Goal: Task Accomplishment & Management: Manage account settings

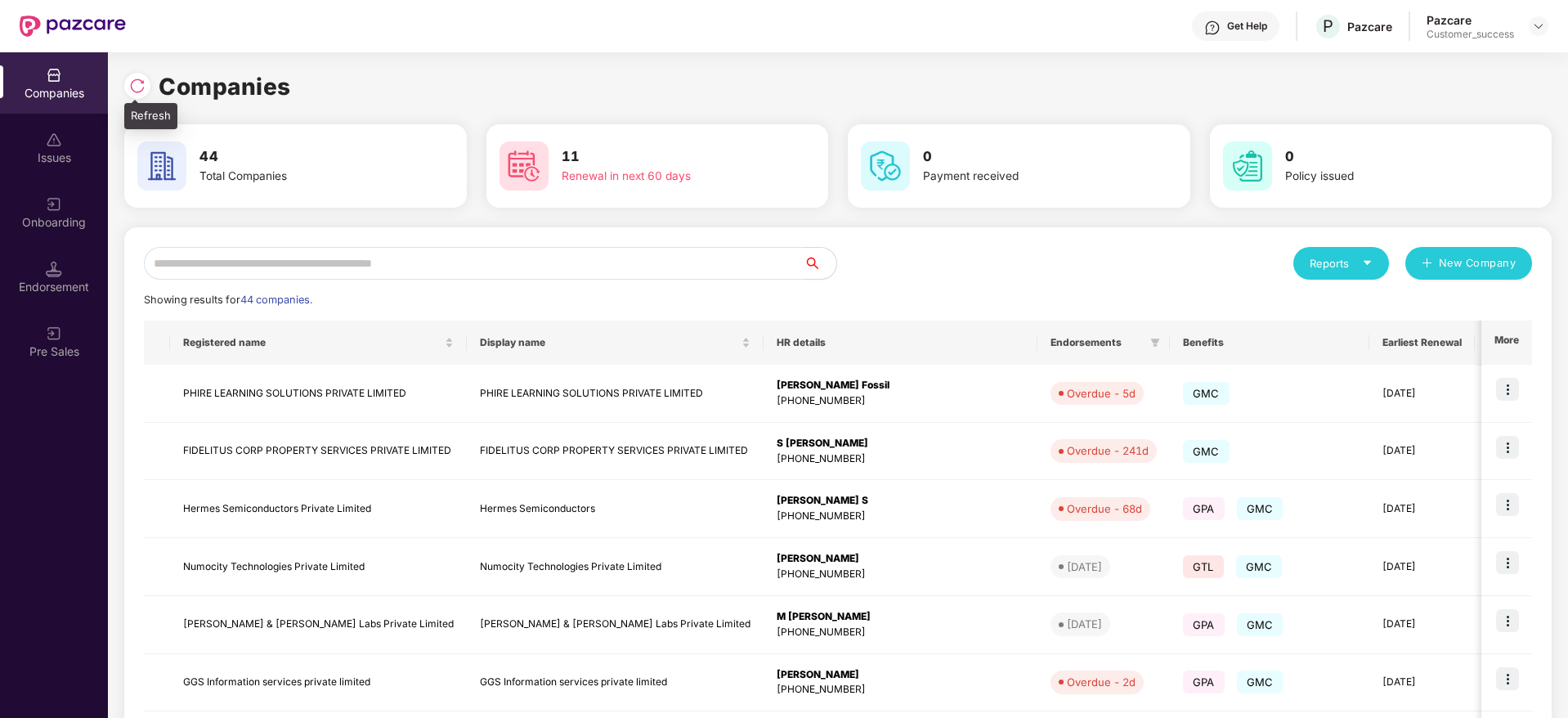
click at [136, 75] on div at bounding box center [137, 86] width 26 height 26
click at [396, 253] on input "text" at bounding box center [474, 263] width 660 height 32
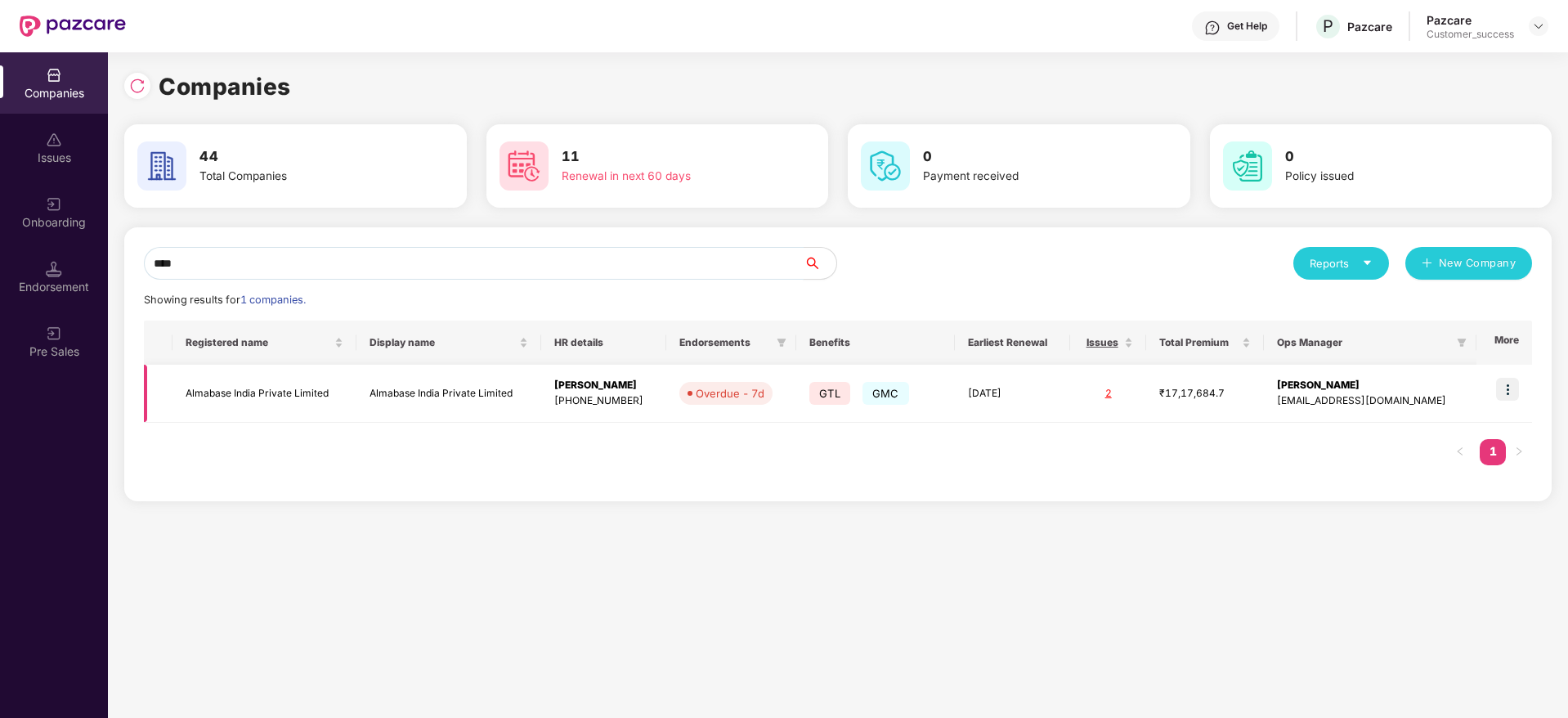
type input "****"
click at [1513, 384] on img at bounding box center [1507, 389] width 23 height 23
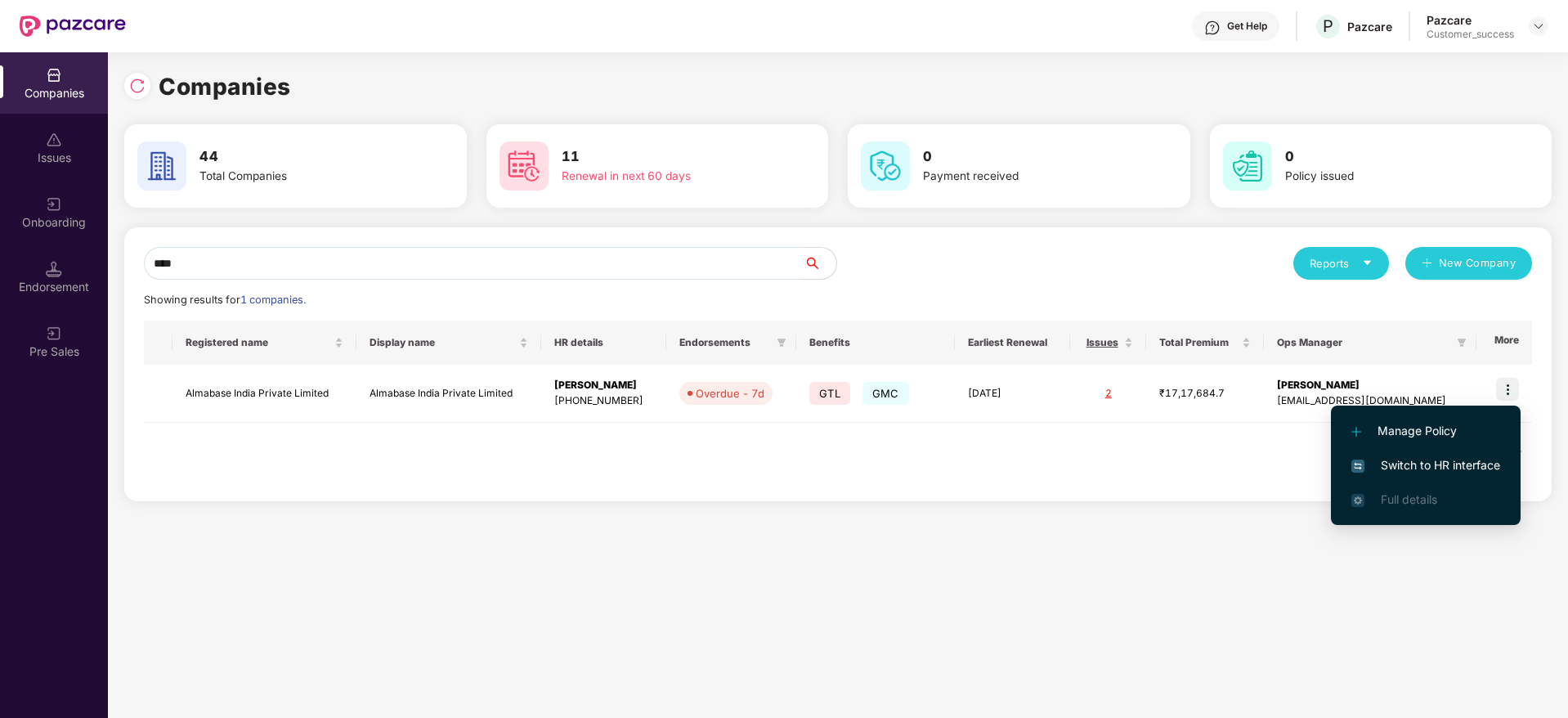
click at [1428, 475] on li "Switch to HR interface" at bounding box center [1426, 465] width 189 height 34
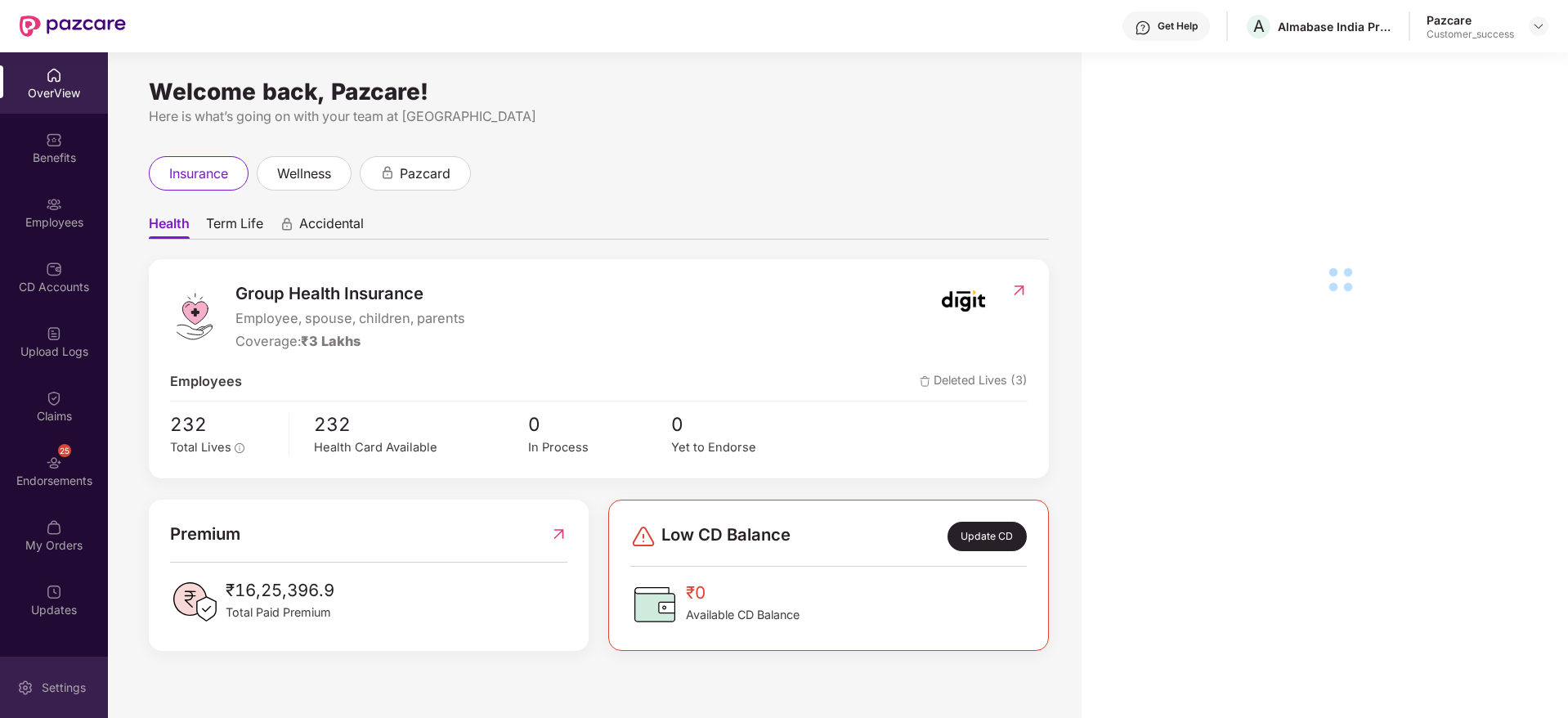
click at [60, 677] on div "Settings" at bounding box center [54, 687] width 108 height 61
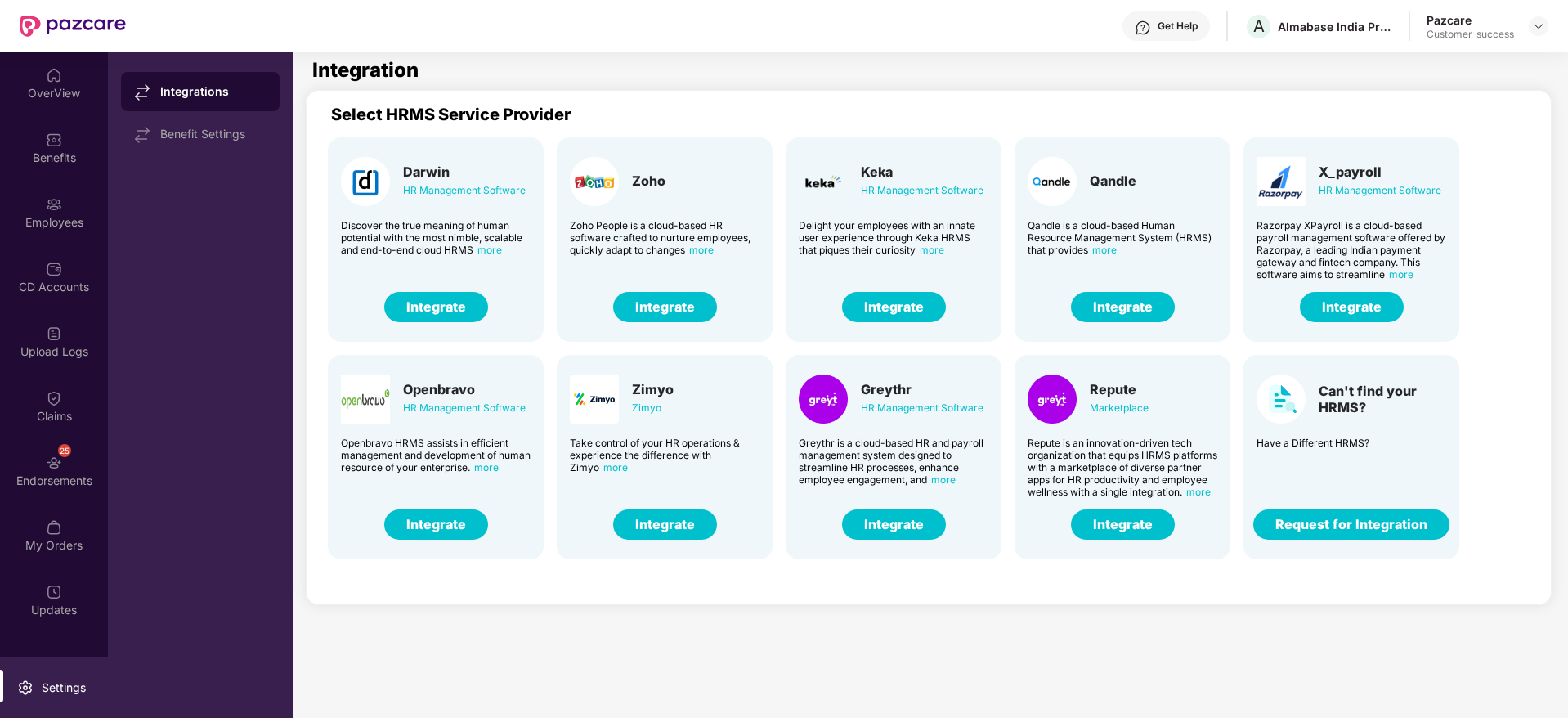
click at [904, 311] on button "Integrate" at bounding box center [894, 308] width 104 height 31
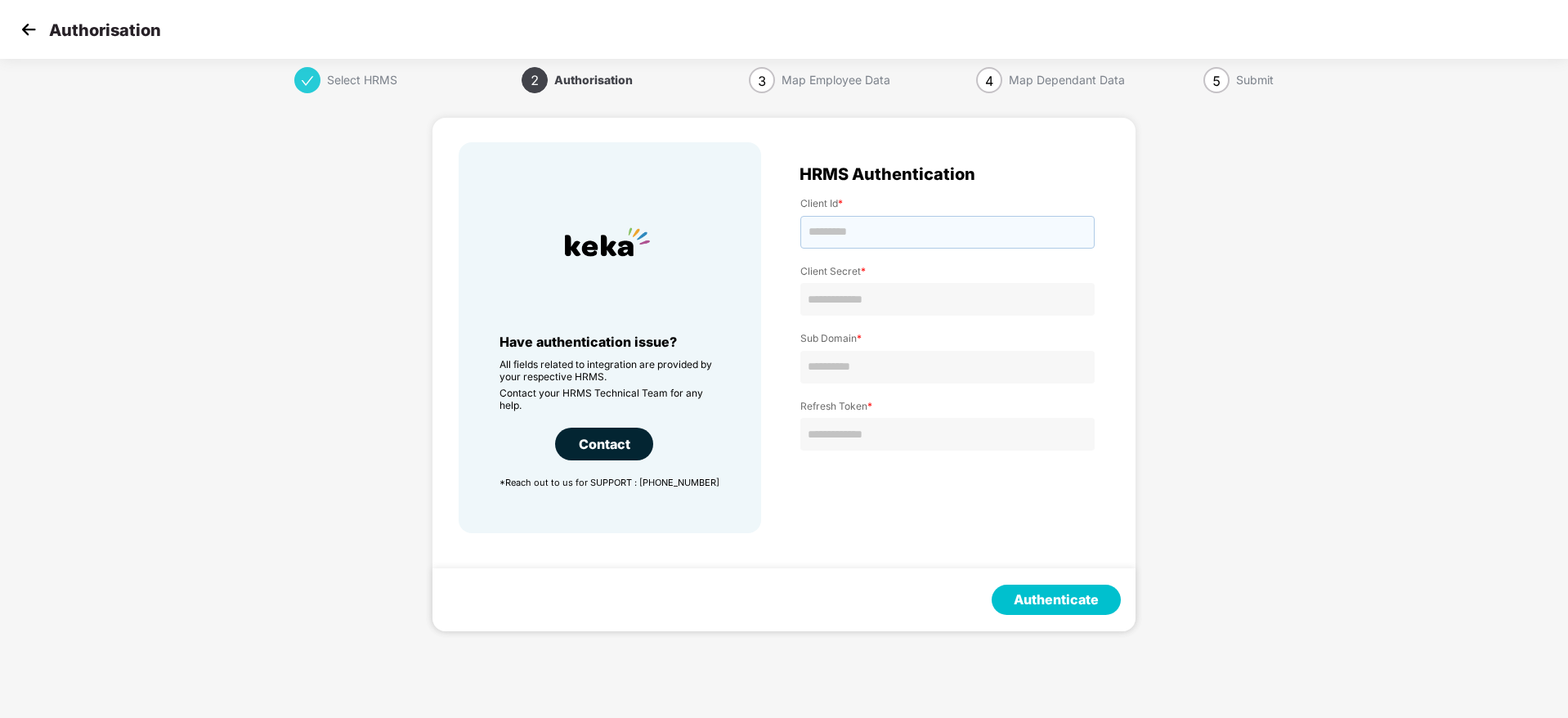
click at [879, 234] on input "text" at bounding box center [948, 232] width 294 height 32
click at [912, 290] on input "text" at bounding box center [948, 299] width 294 height 32
click at [925, 365] on input "text" at bounding box center [948, 367] width 294 height 32
click at [880, 437] on input "text" at bounding box center [948, 434] width 294 height 32
click at [1246, 379] on div "Select HRMS 2 Authorisation 3 Map Employee Data 4 Map Dependant Data 5 Submit H…" at bounding box center [784, 358] width 1568 height 584
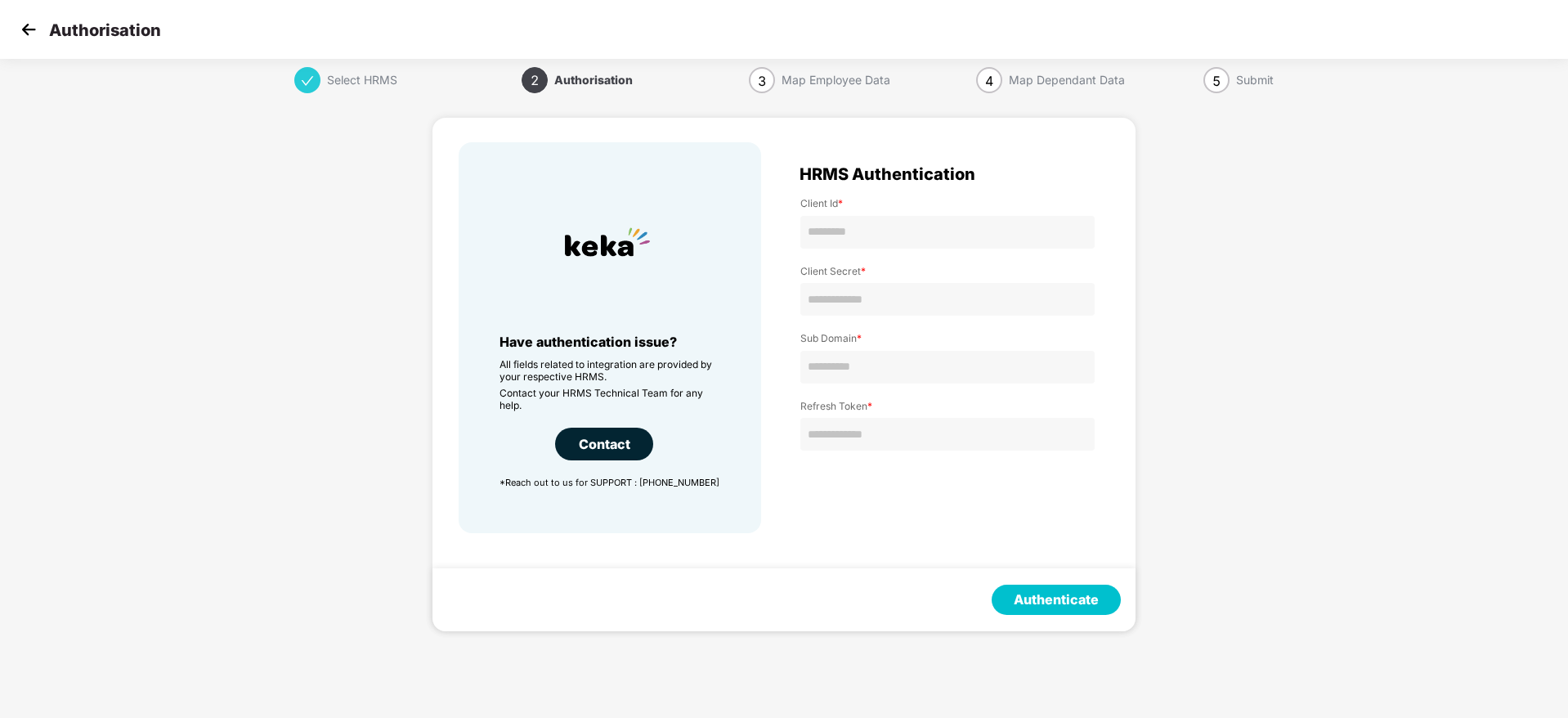
click at [36, 18] on img at bounding box center [28, 29] width 24 height 24
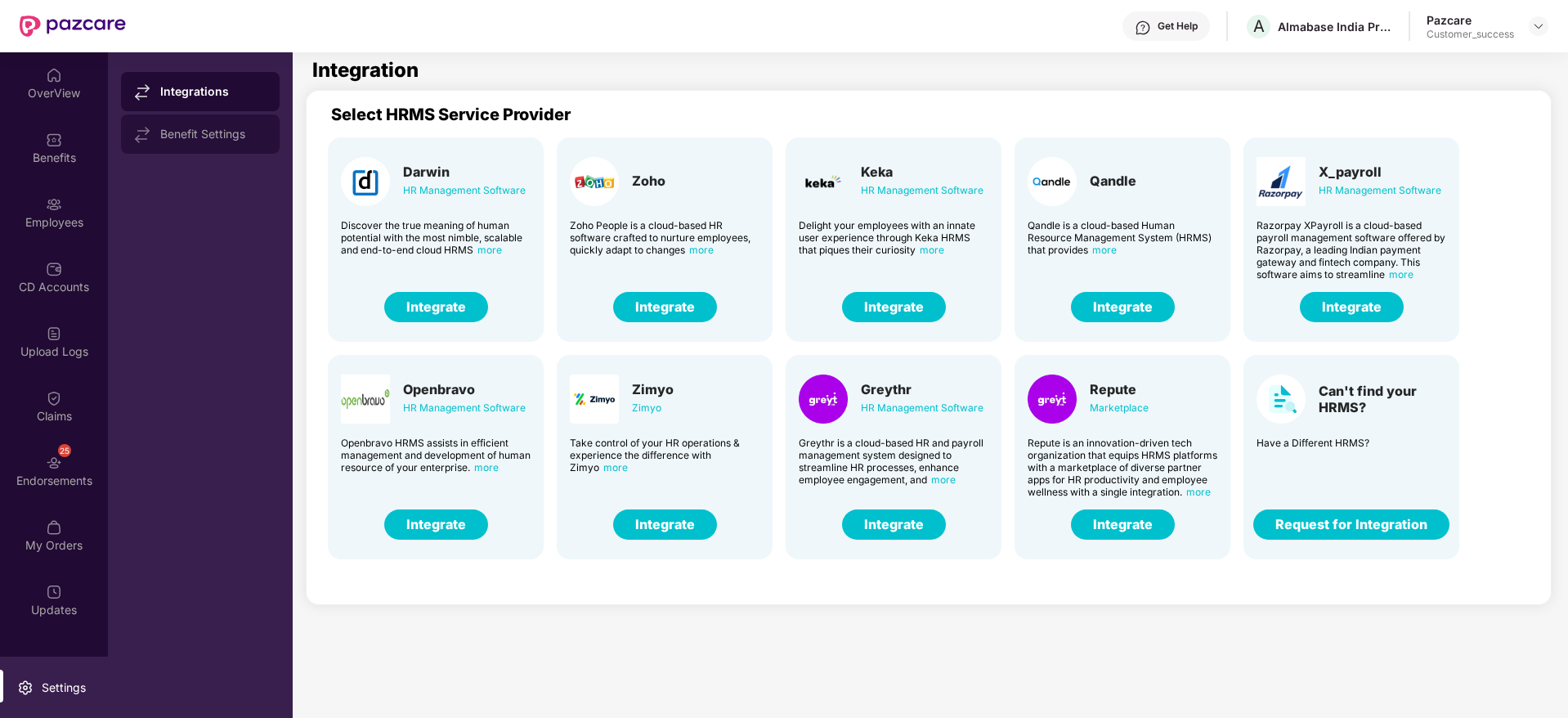
click at [170, 143] on div "Benefit Settings" at bounding box center [200, 134] width 159 height 40
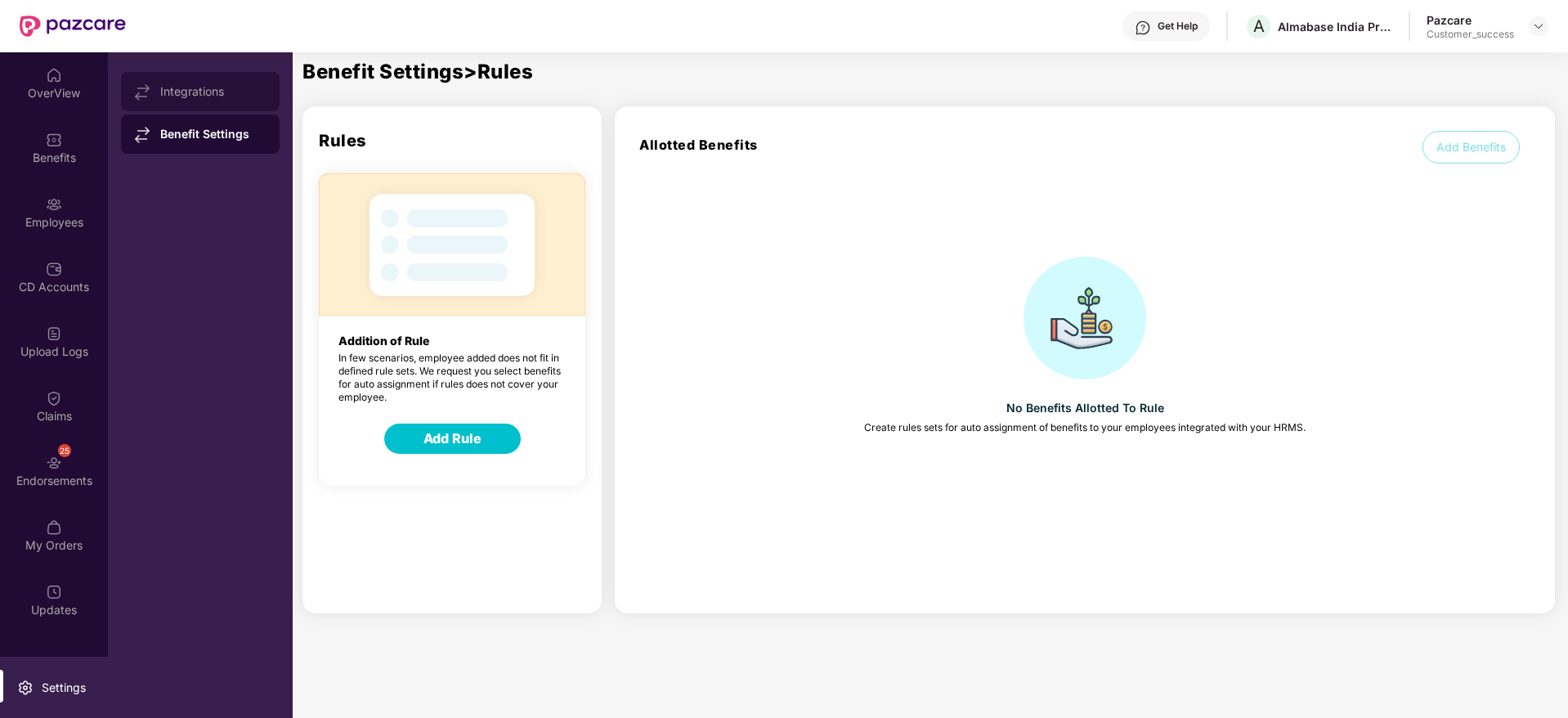
click at [197, 83] on div "Integrations" at bounding box center [200, 92] width 159 height 40
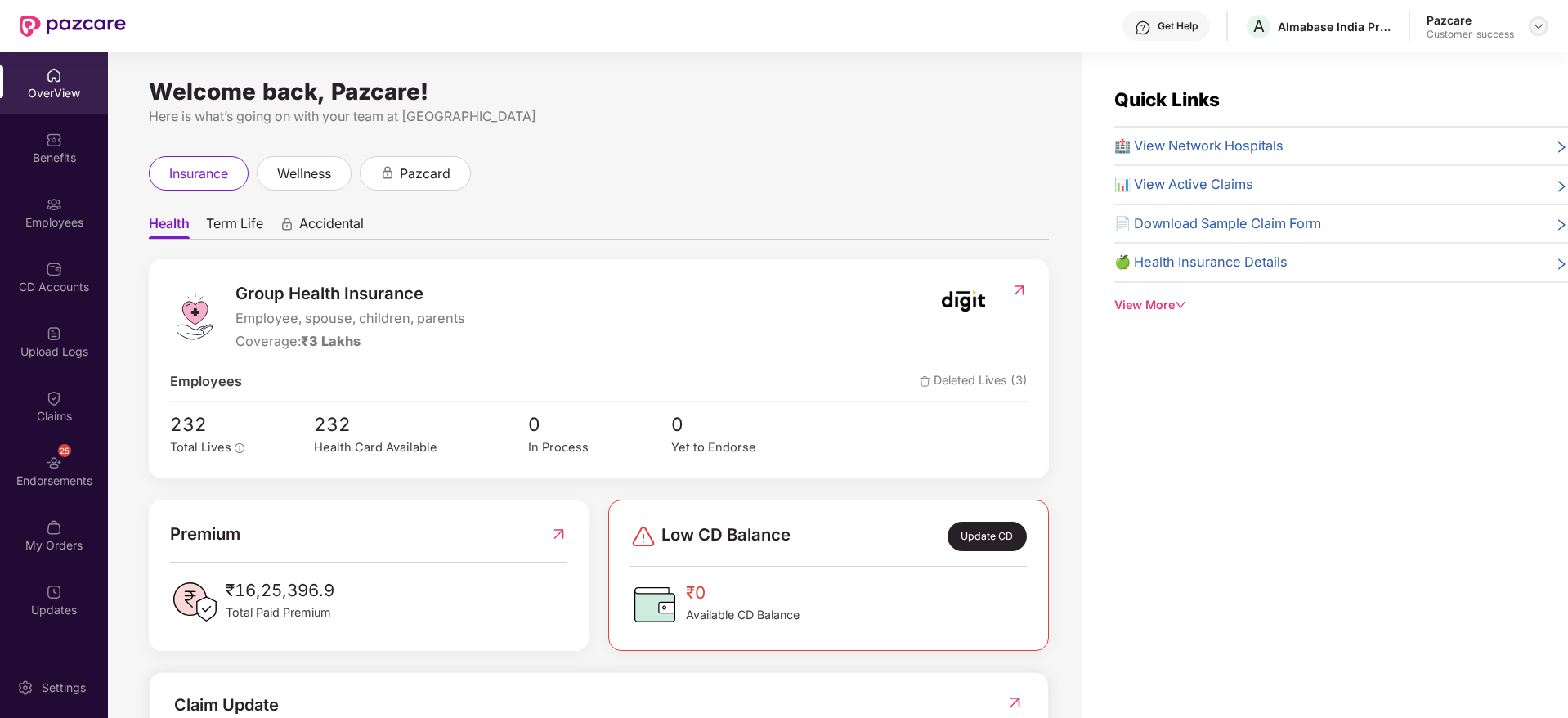
click at [1539, 23] on img at bounding box center [1538, 26] width 14 height 14
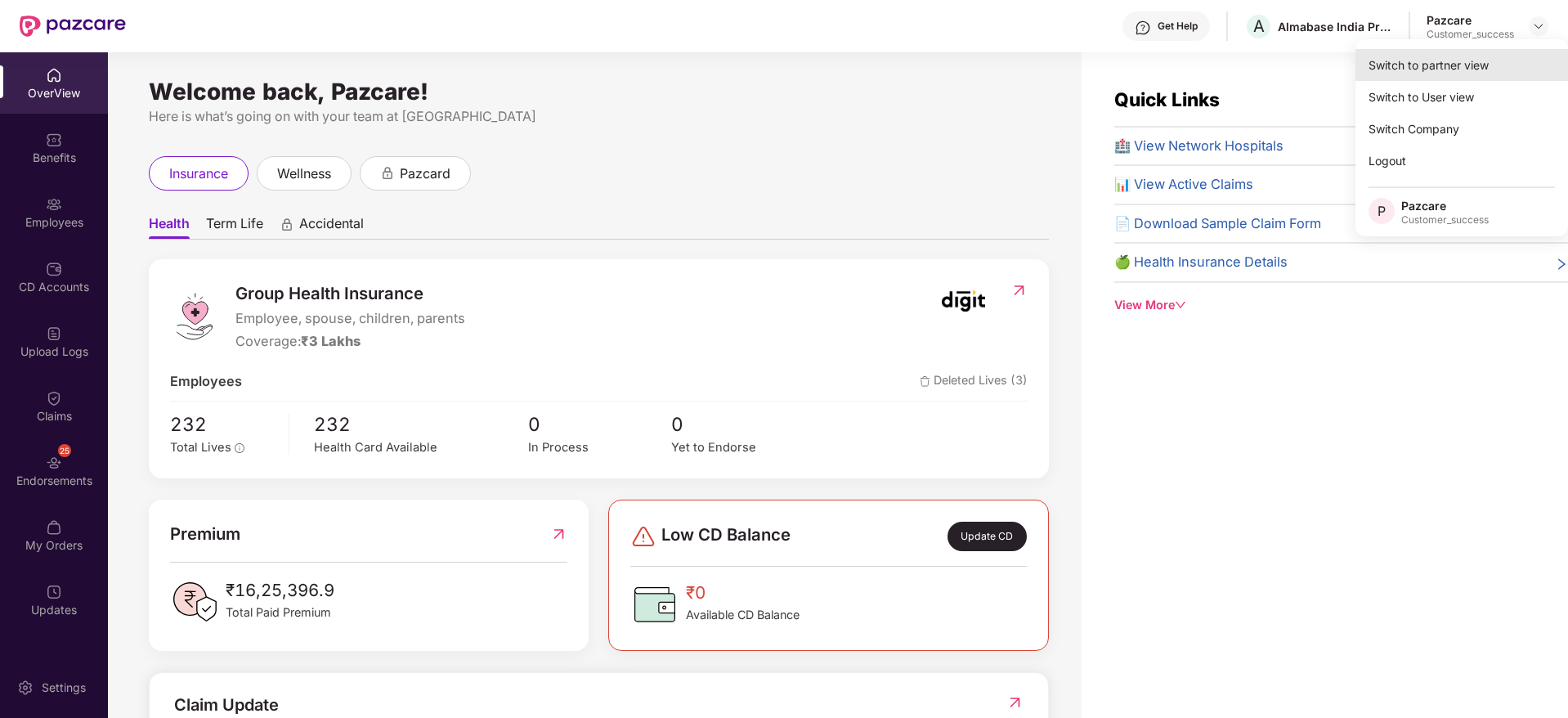
click at [1485, 69] on div "Switch to partner view" at bounding box center [1462, 64] width 213 height 32
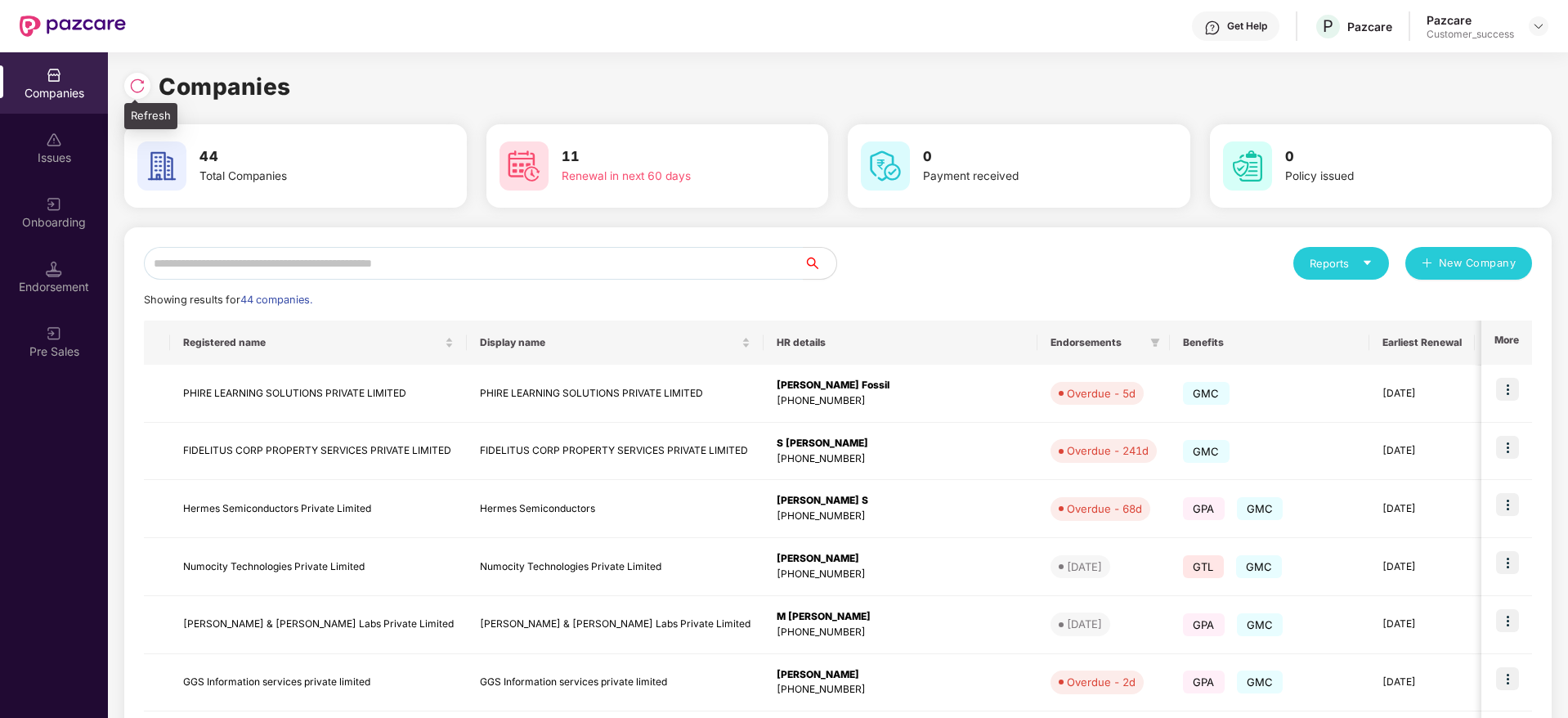
click at [140, 75] on div at bounding box center [137, 86] width 26 height 26
click at [335, 83] on div "Companies" at bounding box center [838, 87] width 1427 height 36
click at [536, 257] on input "text" at bounding box center [474, 263] width 660 height 32
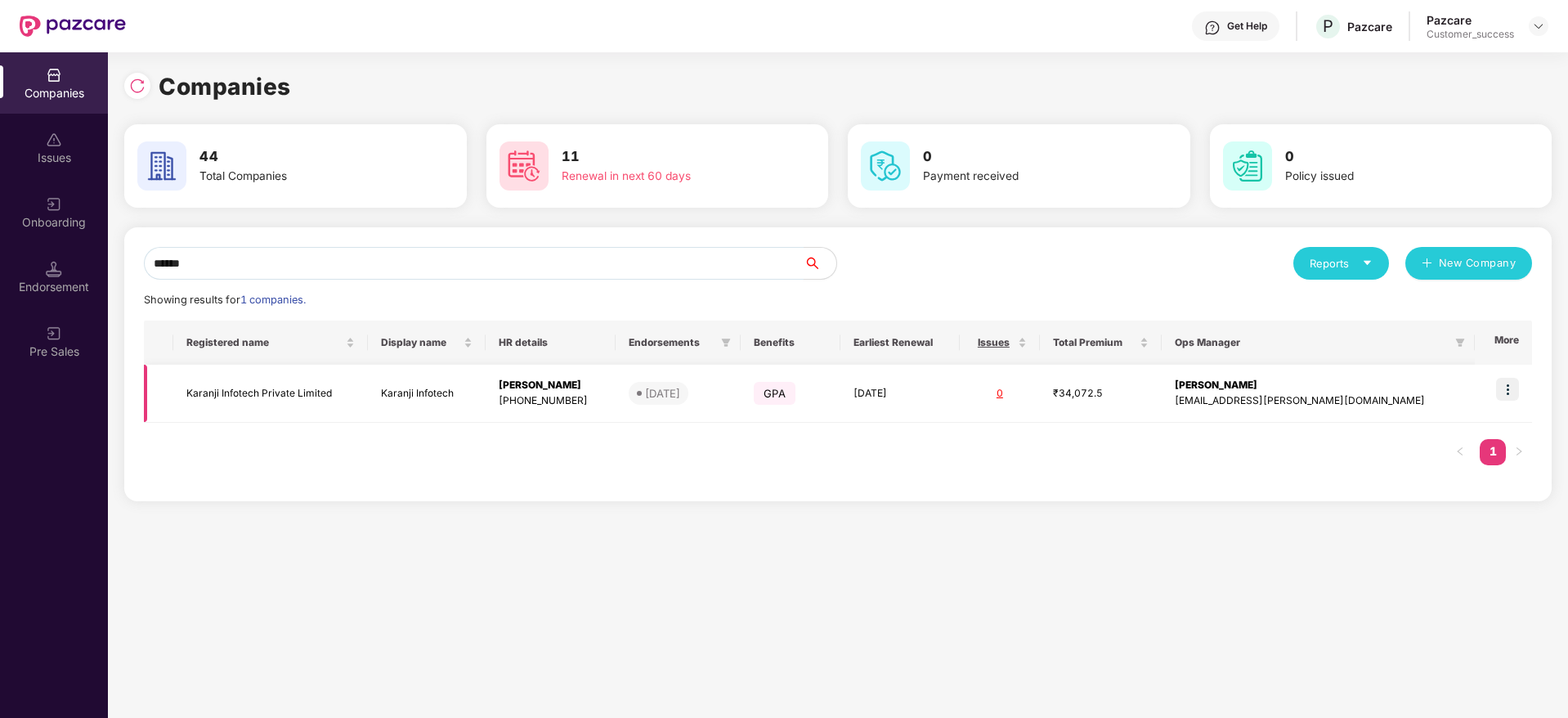
type input "******"
click at [1515, 385] on img at bounding box center [1507, 389] width 23 height 23
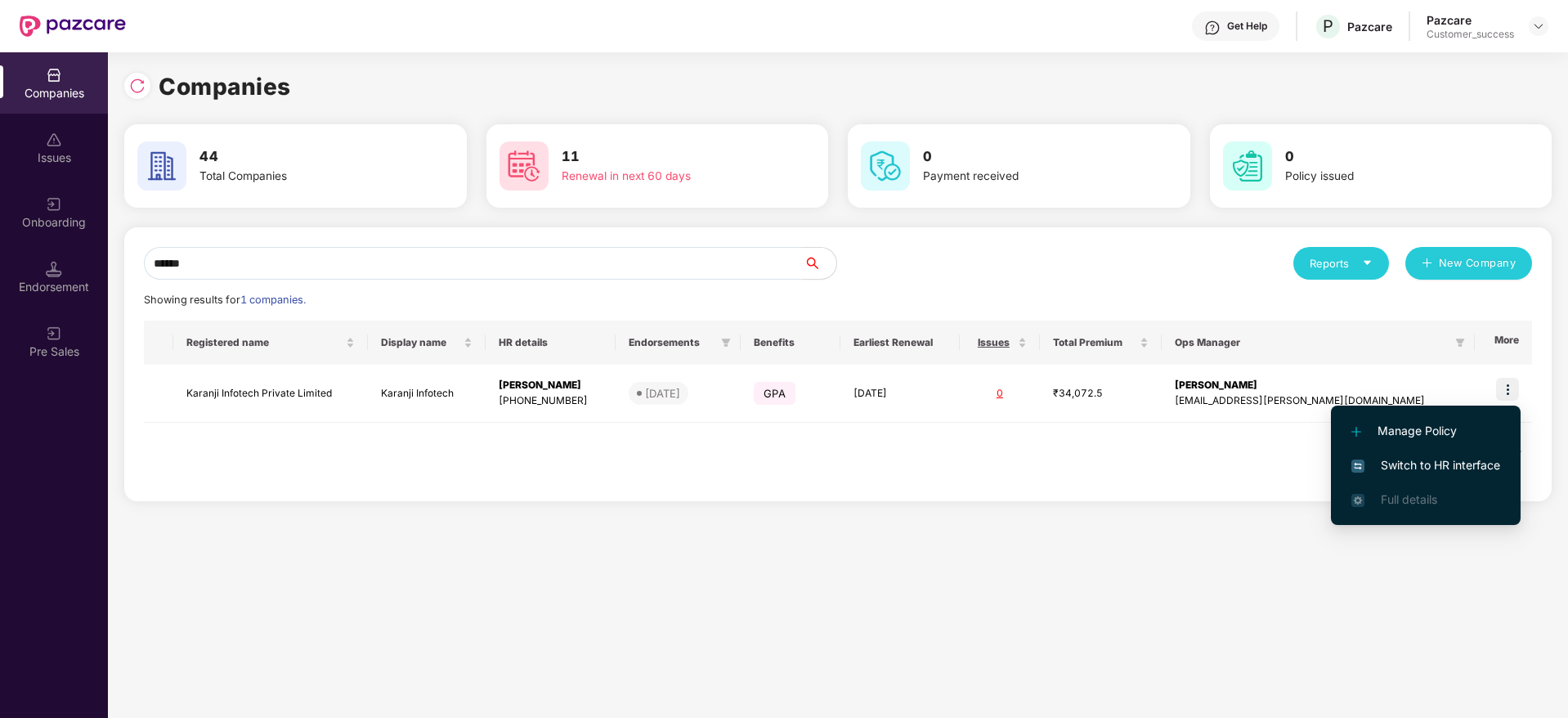
click at [1426, 470] on span "Switch to HR interface" at bounding box center [1426, 465] width 149 height 18
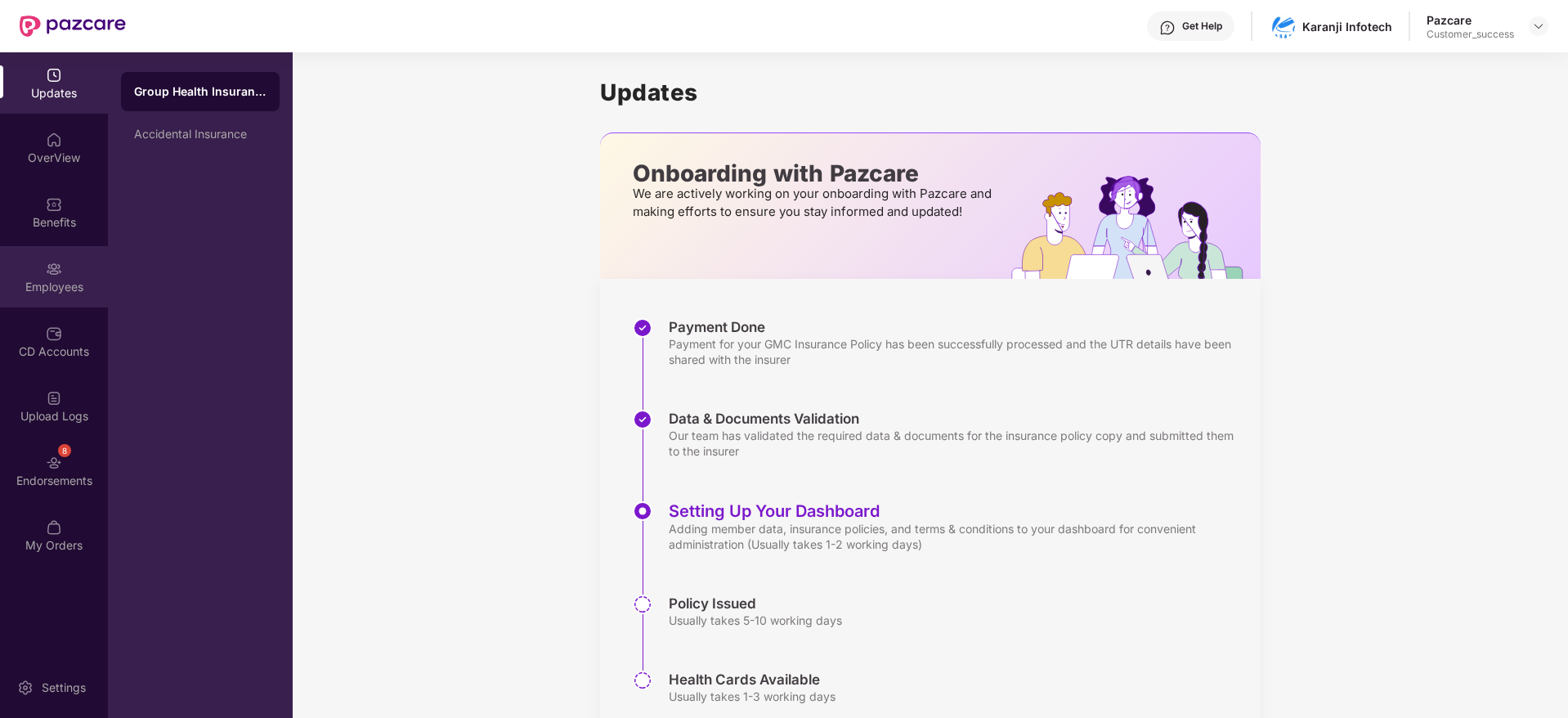
click at [74, 293] on div "Employees" at bounding box center [54, 287] width 108 height 16
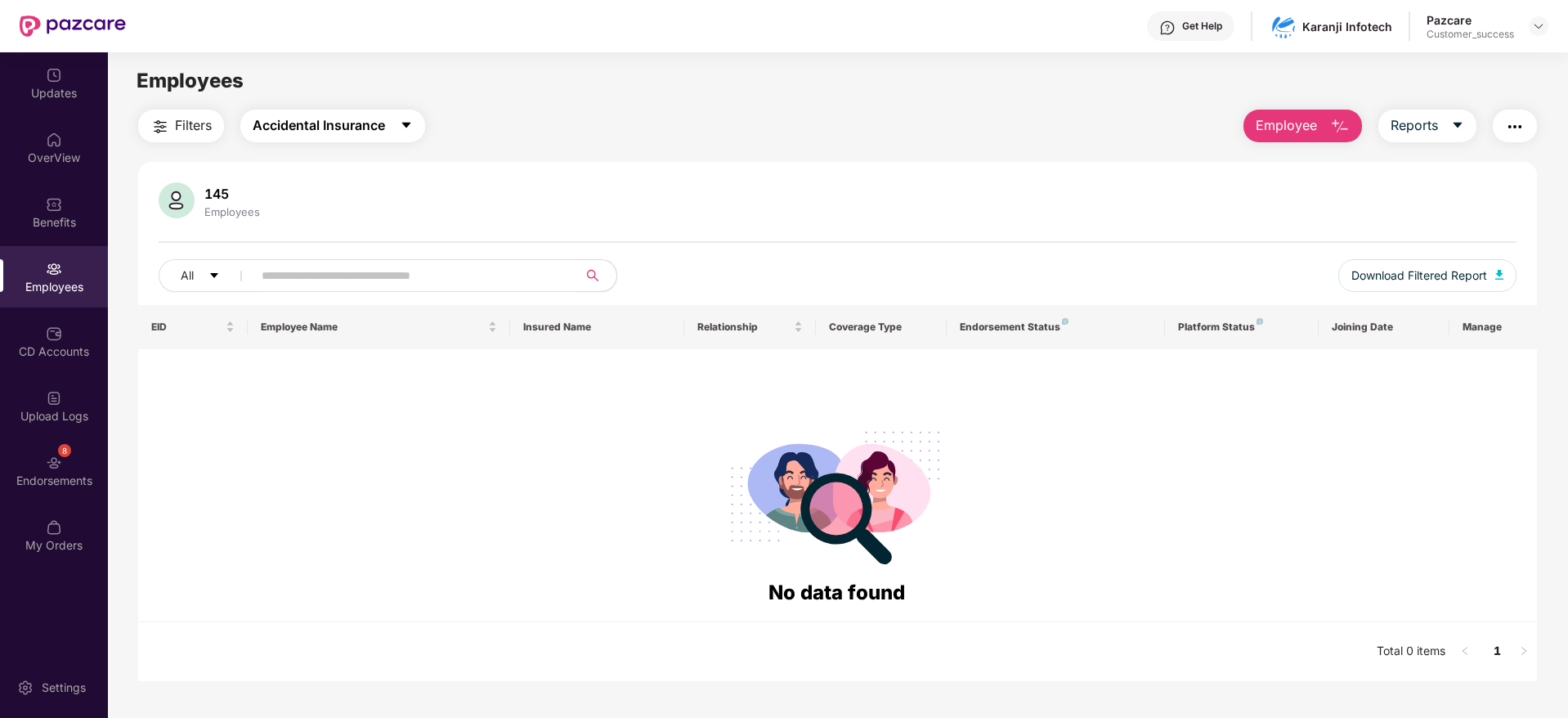
click at [338, 123] on span "Accidental Insurance" at bounding box center [318, 125] width 133 height 21
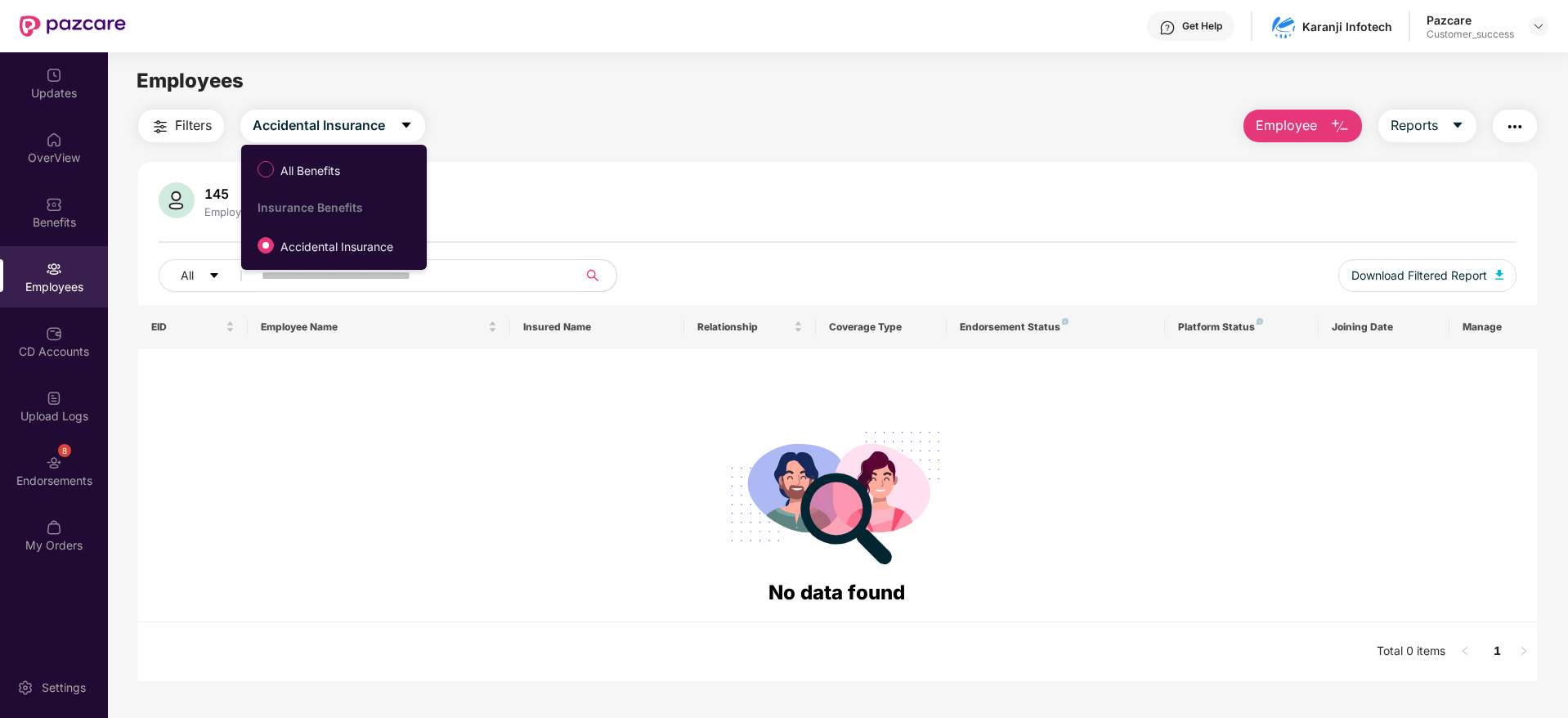
click at [598, 149] on div "Filters Accidental Insurance Employee Reports 145 Employees All Download Filter…" at bounding box center [838, 396] width 1399 height 572
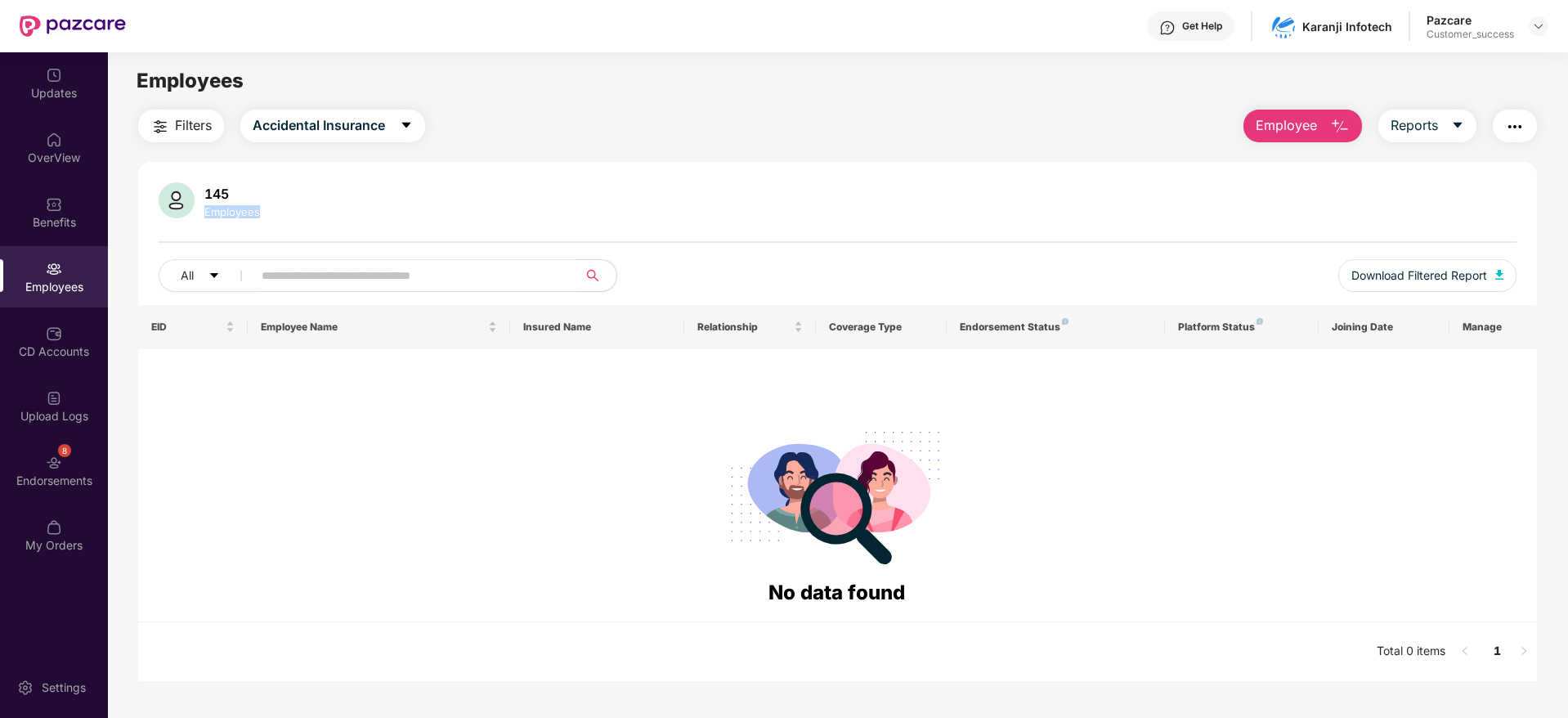
drag, startPoint x: 411, startPoint y: 170, endPoint x: 618, endPoint y: 221, distance: 213.2
click at [618, 221] on div "145 Employees All Download Filtered Report EID Employee Name Insured Name Relat…" at bounding box center [838, 422] width 1399 height 520
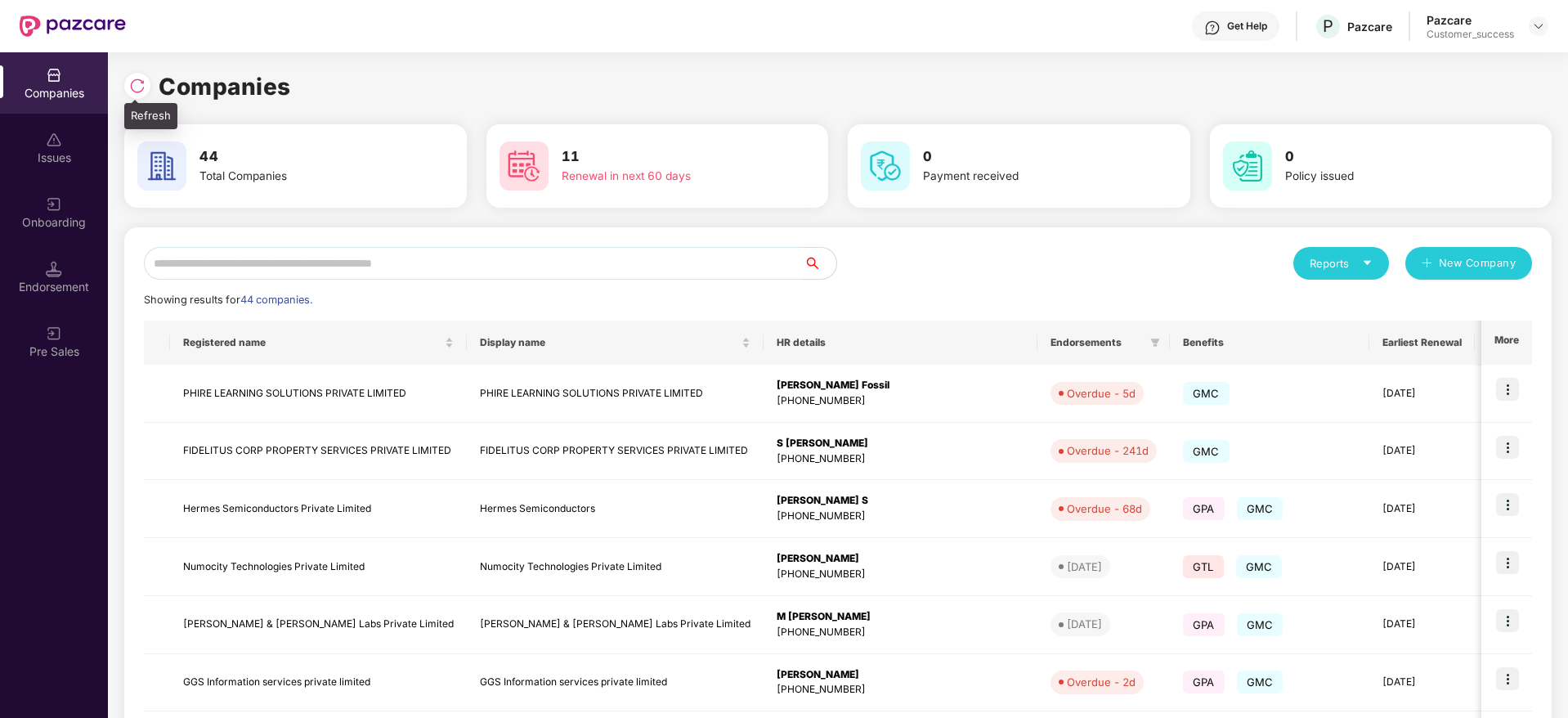
click at [133, 83] on img at bounding box center [137, 86] width 16 height 16
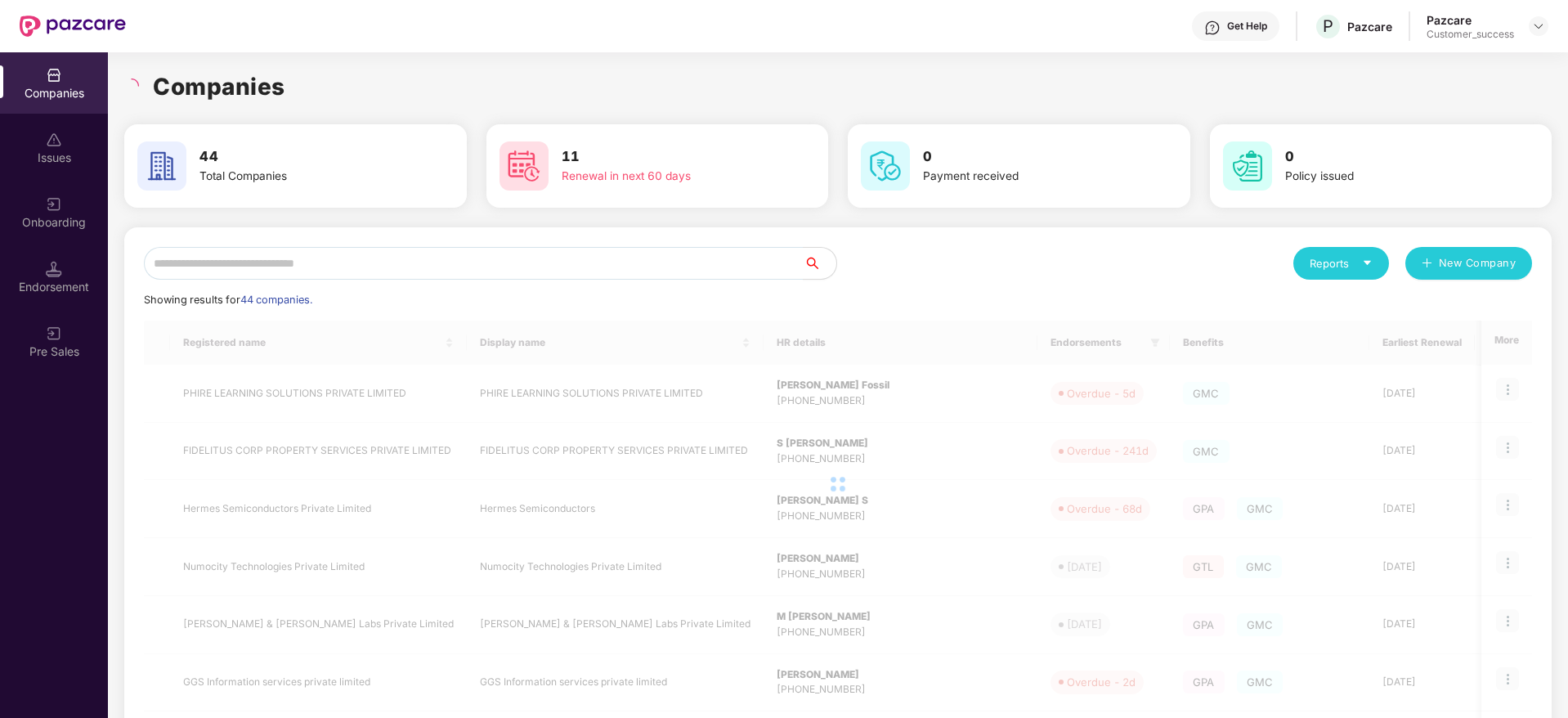
click at [311, 92] on div "Companies" at bounding box center [838, 87] width 1427 height 36
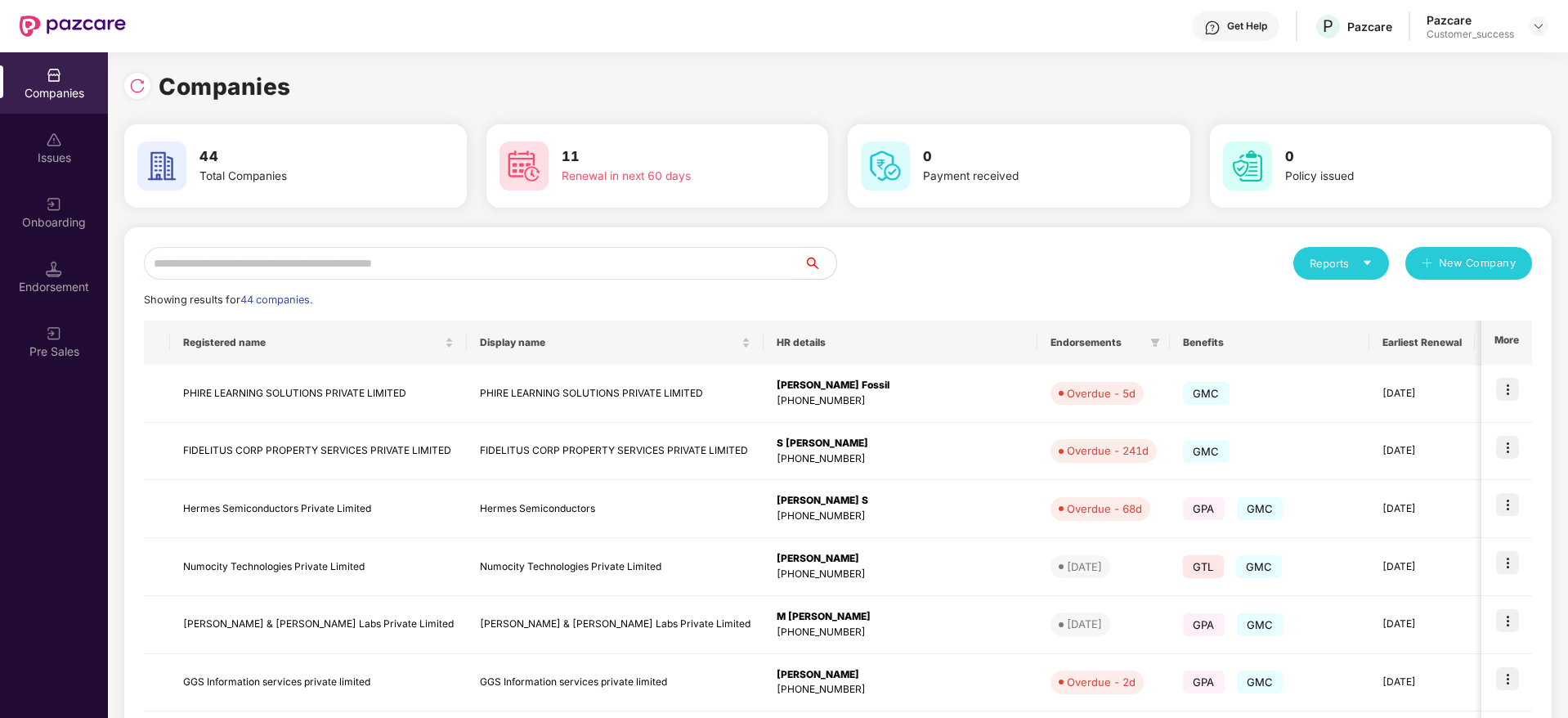
click at [858, 270] on div "Reports New Company" at bounding box center [1185, 263] width 694 height 32
click at [126, 82] on div at bounding box center [137, 86] width 26 height 26
click at [465, 269] on input "text" at bounding box center [474, 263] width 660 height 32
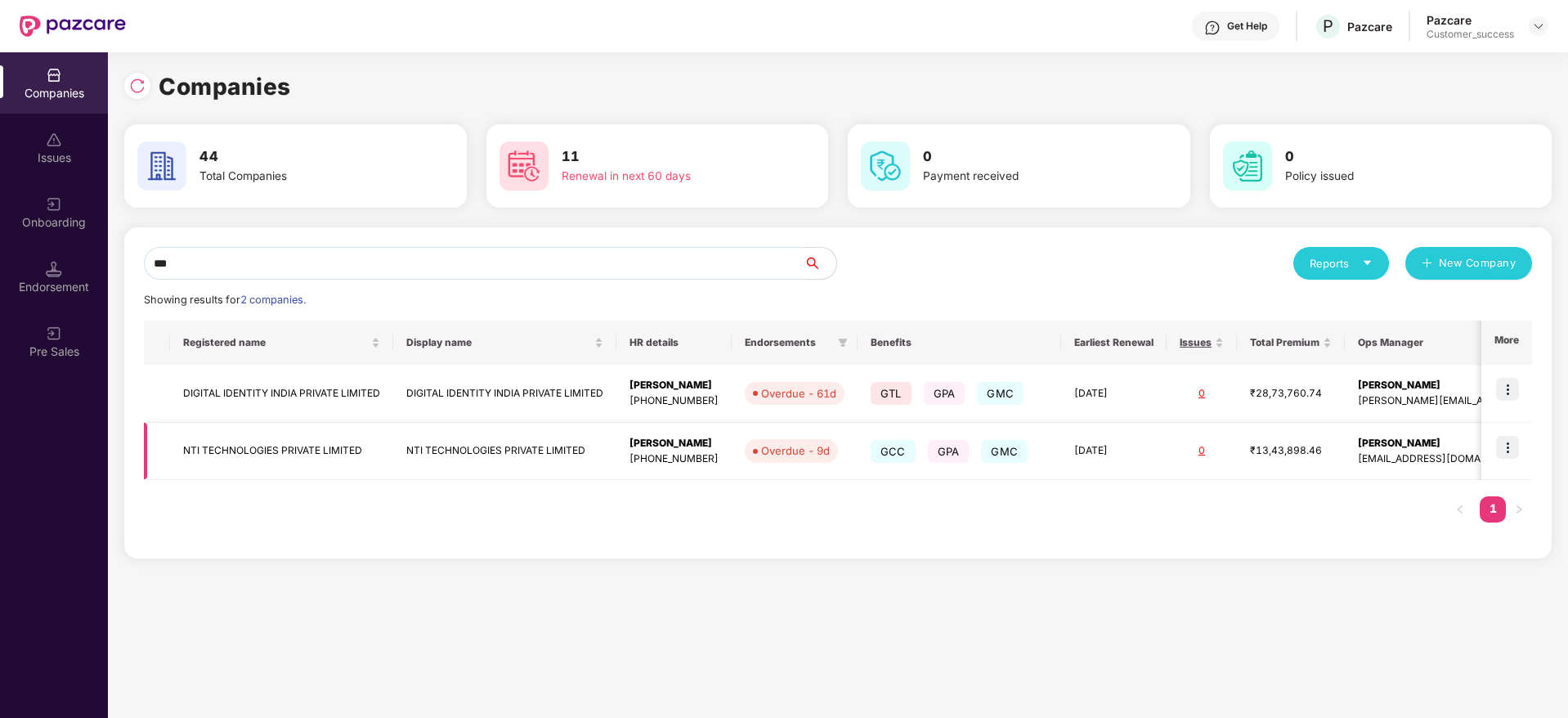
type input "***"
click at [1511, 442] on img at bounding box center [1507, 446] width 23 height 23
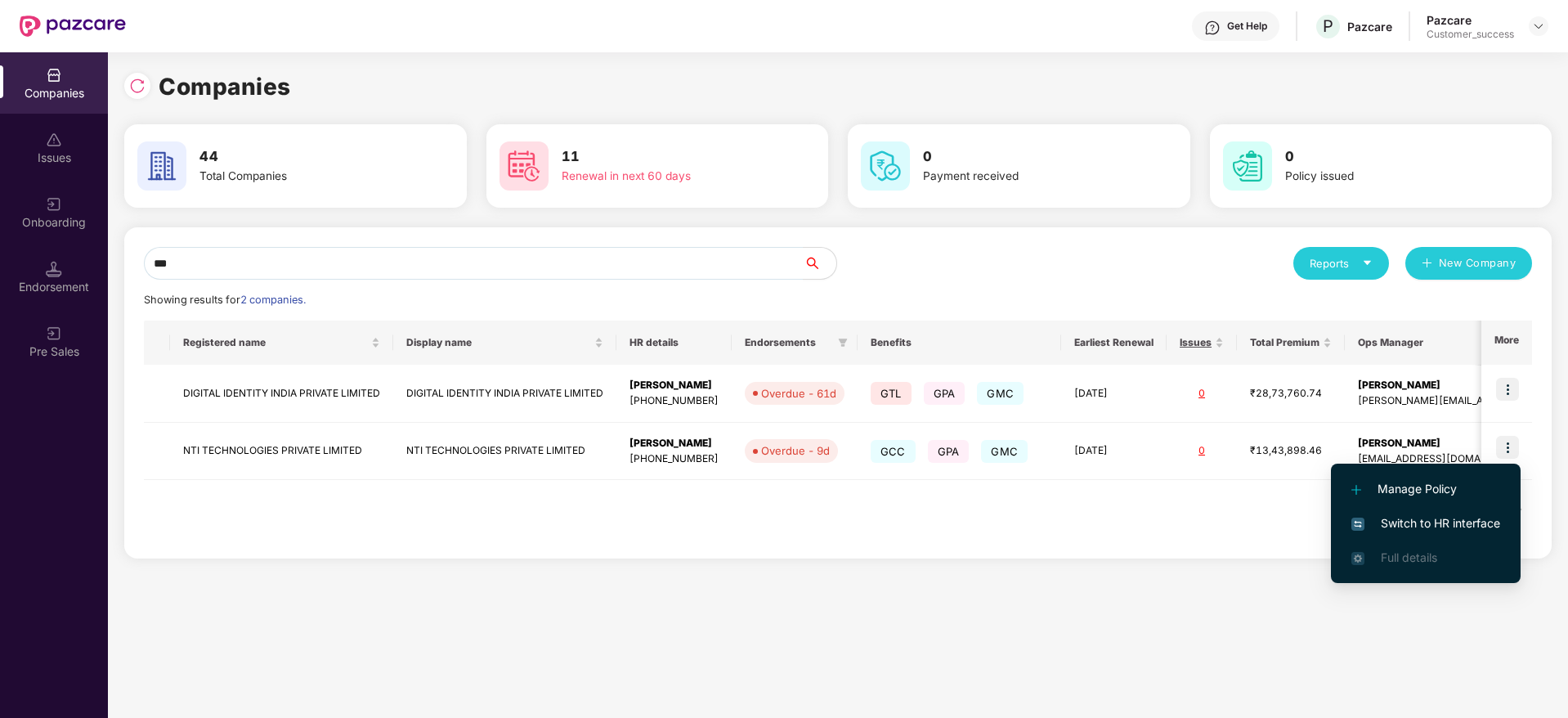
click at [1461, 518] on span "Switch to HR interface" at bounding box center [1426, 523] width 149 height 18
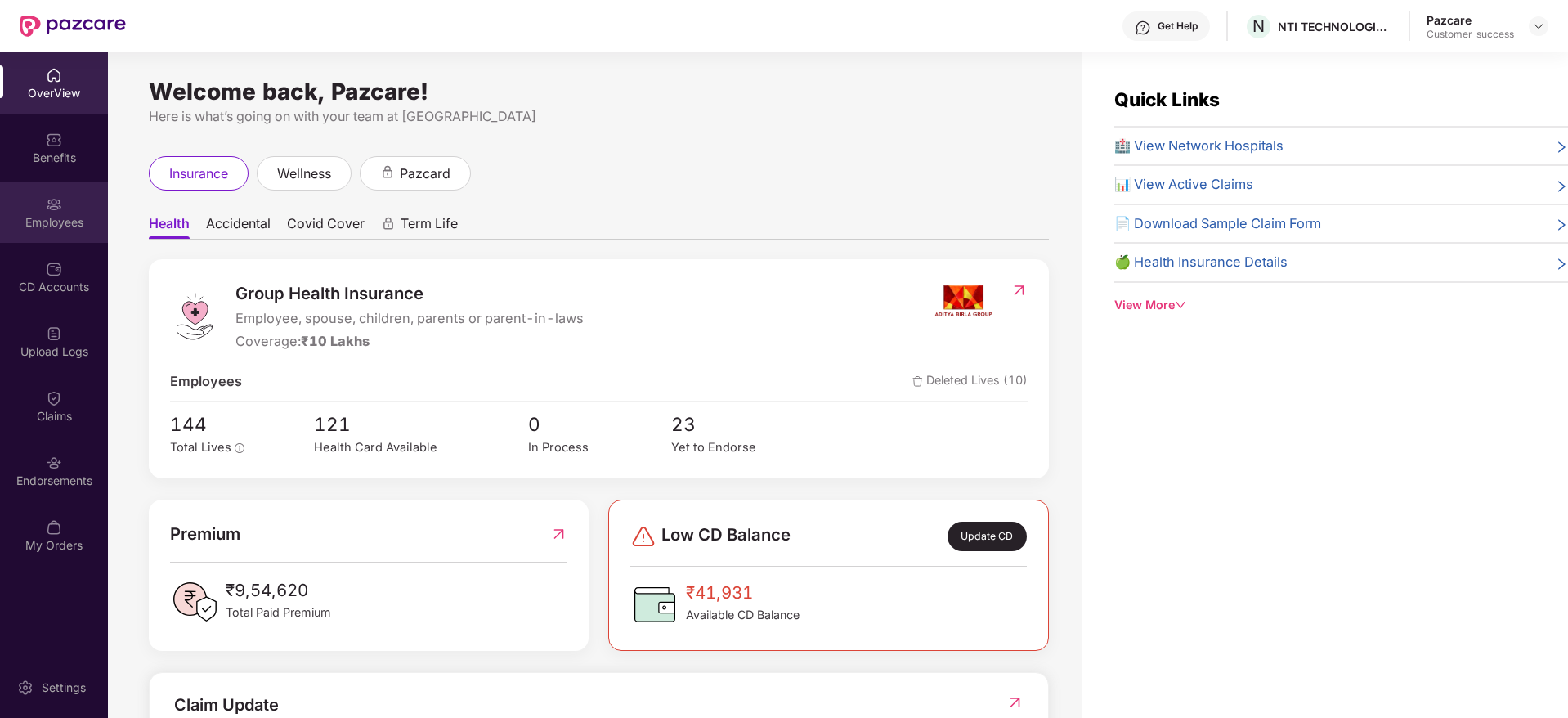
click at [56, 221] on div "Employees" at bounding box center [54, 223] width 108 height 16
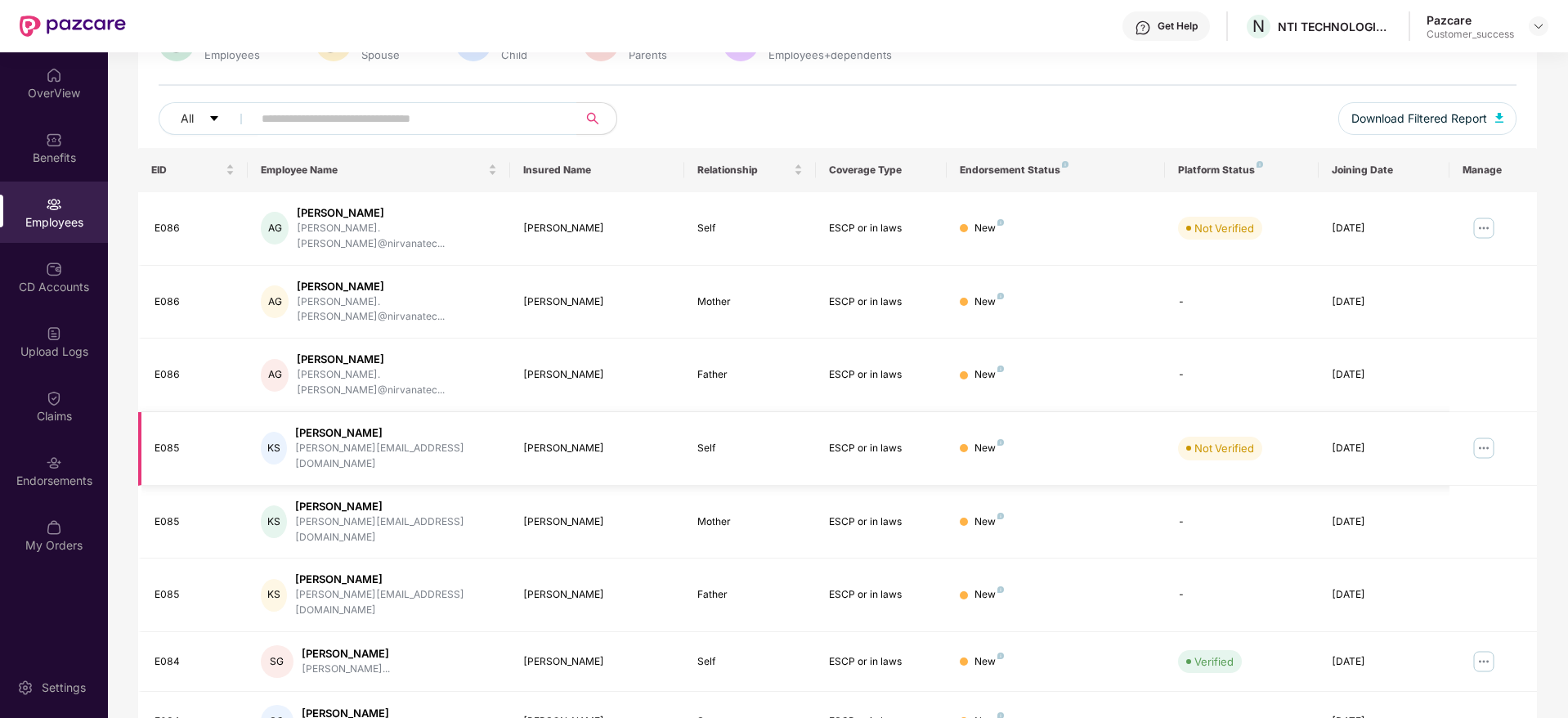
scroll to position [159, 0]
click at [1450, 106] on button "Download Filtered Report" at bounding box center [1427, 117] width 179 height 32
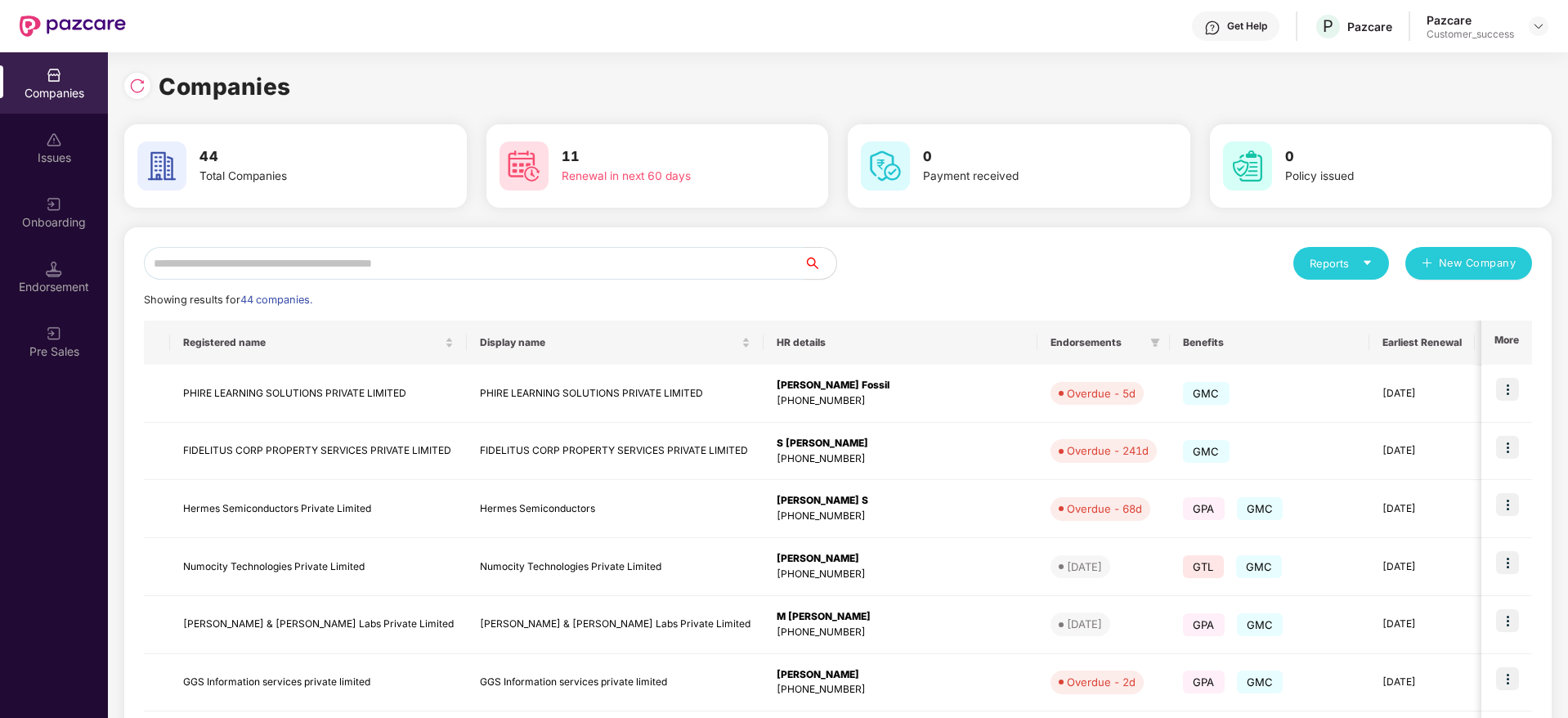
click at [520, 250] on input "text" at bounding box center [474, 263] width 660 height 32
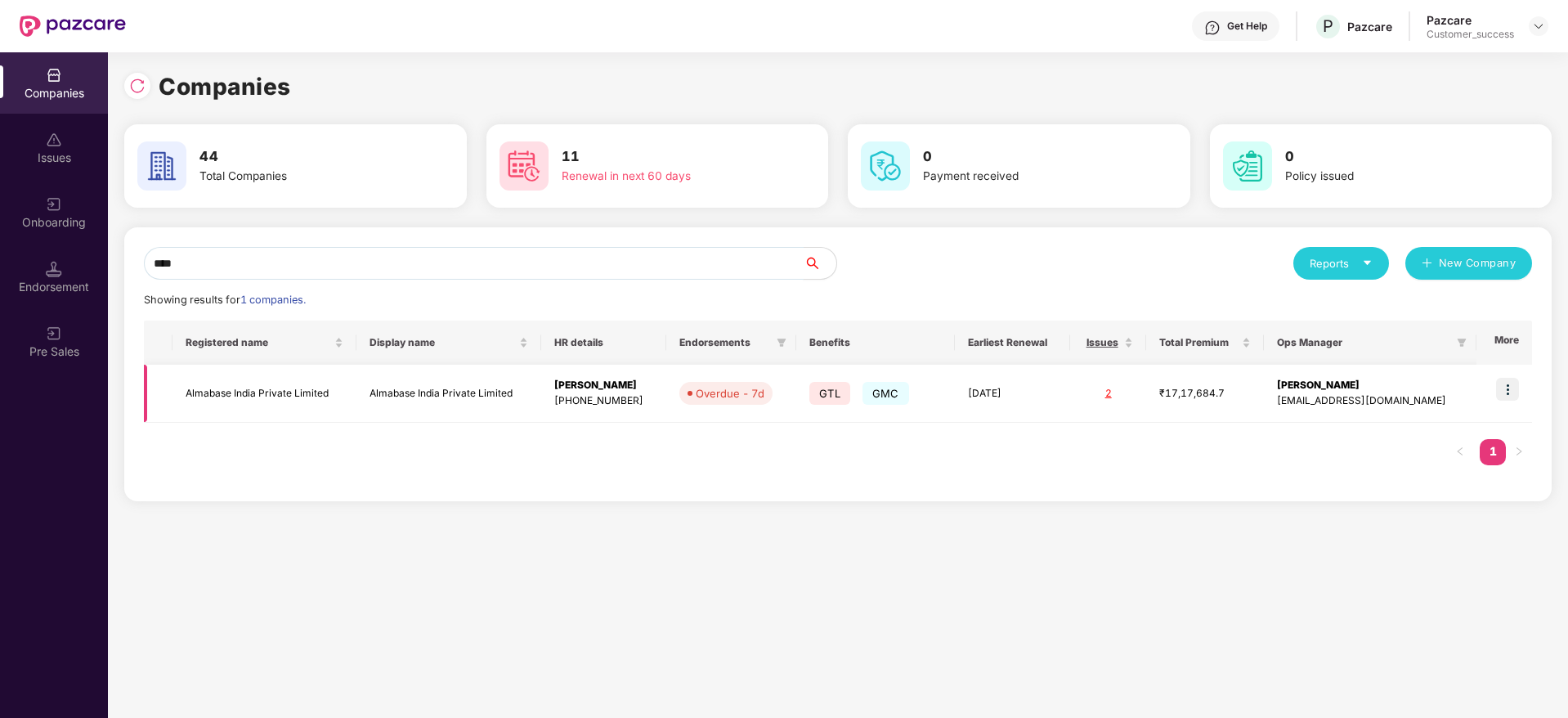
type input "****"
click at [252, 405] on td "Almabase India Private Limited" at bounding box center [264, 393] width 184 height 58
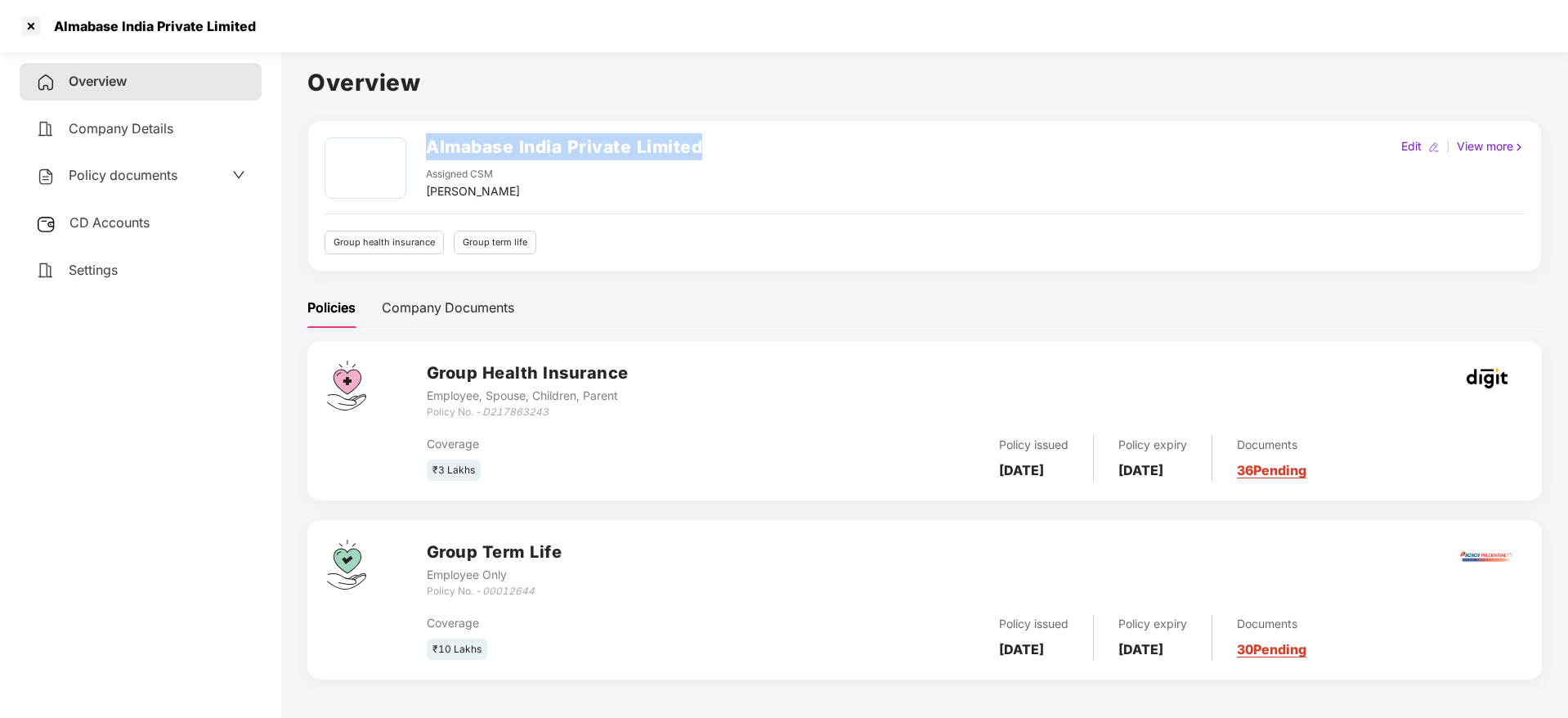
drag, startPoint x: 707, startPoint y: 150, endPoint x: 427, endPoint y: 161, distance: 280.2
click at [427, 161] on div "Almabase India Private Limited Assigned CSM [PERSON_NAME] M Edit | View more" at bounding box center [924, 169] width 1200 height 63
copy h2 "Almabase India Private Limited"
click at [31, 27] on div at bounding box center [31, 26] width 26 height 26
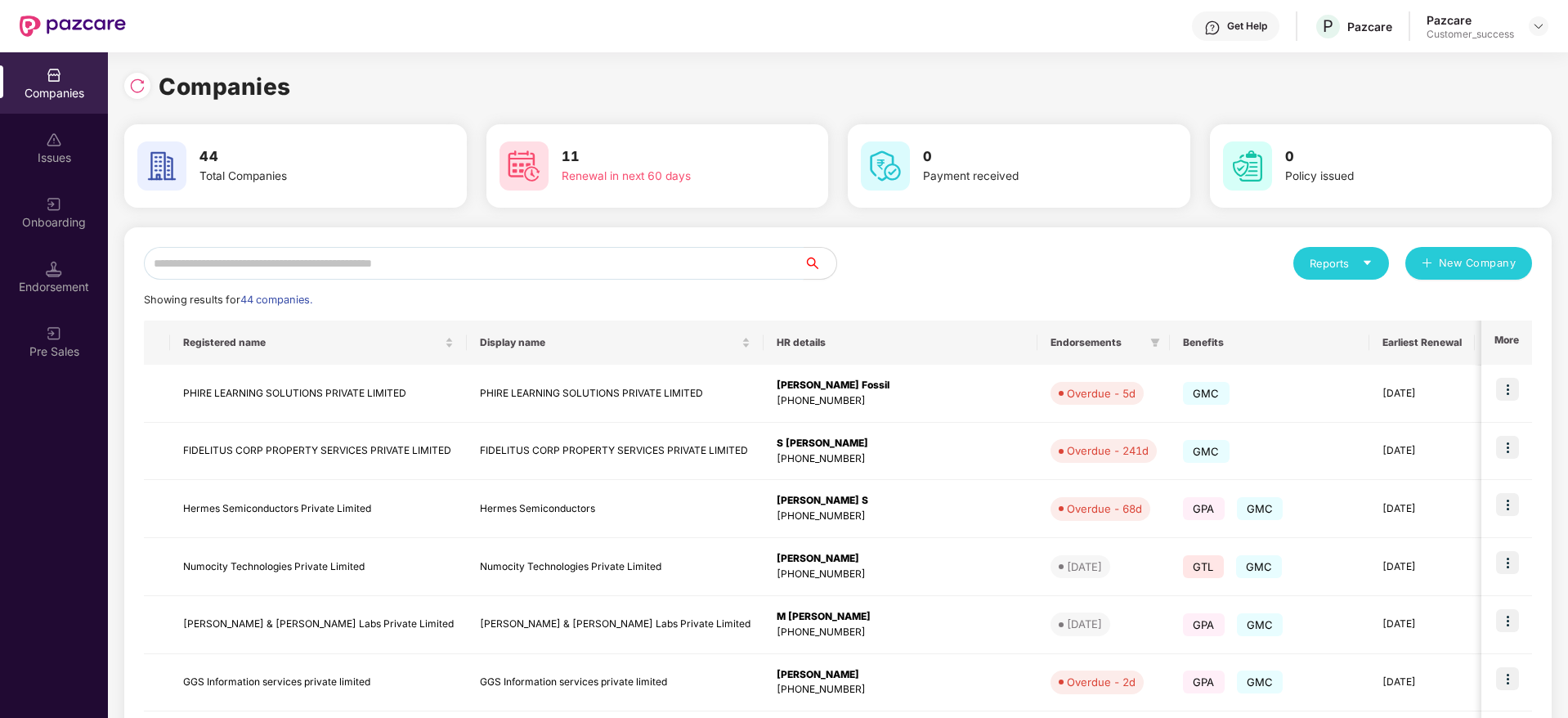
click at [470, 267] on input "text" at bounding box center [474, 263] width 660 height 32
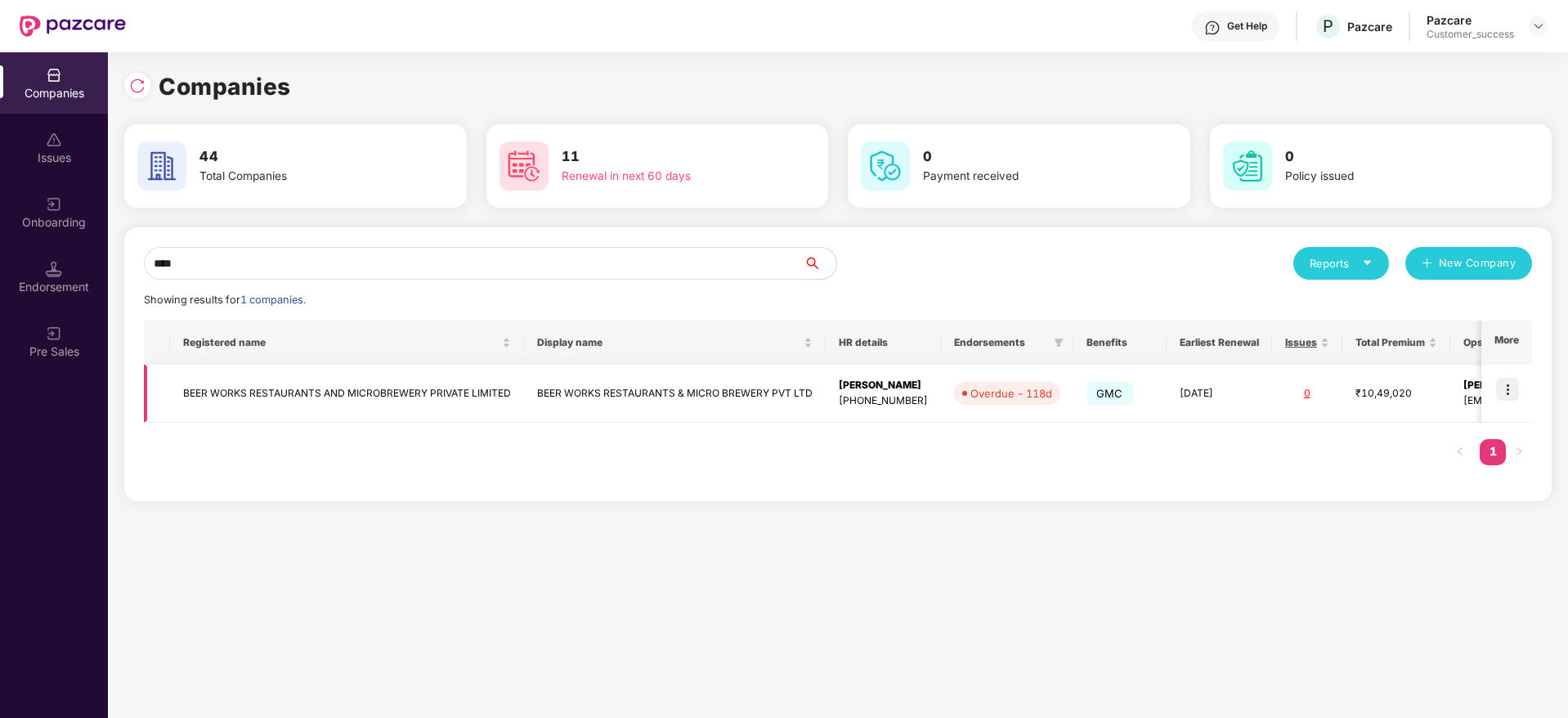
type input "****"
click at [1512, 394] on img at bounding box center [1507, 389] width 23 height 23
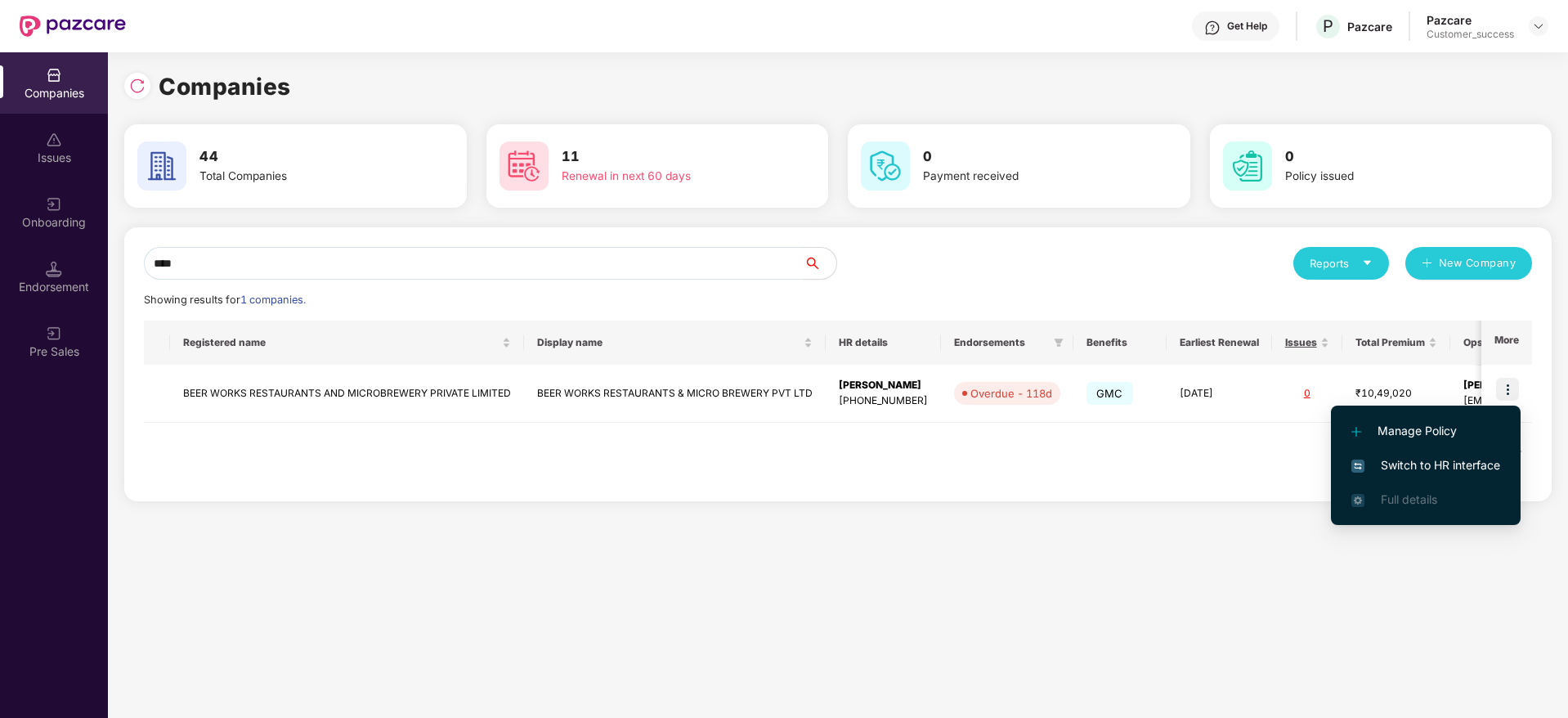
click at [1428, 467] on span "Switch to HR interface" at bounding box center [1426, 465] width 149 height 18
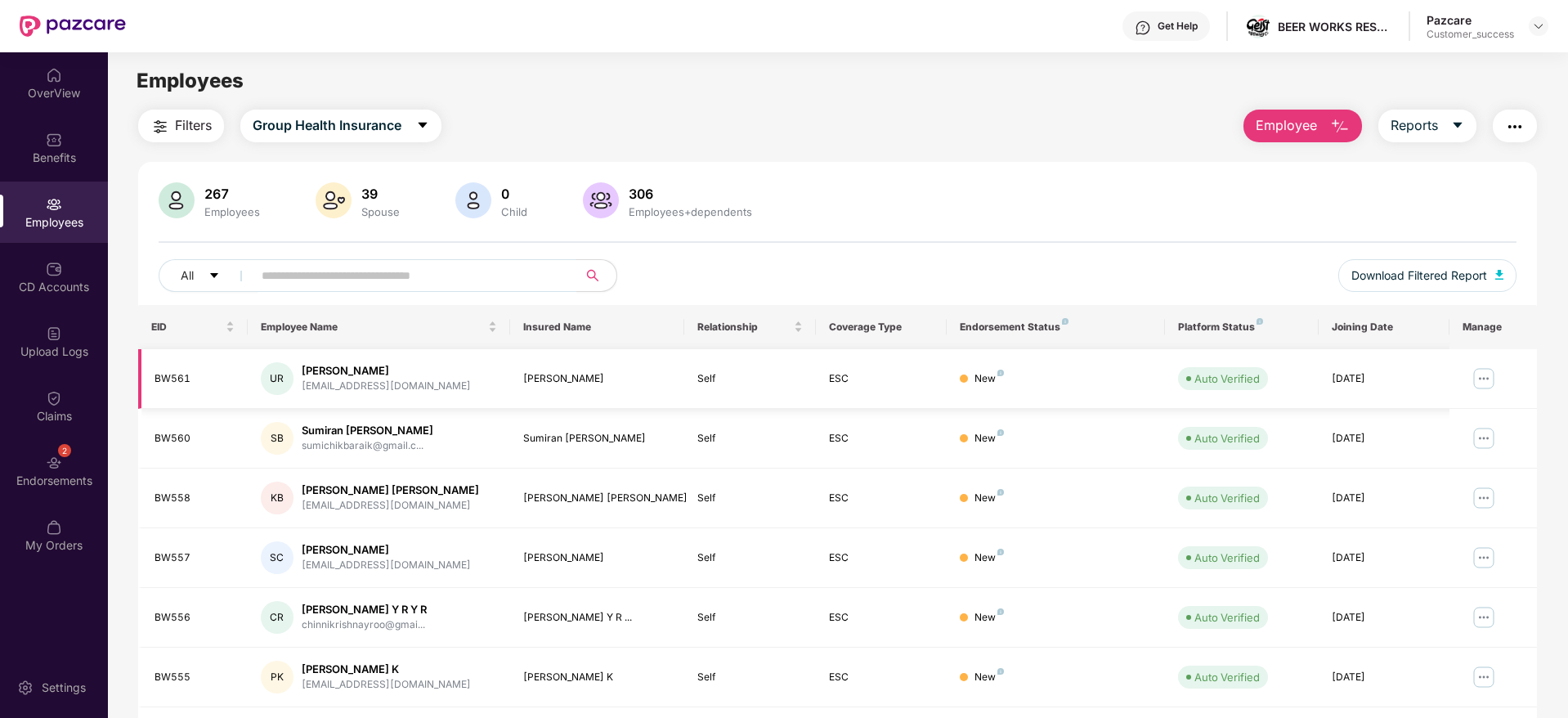
click at [1480, 381] on img at bounding box center [1483, 378] width 26 height 26
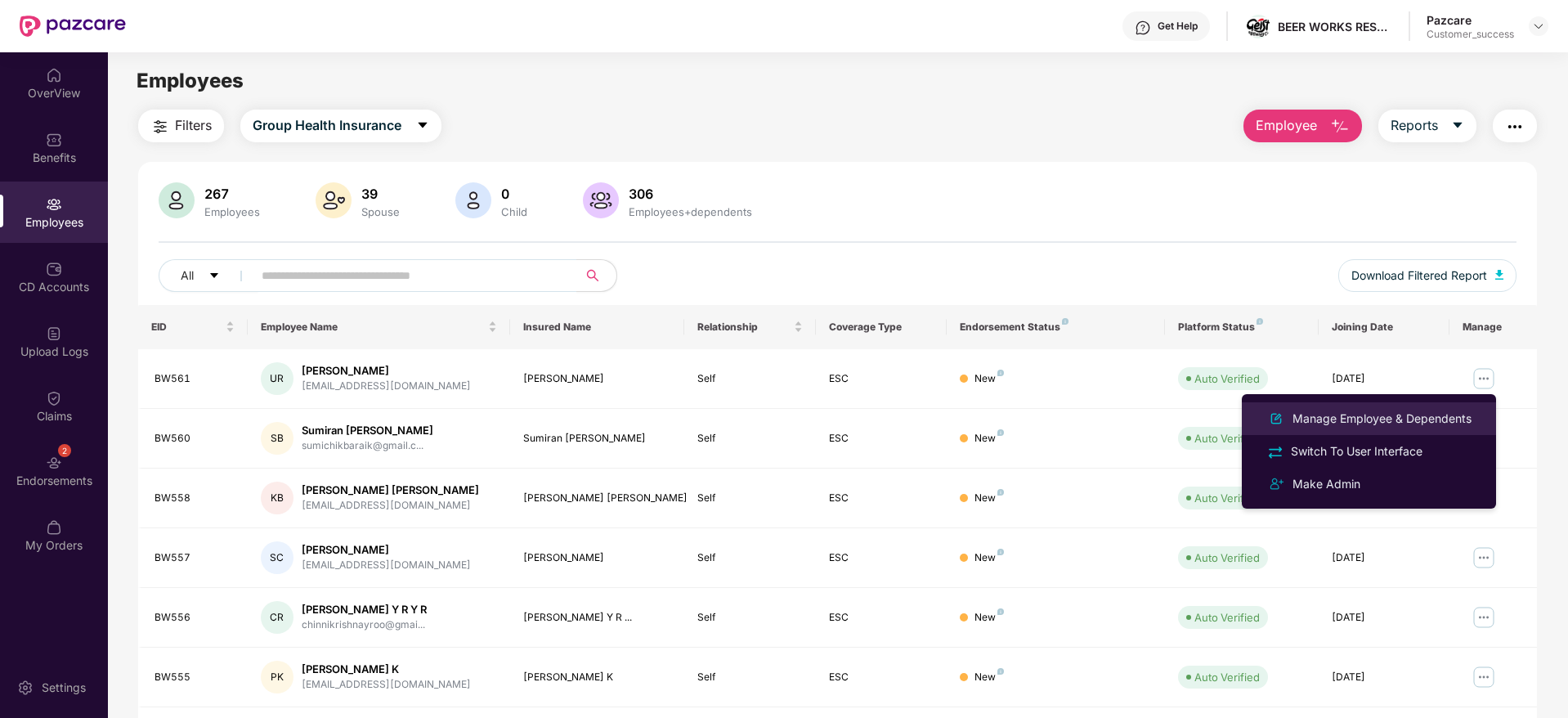
click at [1408, 416] on div "Manage Employee & Dependents" at bounding box center [1382, 419] width 186 height 18
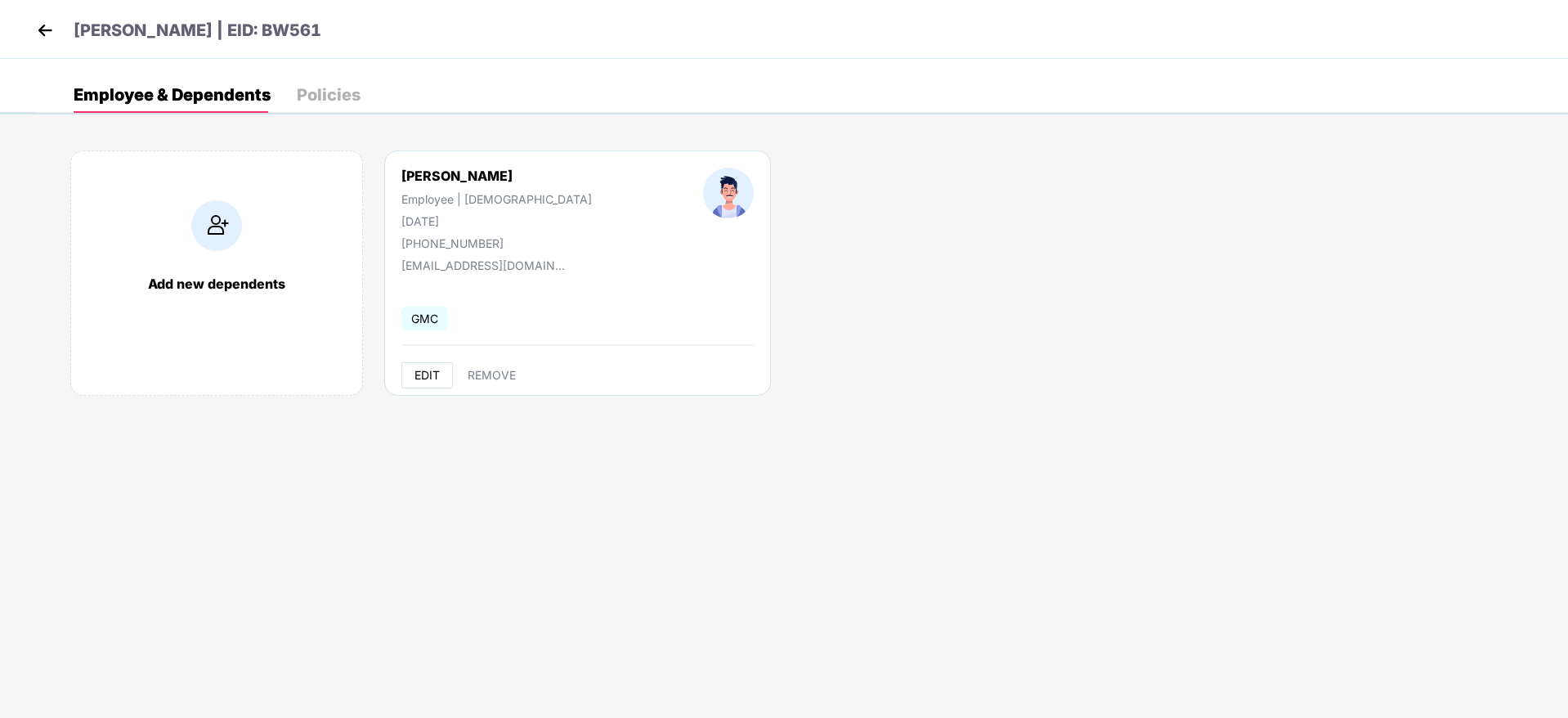
click at [407, 378] on button "EDIT" at bounding box center [426, 375] width 51 height 26
select select "****"
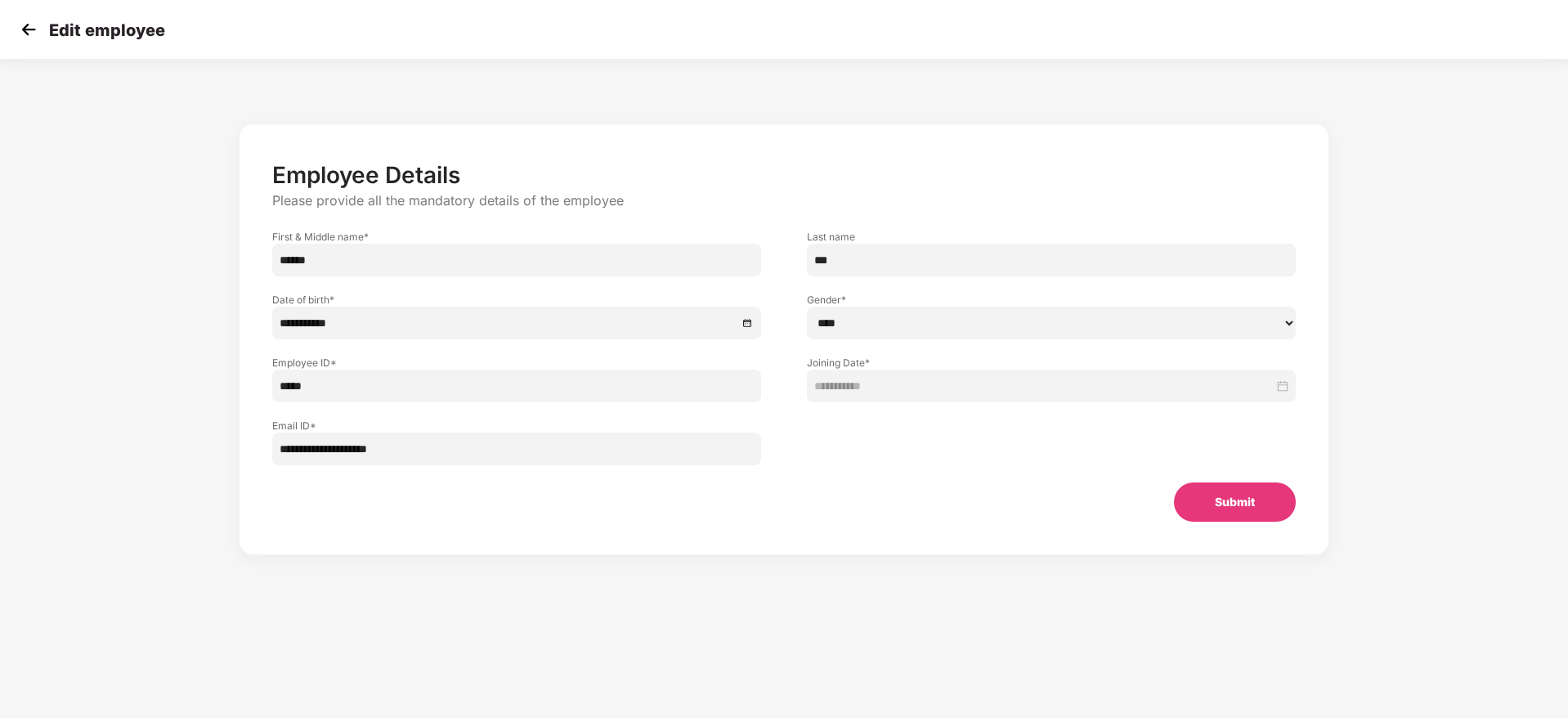
drag, startPoint x: 485, startPoint y: 450, endPoint x: 176, endPoint y: 452, distance: 309.0
click at [176, 452] on div "**********" at bounding box center [784, 355] width 1307 height 479
paste input "email"
type input "**********"
click at [1233, 504] on button "Submit" at bounding box center [1234, 502] width 122 height 40
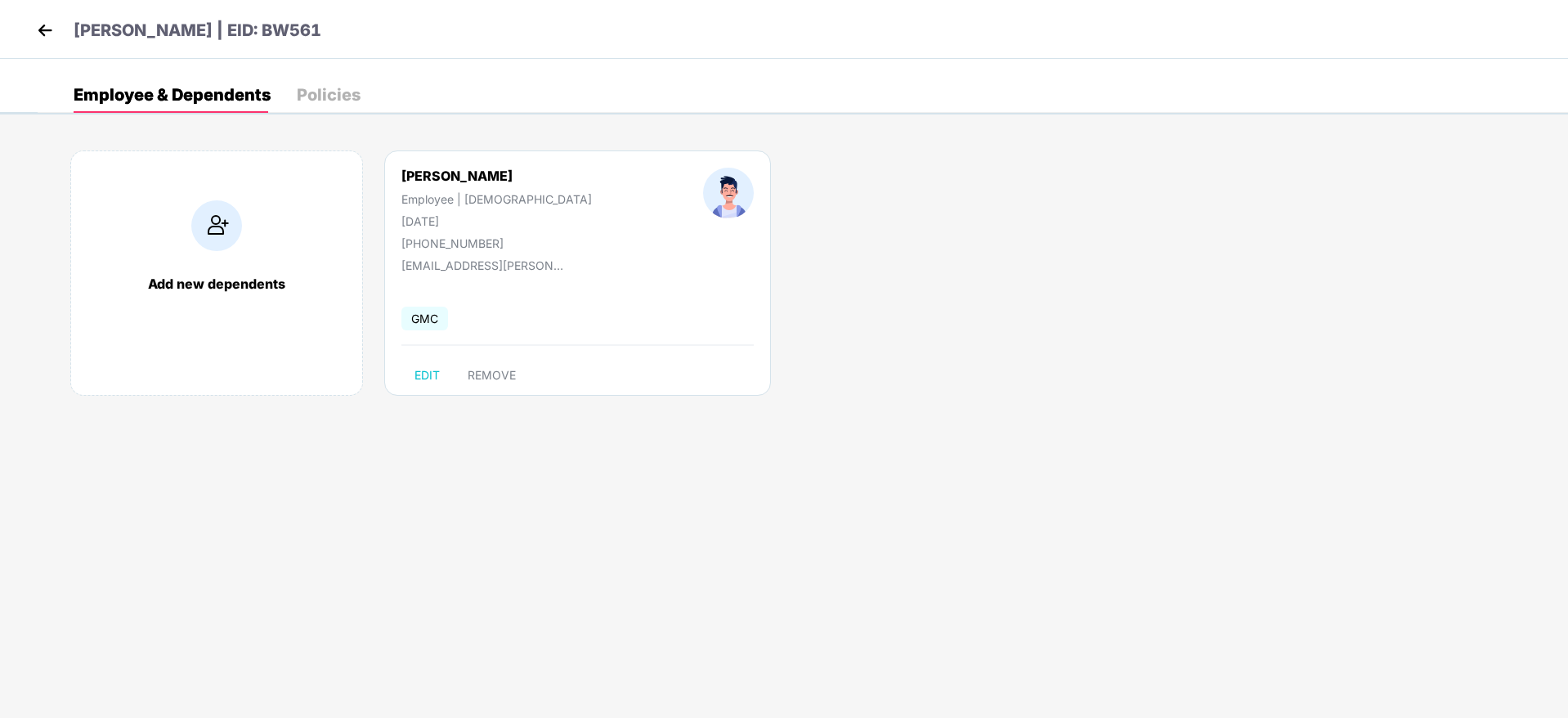
click at [42, 26] on img at bounding box center [44, 30] width 24 height 24
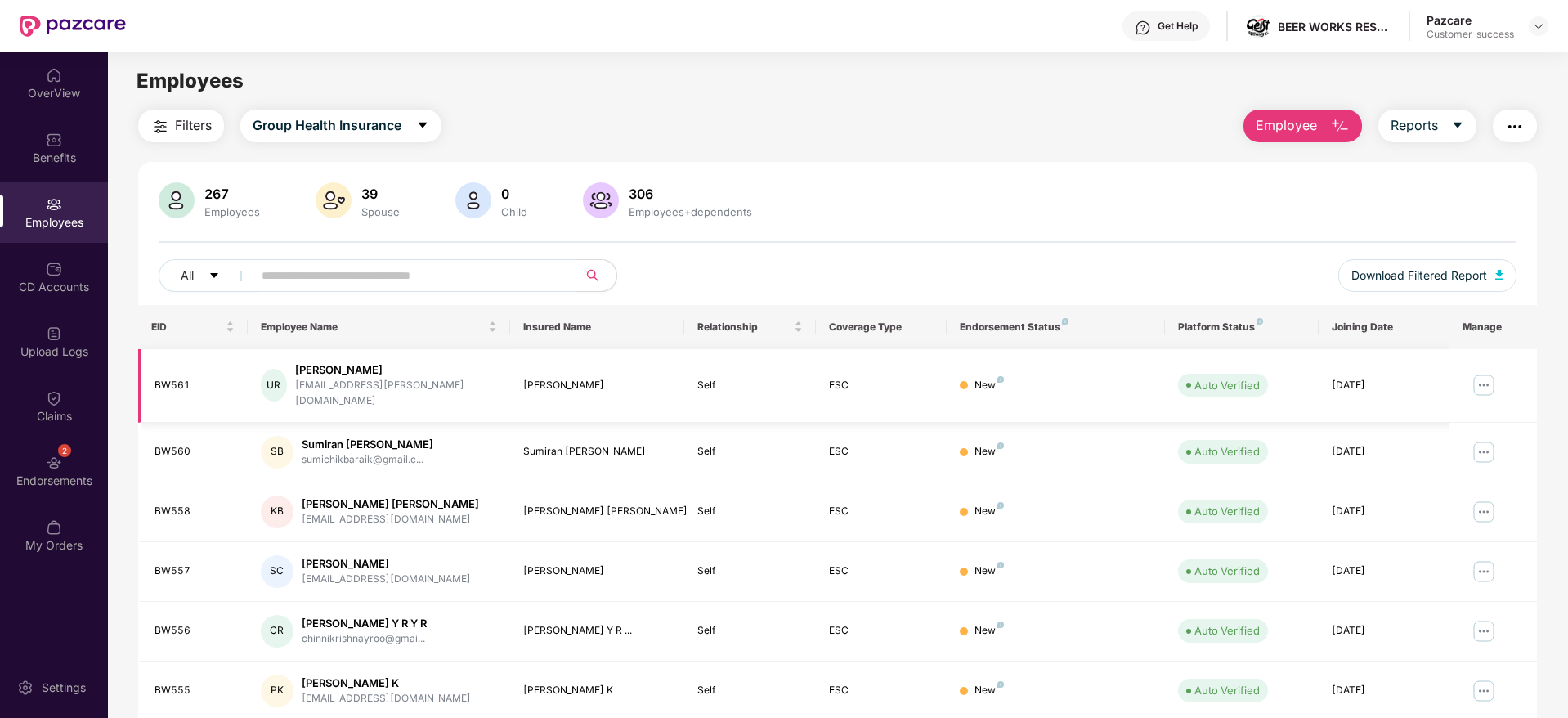
click at [1478, 380] on img at bounding box center [1483, 385] width 26 height 26
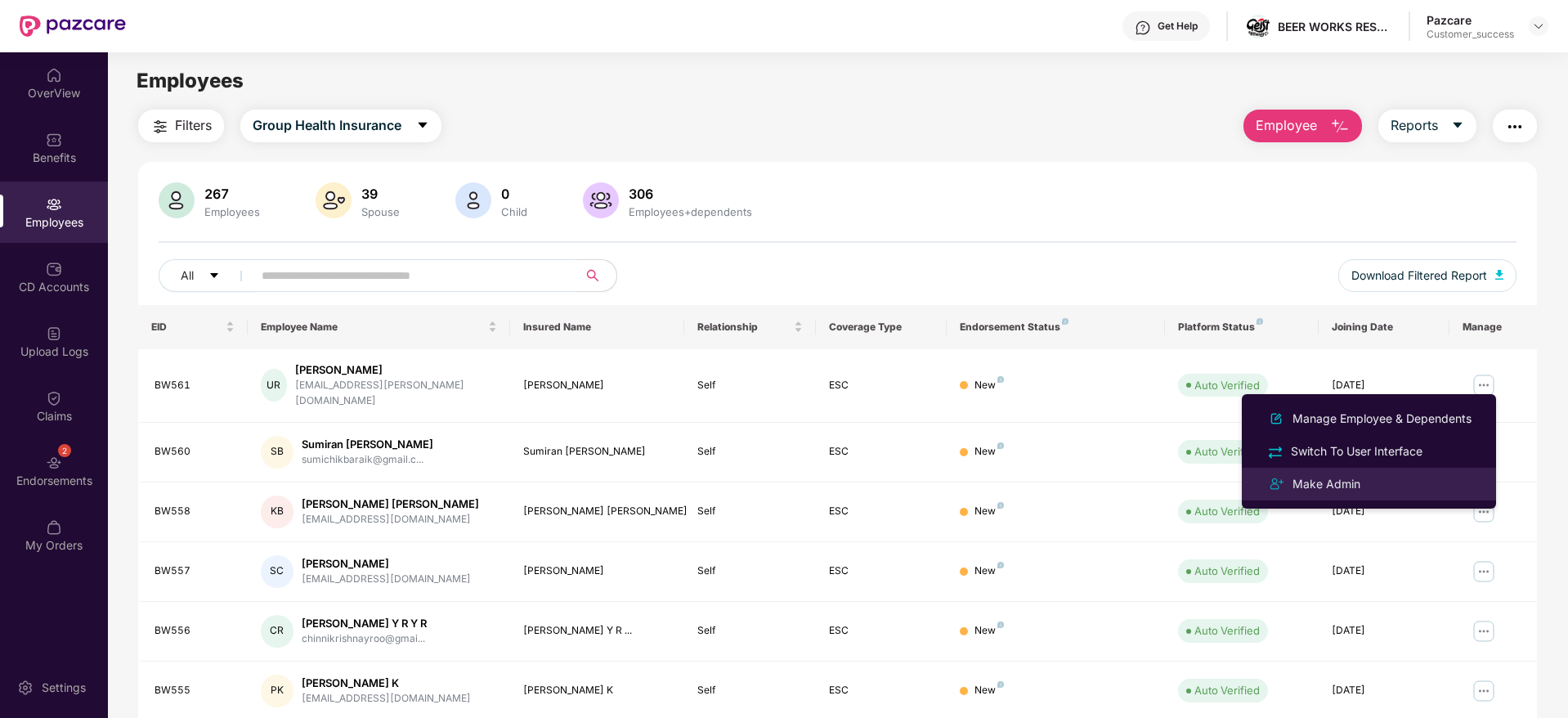
click at [1395, 489] on div "Make Admin" at bounding box center [1369, 484] width 212 height 20
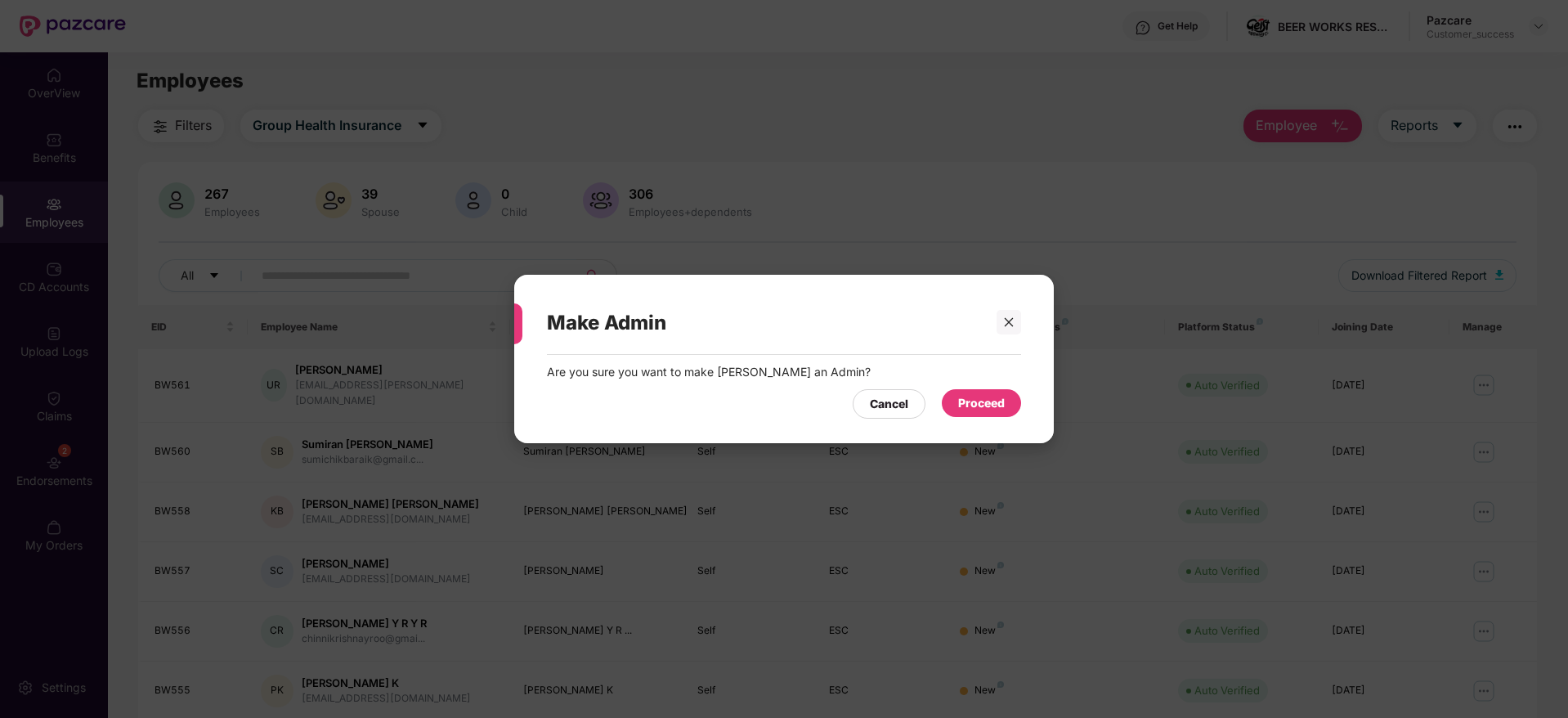
click at [993, 409] on div "Proceed" at bounding box center [982, 403] width 47 height 18
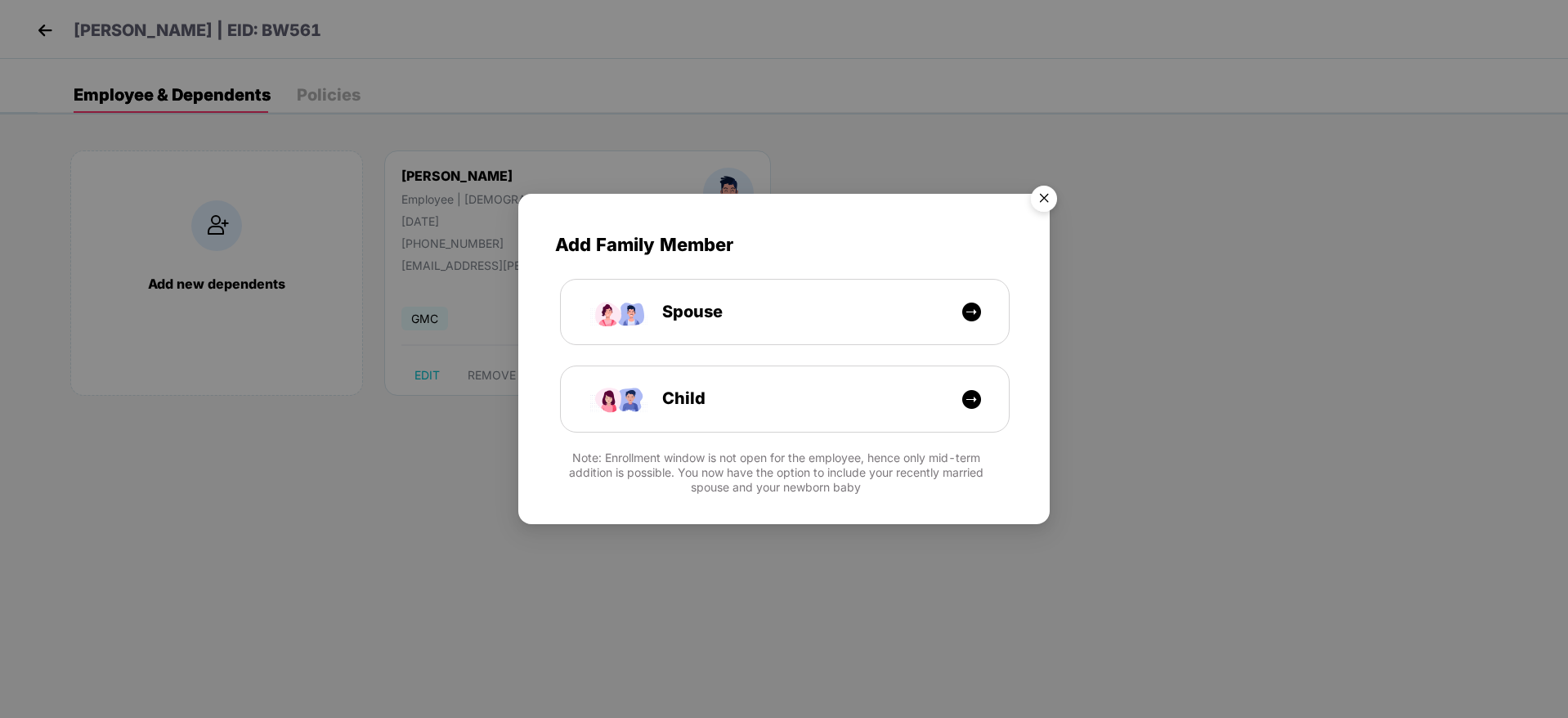
click at [1048, 207] on img "Close" at bounding box center [1044, 201] width 46 height 46
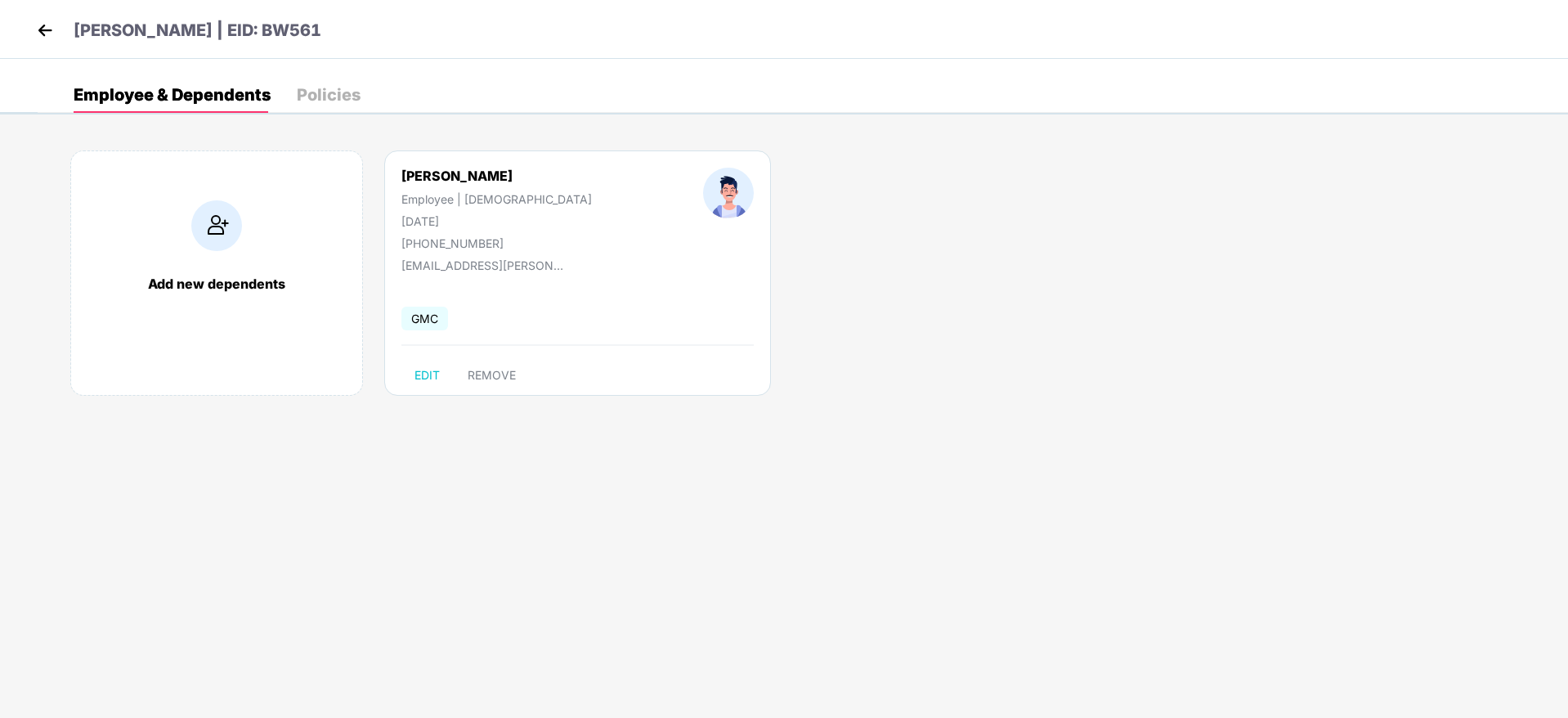
click at [39, 29] on img at bounding box center [44, 30] width 24 height 24
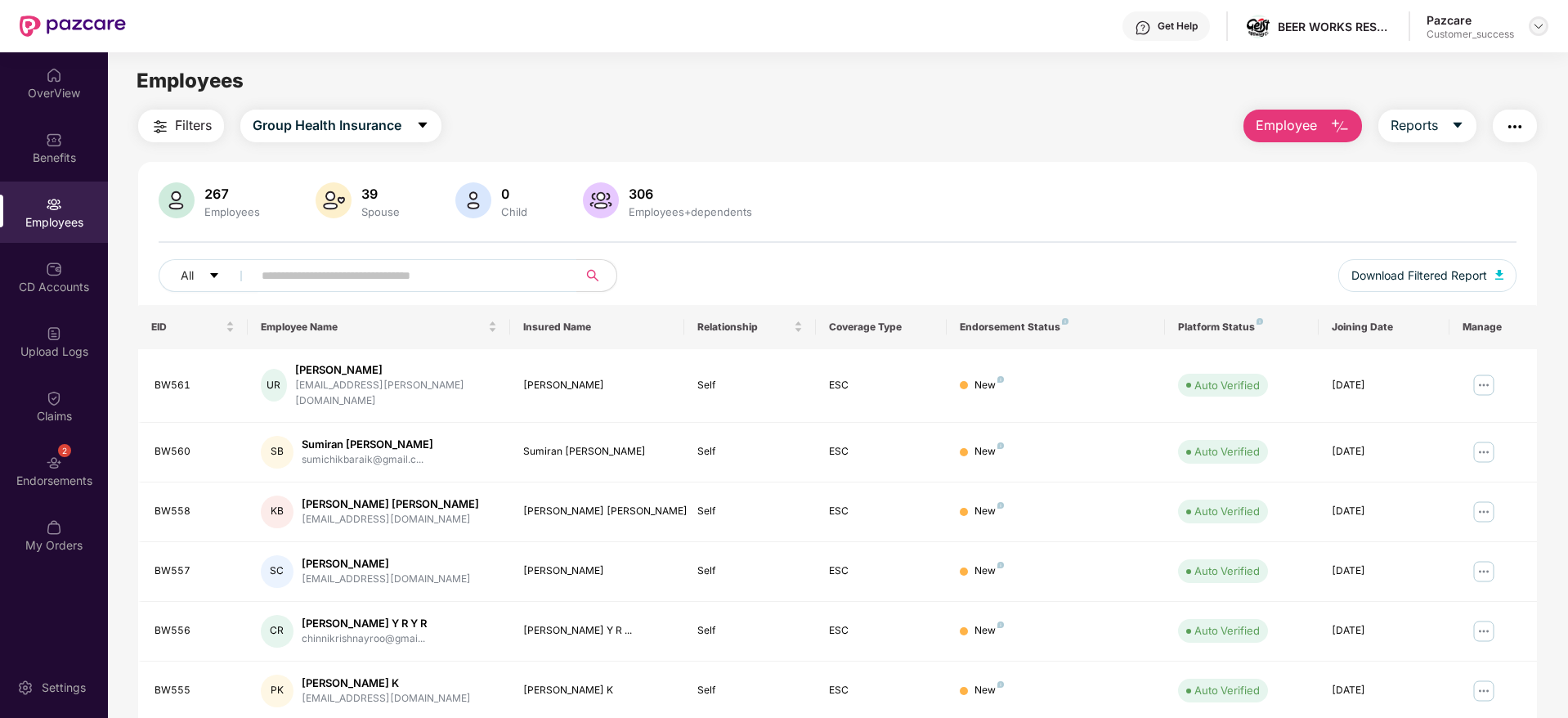
click at [1545, 27] on div at bounding box center [1539, 26] width 20 height 20
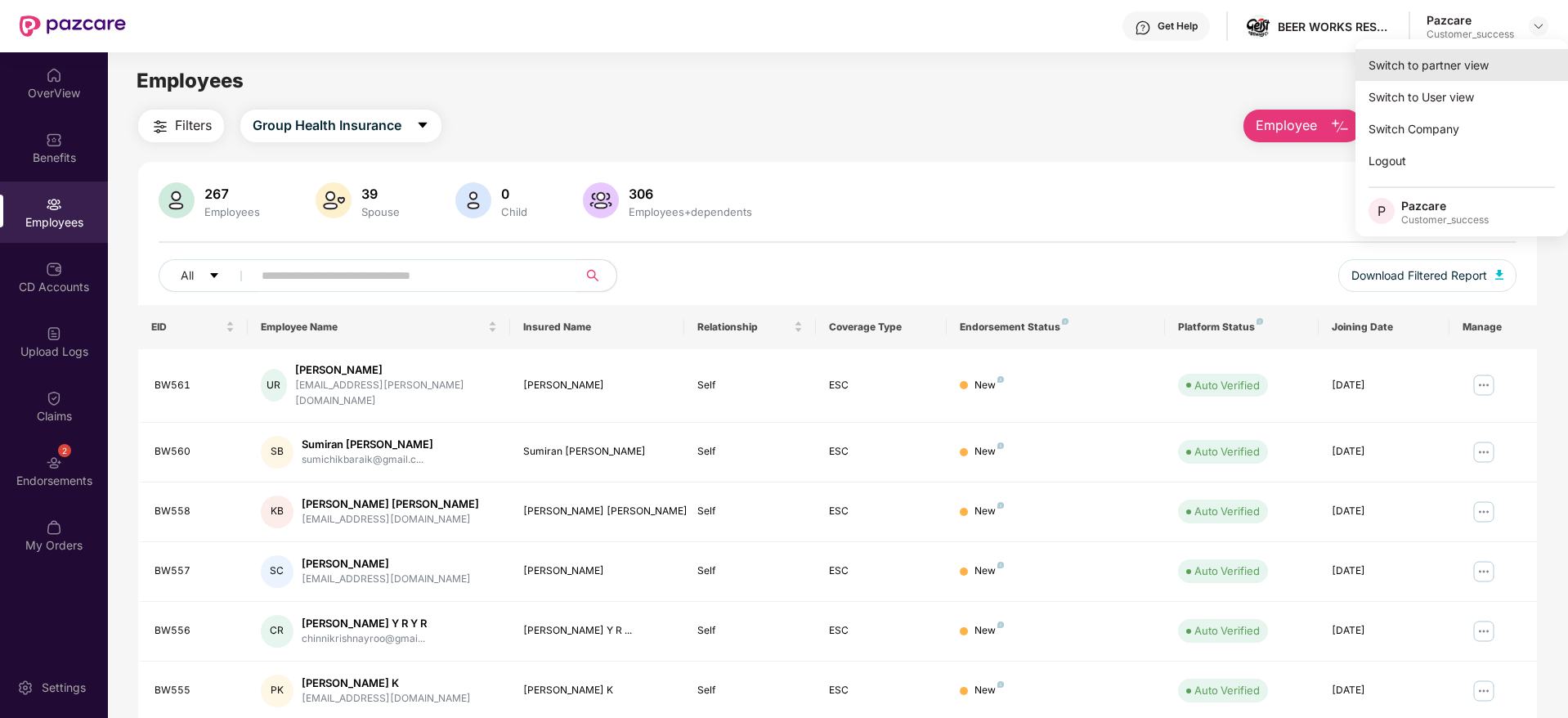
click at [1463, 58] on div "Switch to partner view" at bounding box center [1462, 64] width 213 height 32
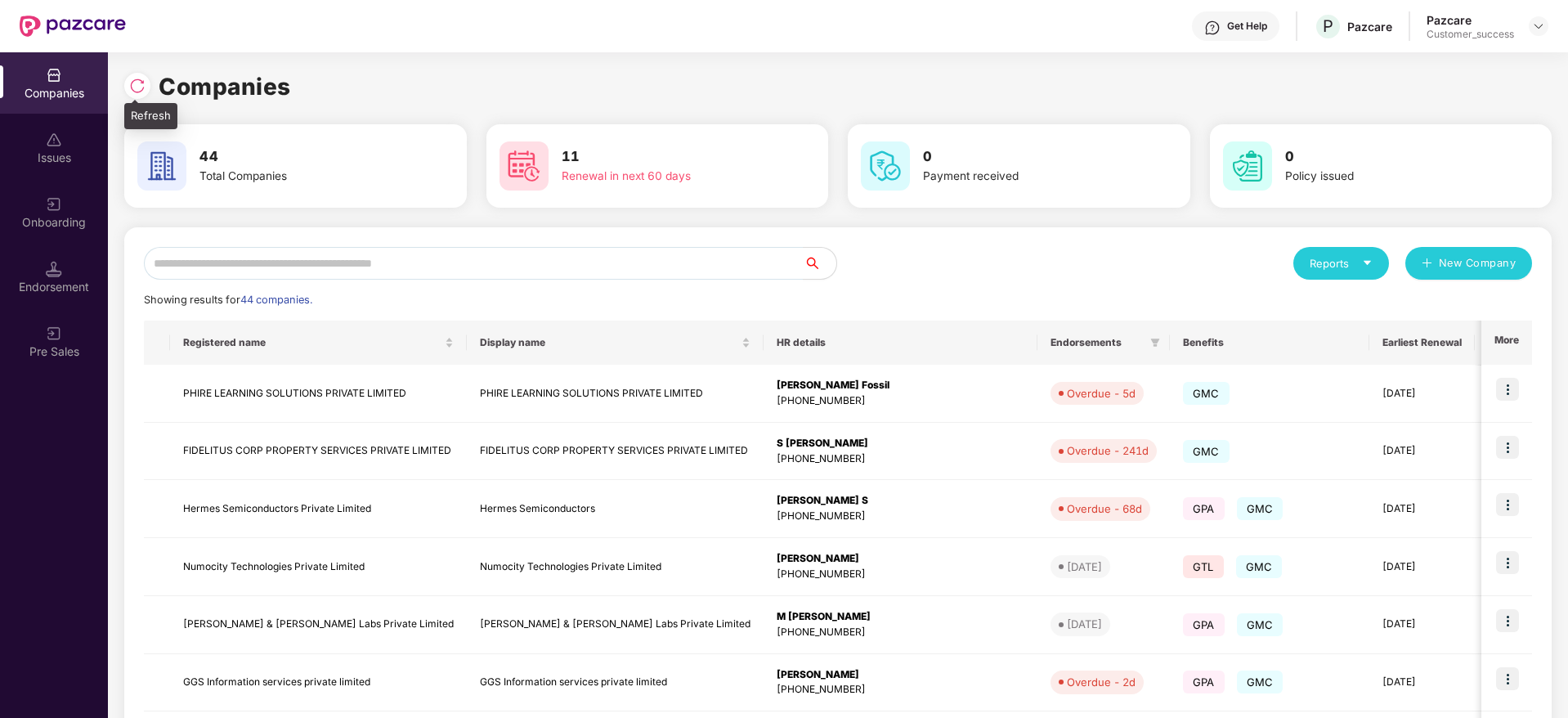
click at [133, 78] on img at bounding box center [137, 86] width 16 height 16
click at [522, 250] on input "text" at bounding box center [474, 263] width 660 height 32
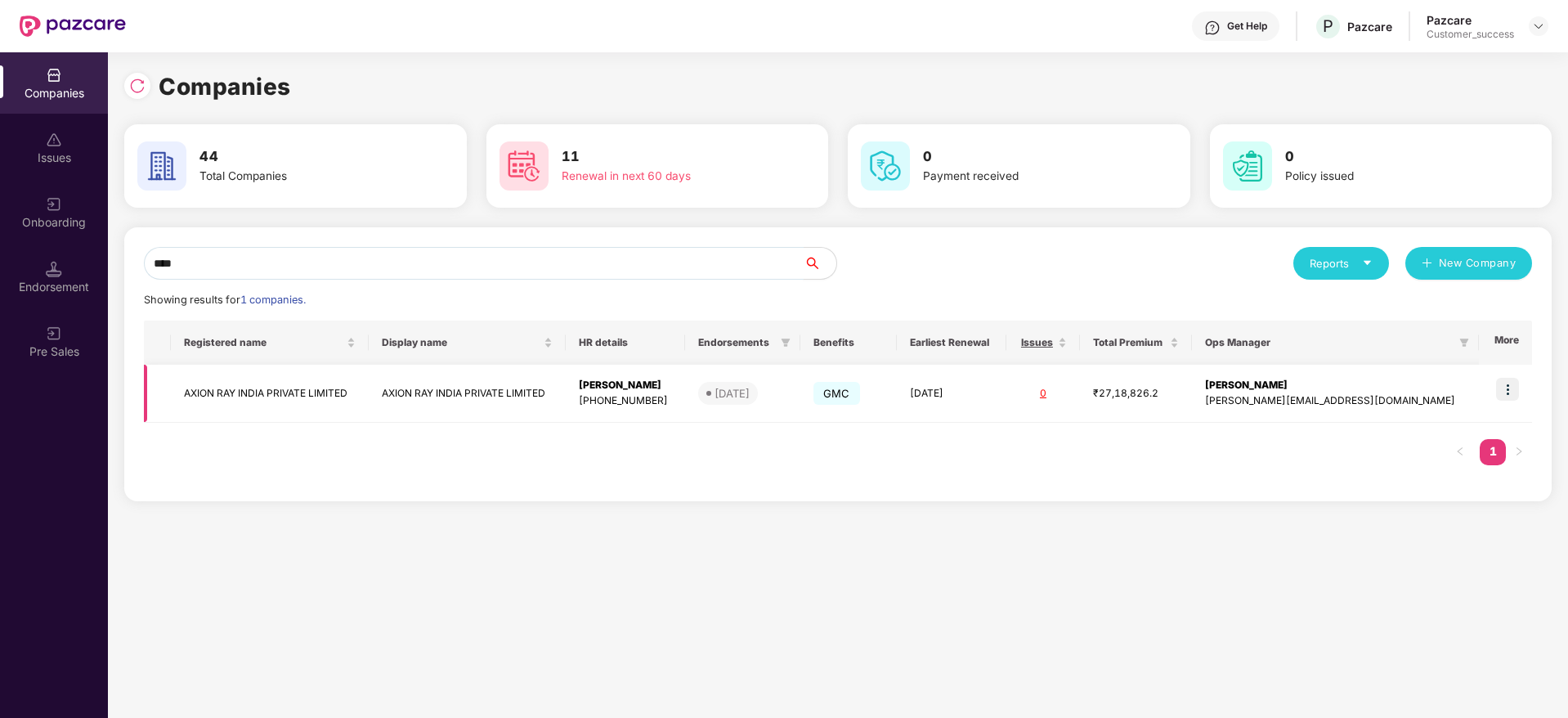
type input "****"
click at [1503, 396] on img at bounding box center [1507, 389] width 23 height 23
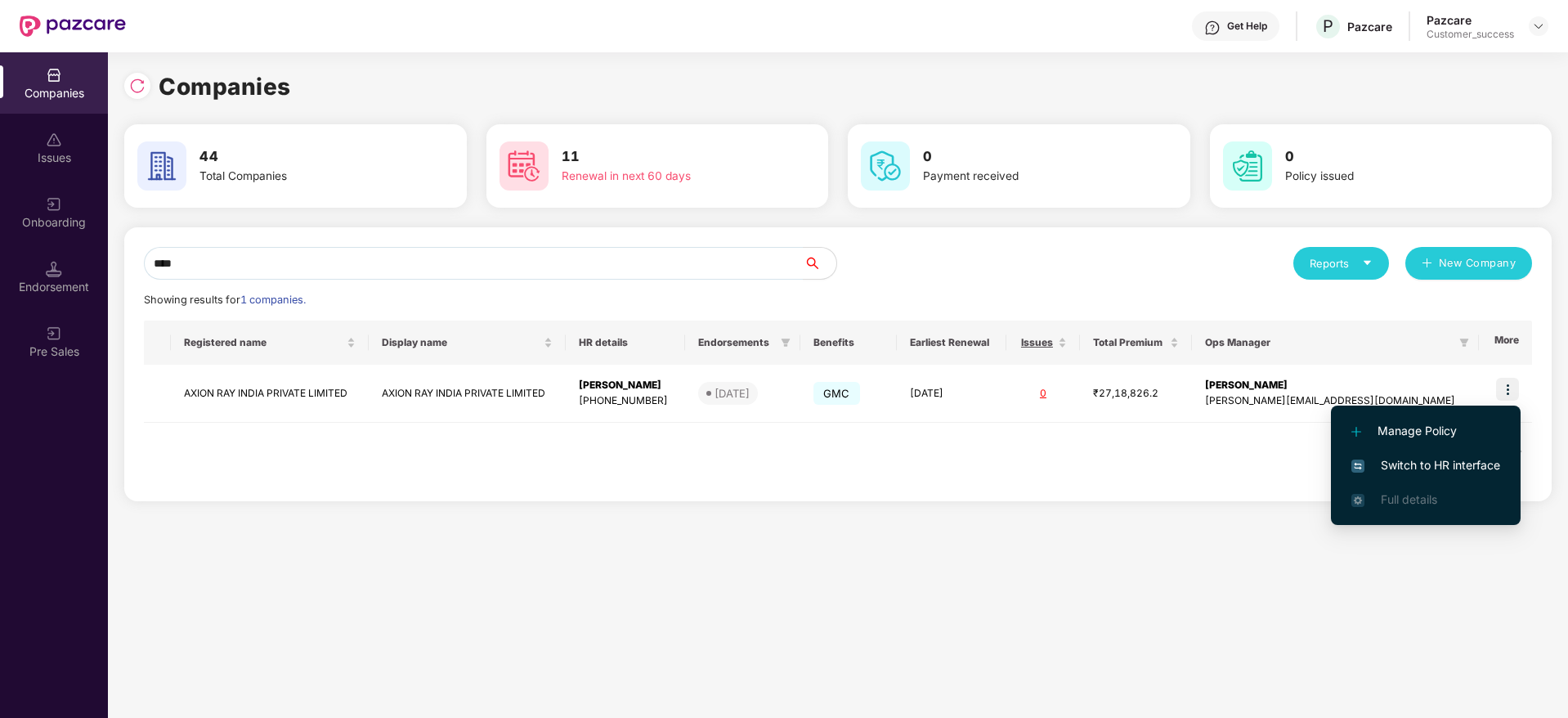
click at [1435, 468] on span "Switch to HR interface" at bounding box center [1426, 465] width 149 height 18
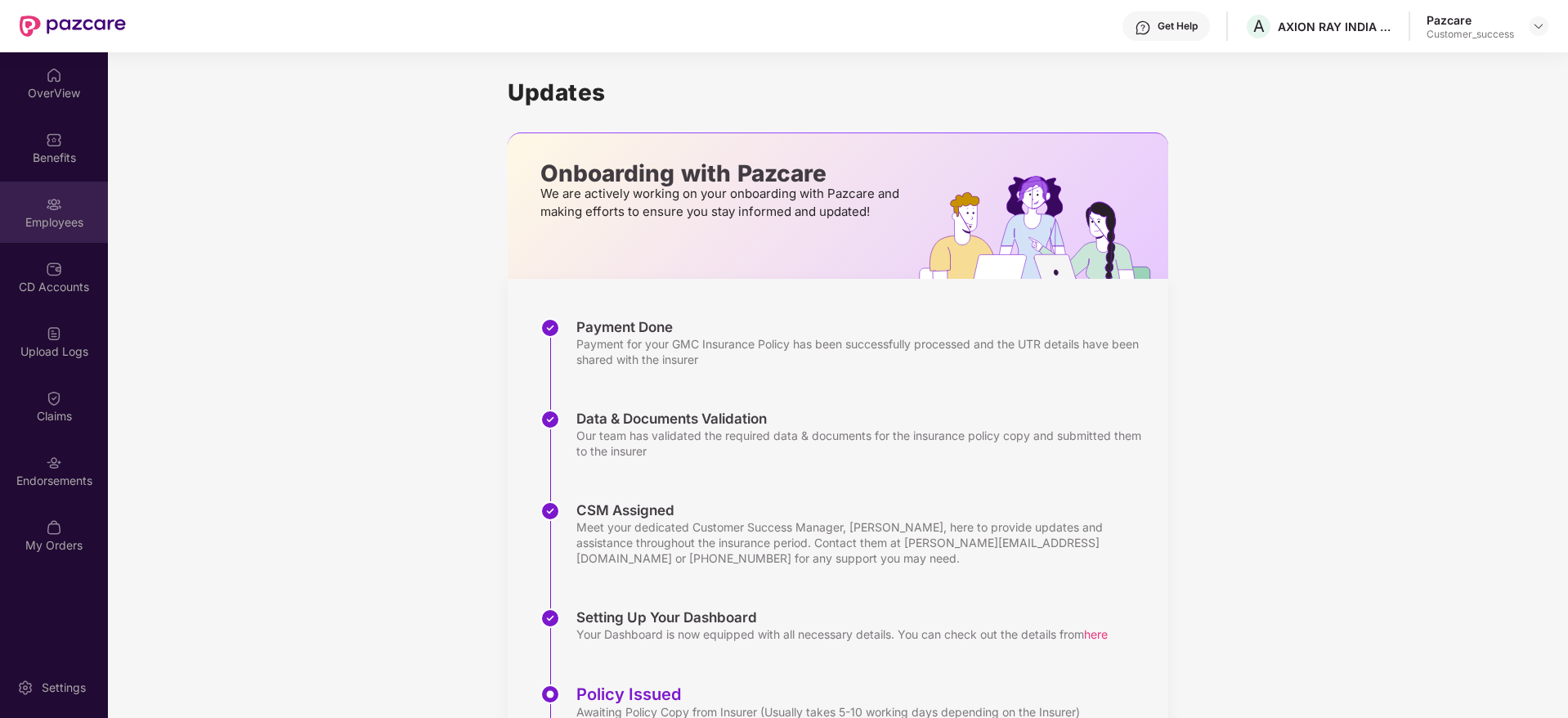
click at [41, 224] on div "Employees" at bounding box center [54, 223] width 108 height 16
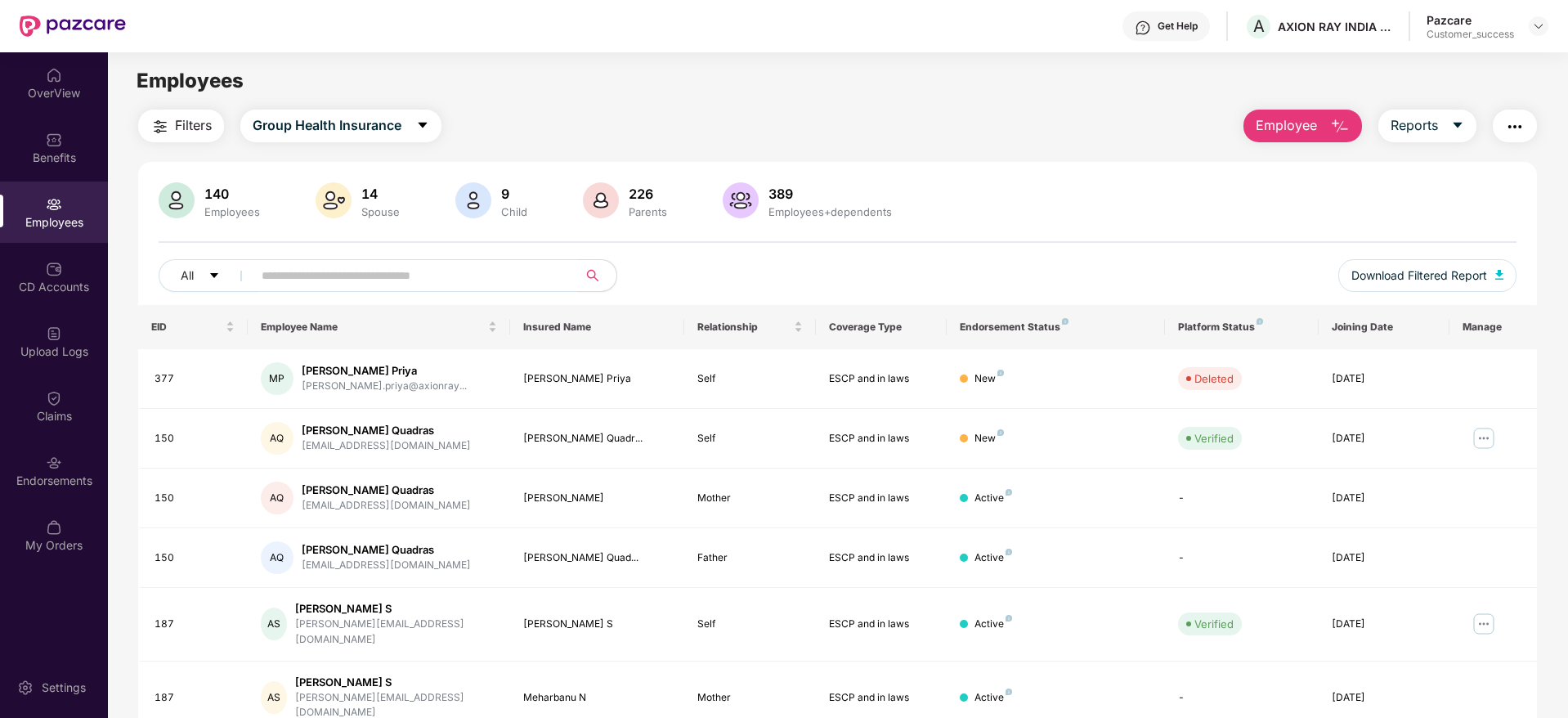
click at [546, 259] on span at bounding box center [409, 275] width 335 height 32
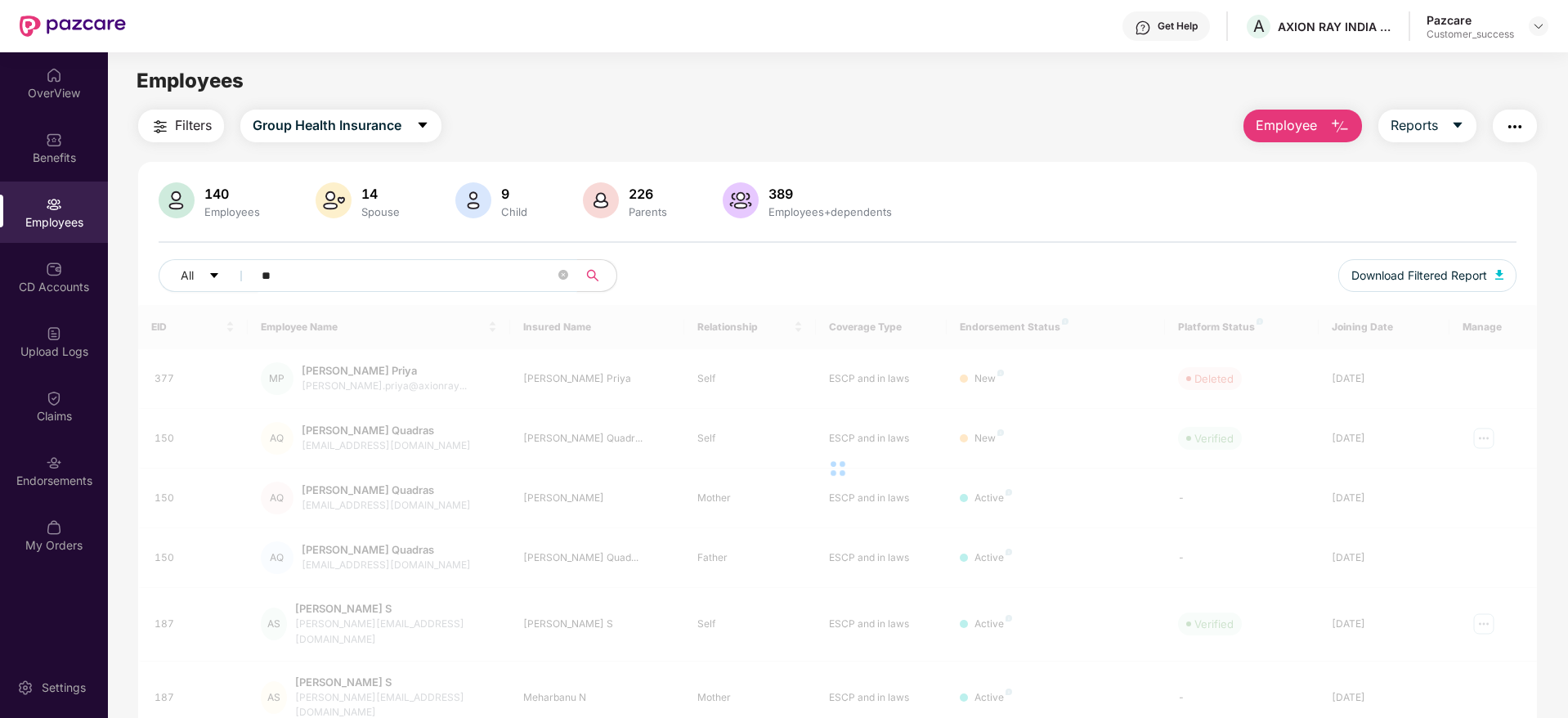
type input "***"
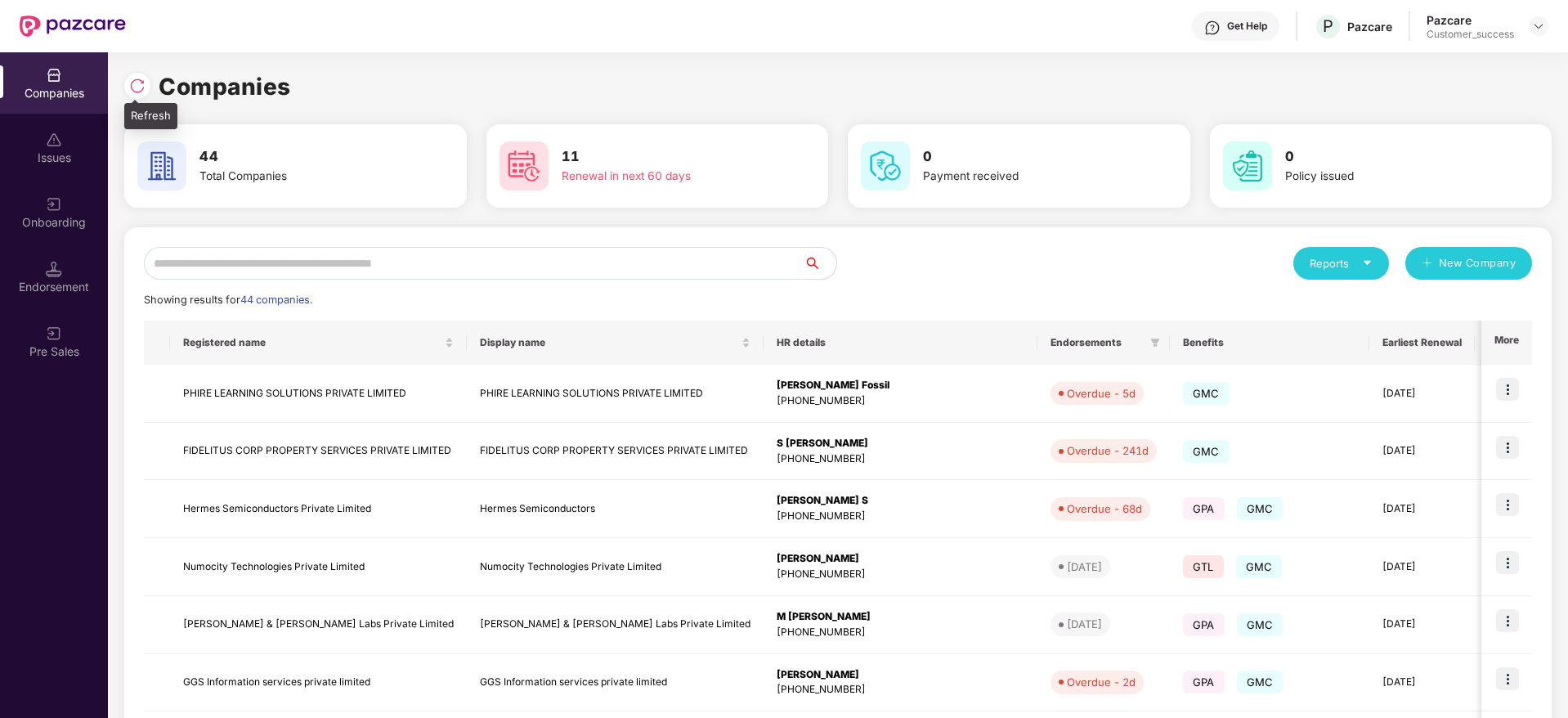
click at [143, 86] on img at bounding box center [137, 86] width 16 height 16
drag, startPoint x: 305, startPoint y: 84, endPoint x: 139, endPoint y: 78, distance: 166.1
click at [139, 78] on div "Companies" at bounding box center [838, 87] width 1427 height 36
click at [139, 78] on img at bounding box center [137, 86] width 16 height 16
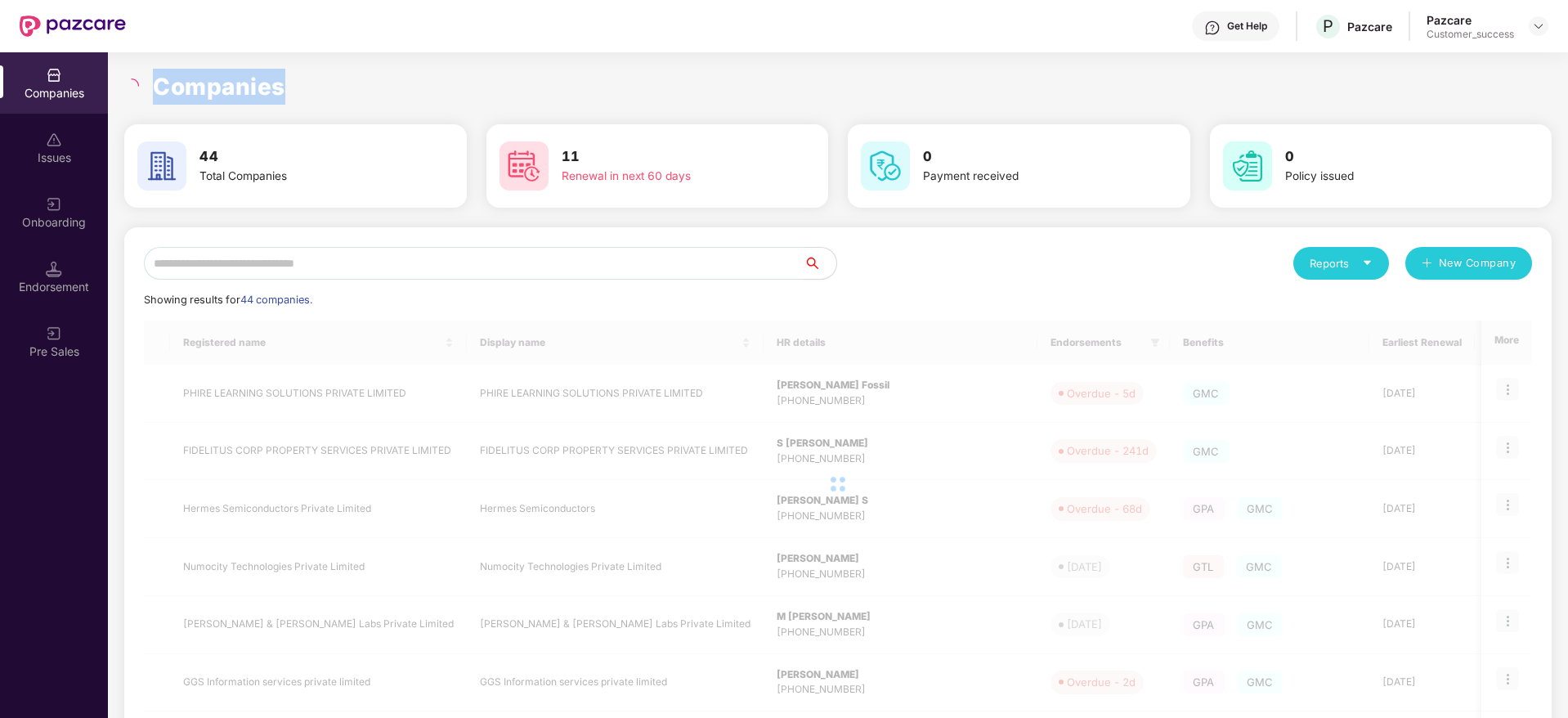
click at [197, 83] on h1 "Companies" at bounding box center [219, 87] width 133 height 36
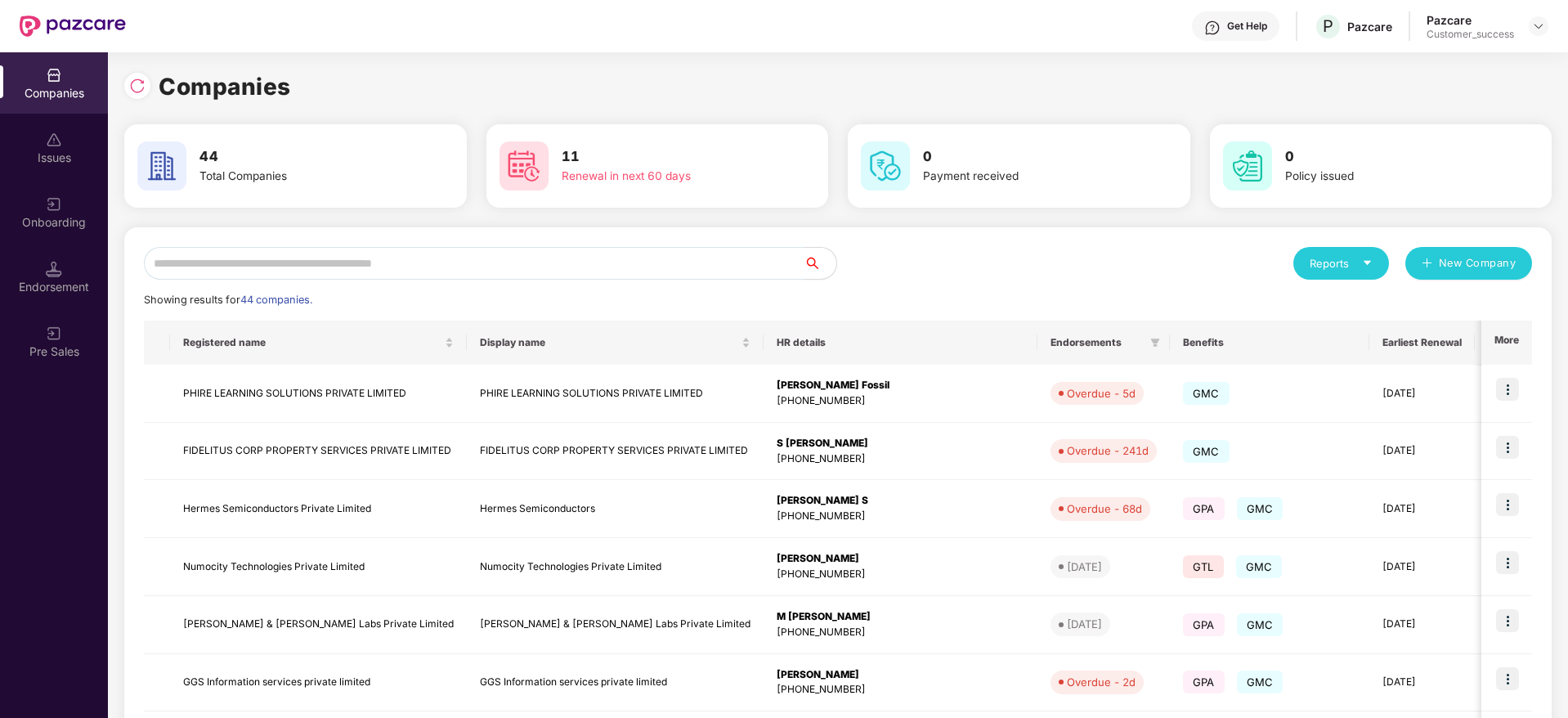
click at [549, 253] on input "text" at bounding box center [474, 263] width 660 height 32
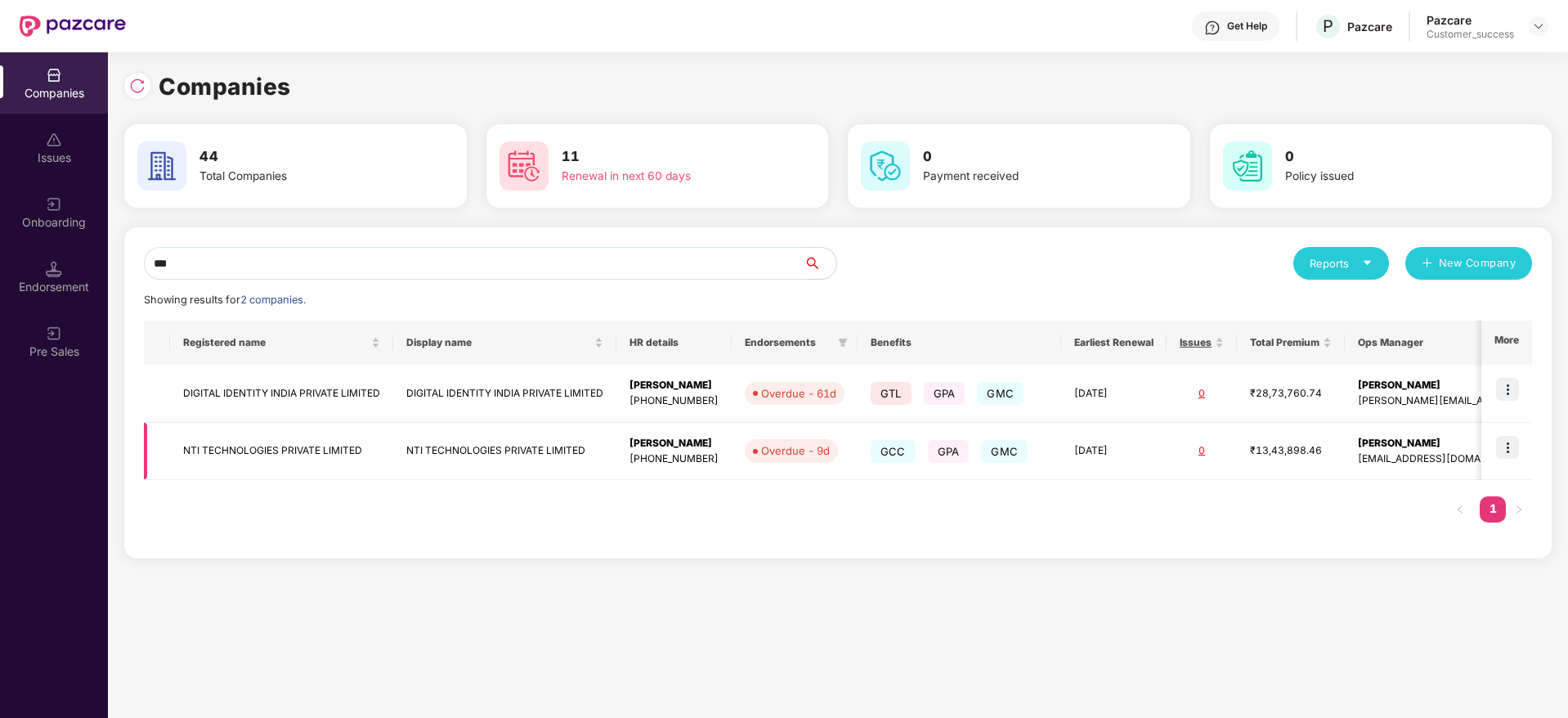
type input "***"
click at [1510, 439] on img at bounding box center [1507, 446] width 23 height 23
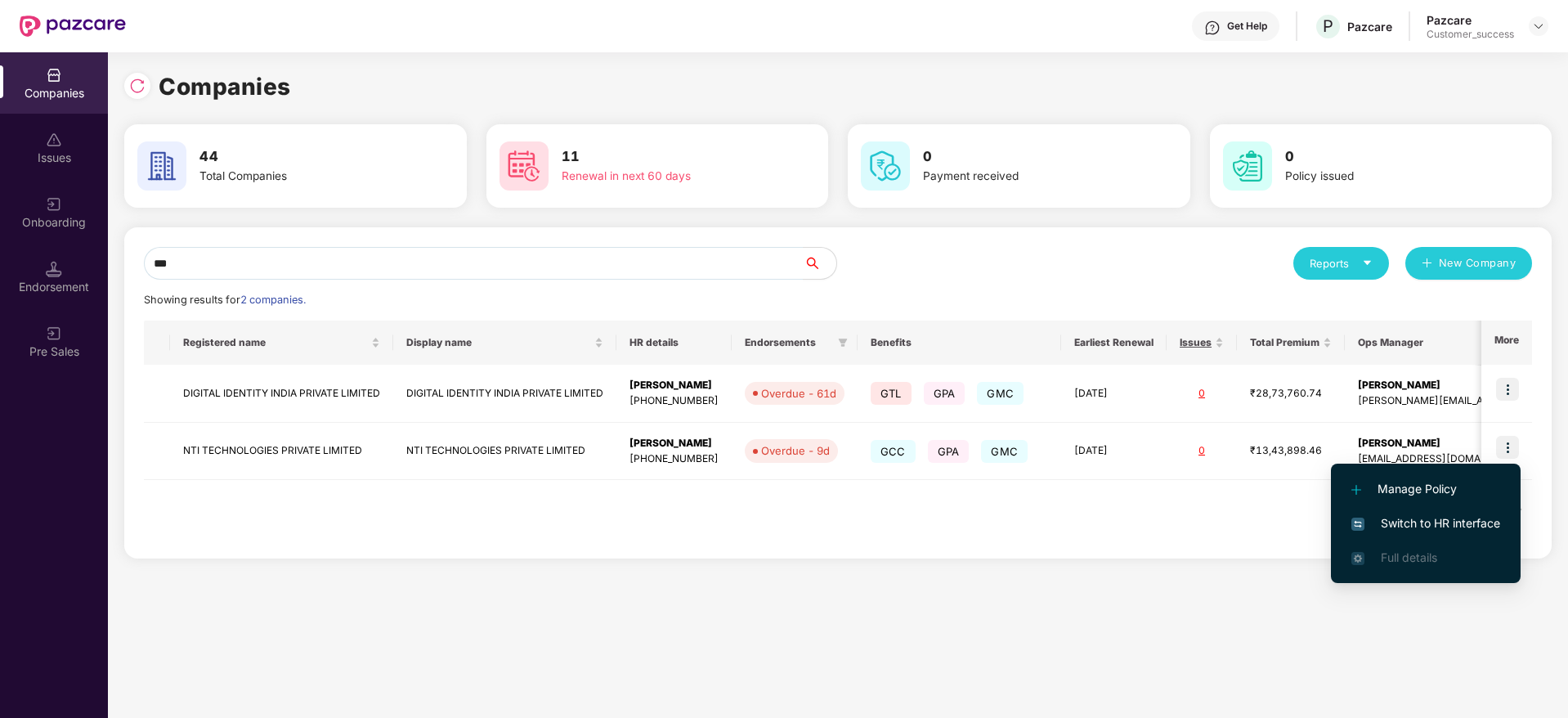
click at [1453, 509] on li "Switch to HR interface" at bounding box center [1426, 523] width 189 height 34
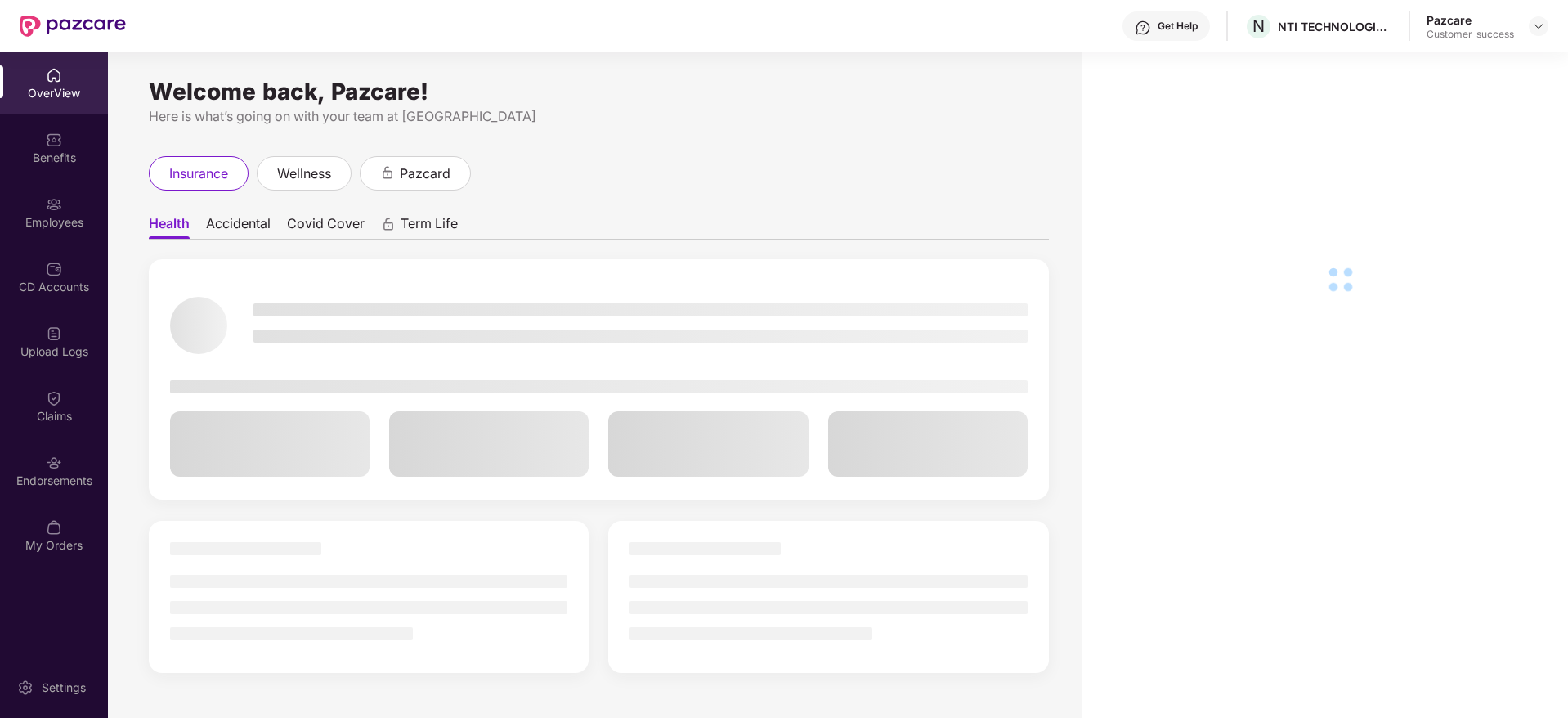
click at [62, 213] on div "Employees" at bounding box center [54, 212] width 108 height 61
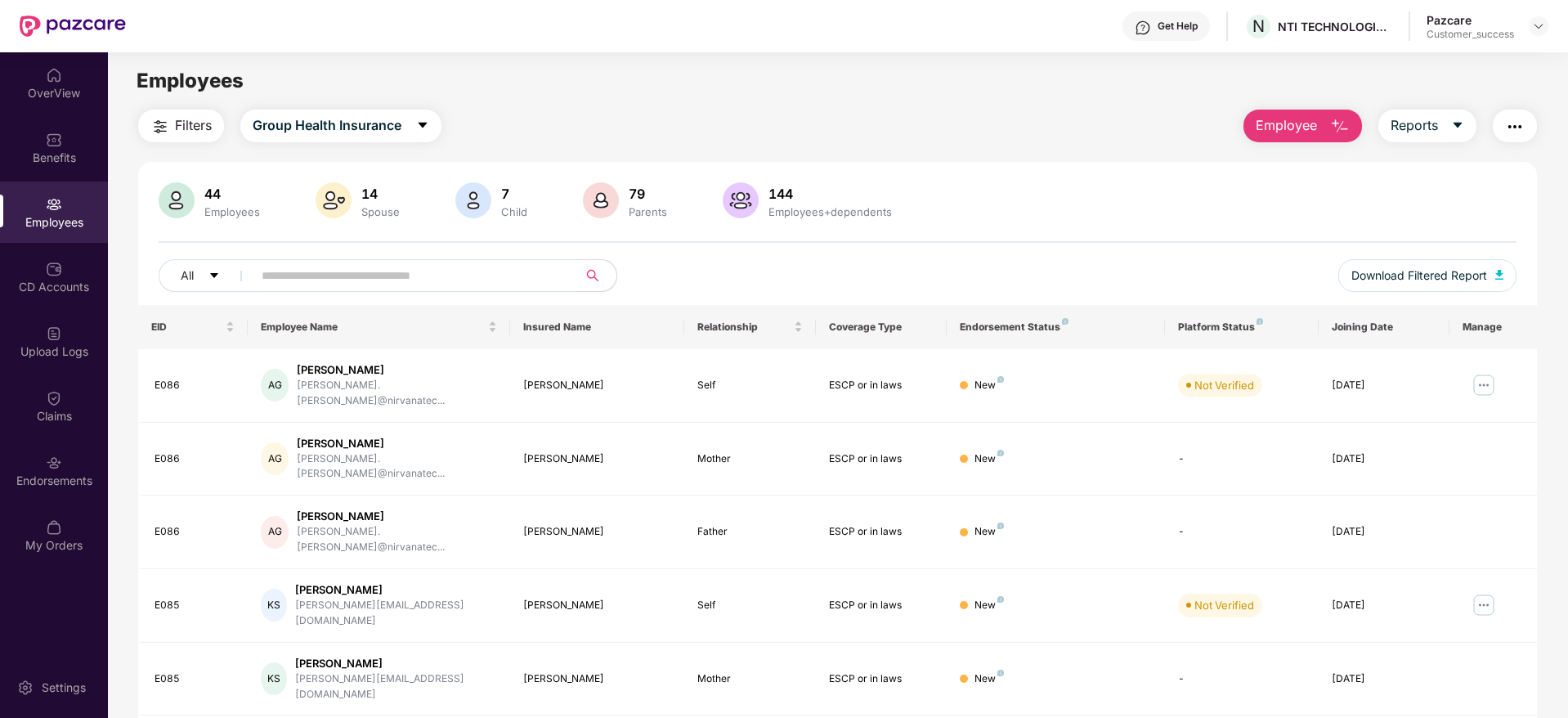
click at [380, 277] on input "text" at bounding box center [408, 275] width 294 height 24
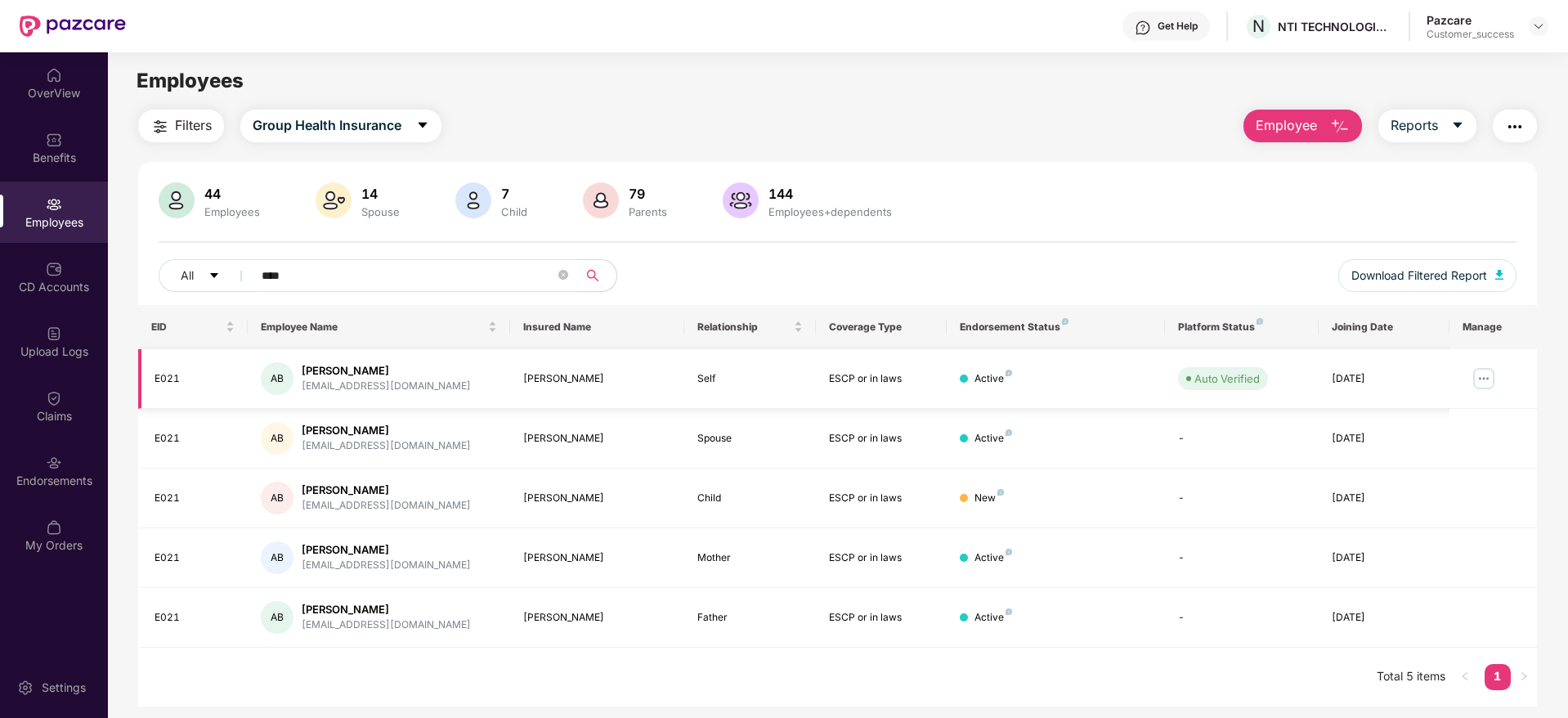
type input "****"
click at [1487, 377] on img at bounding box center [1483, 378] width 26 height 26
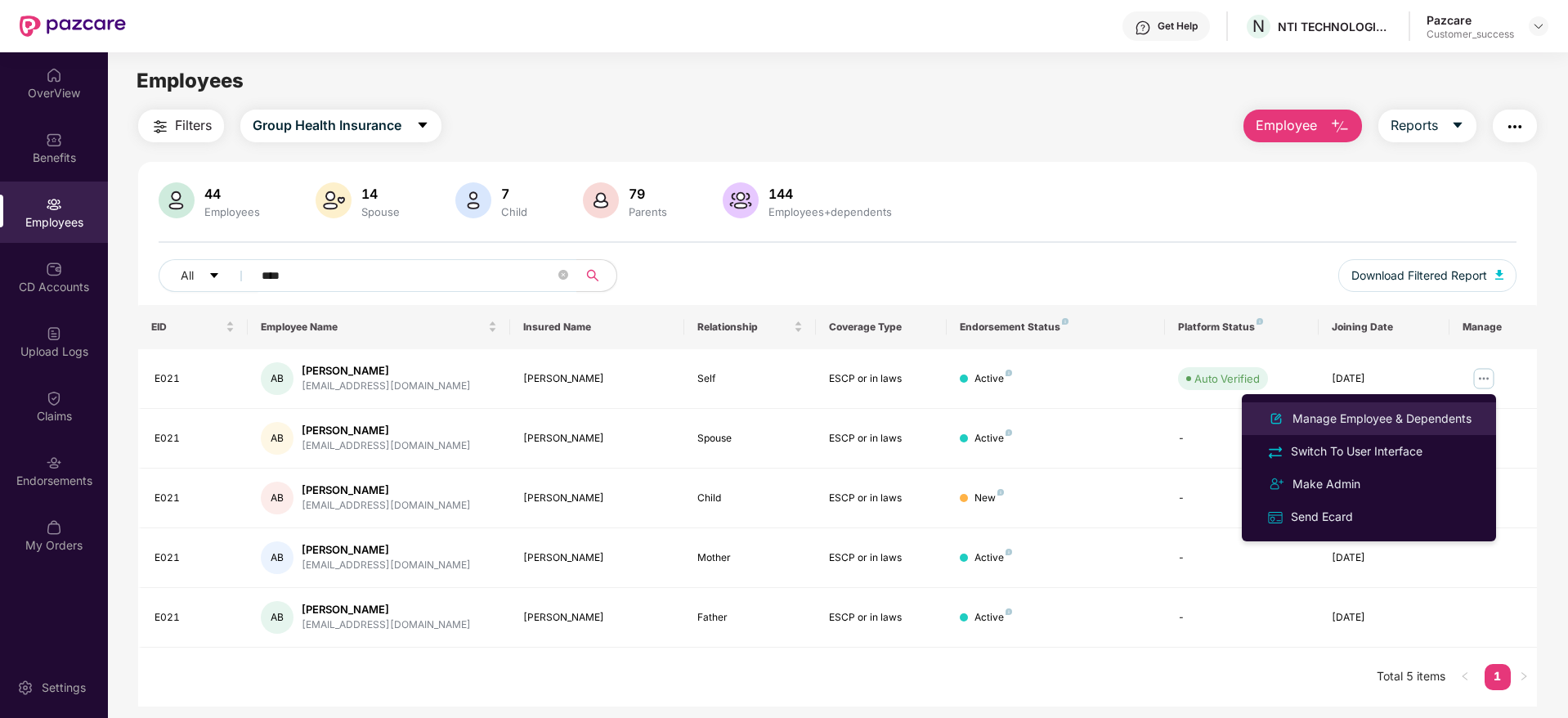
click at [1434, 414] on div "Manage Employee & Dependents" at bounding box center [1382, 419] width 186 height 18
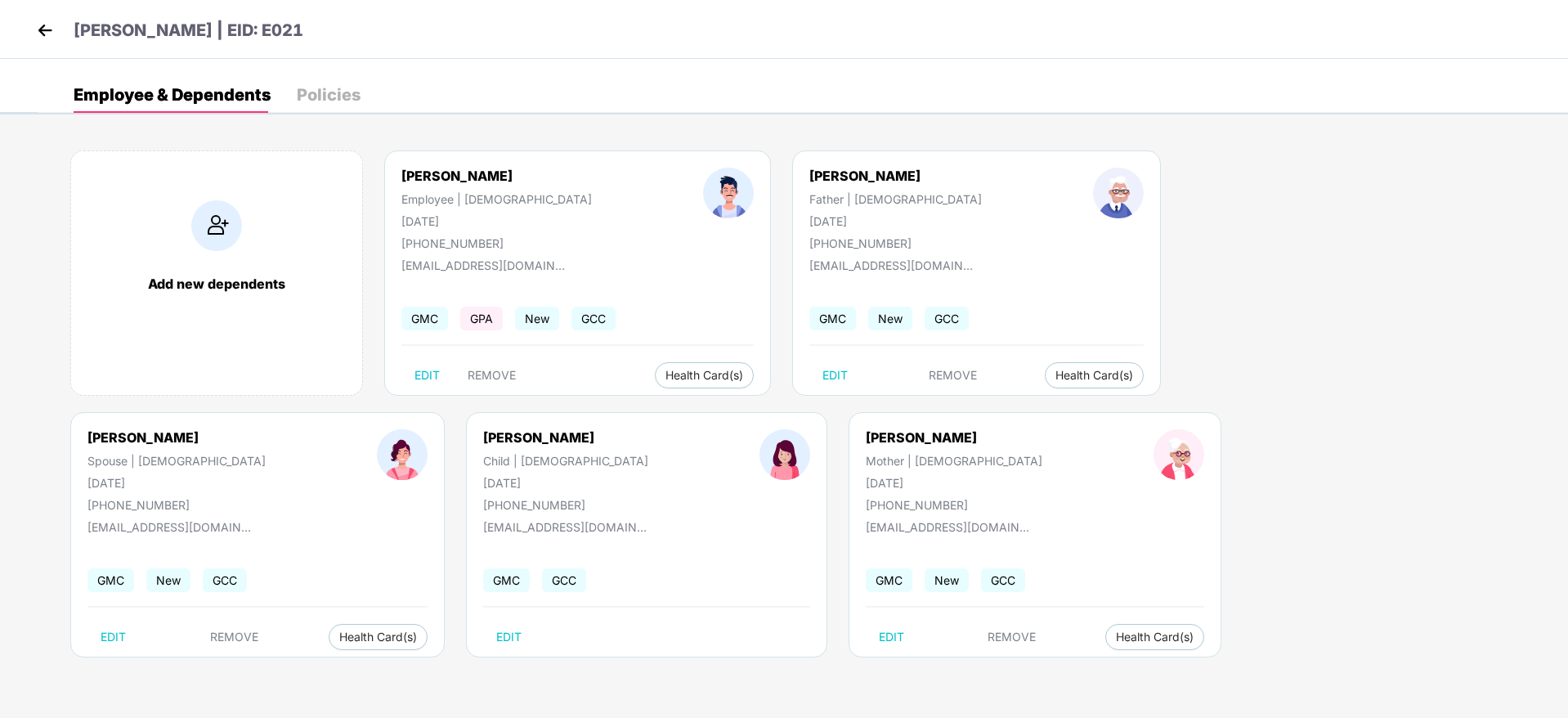
click at [1098, 502] on div at bounding box center [1179, 471] width 162 height 83
click at [337, 100] on div "Policies" at bounding box center [328, 95] width 64 height 16
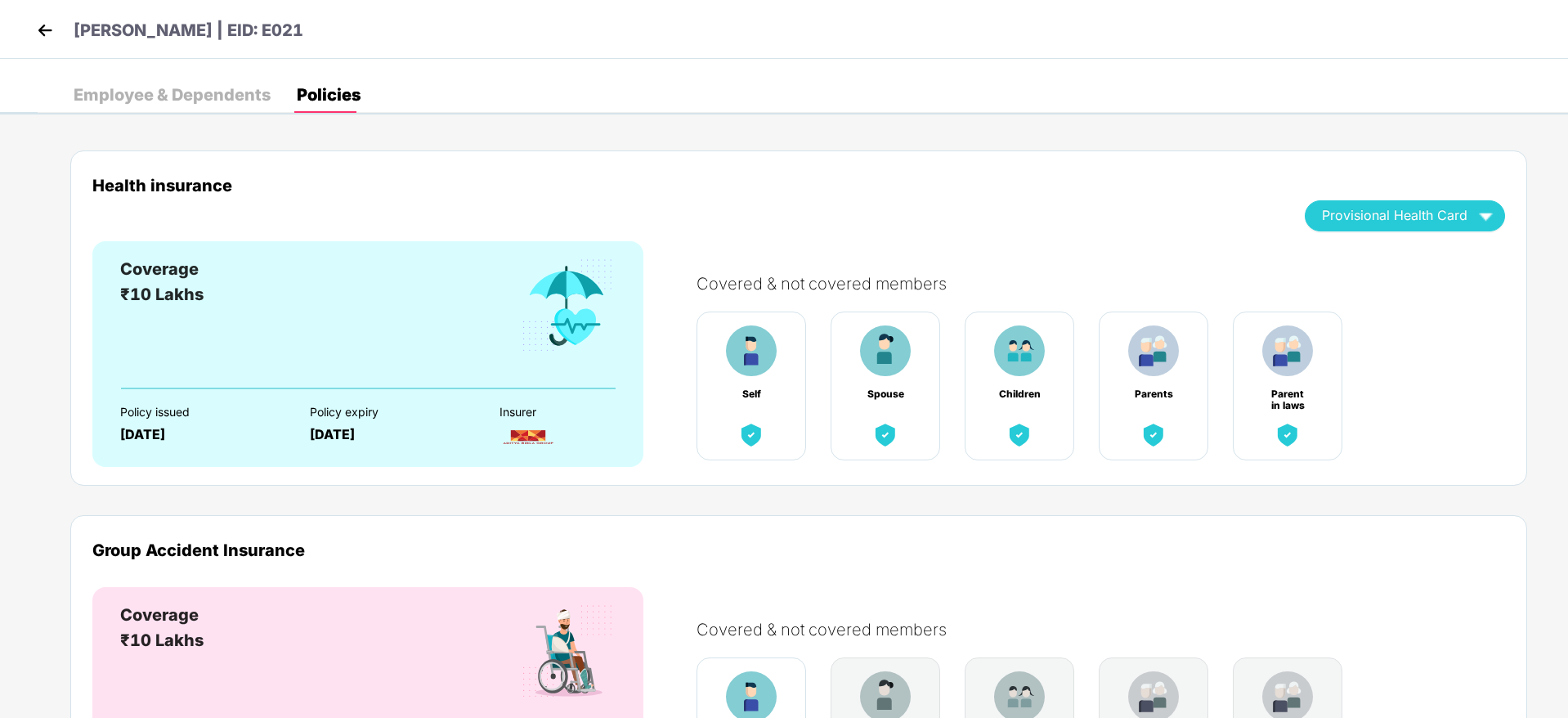
click at [227, 92] on div "Employee & Dependents" at bounding box center [172, 95] width 197 height 16
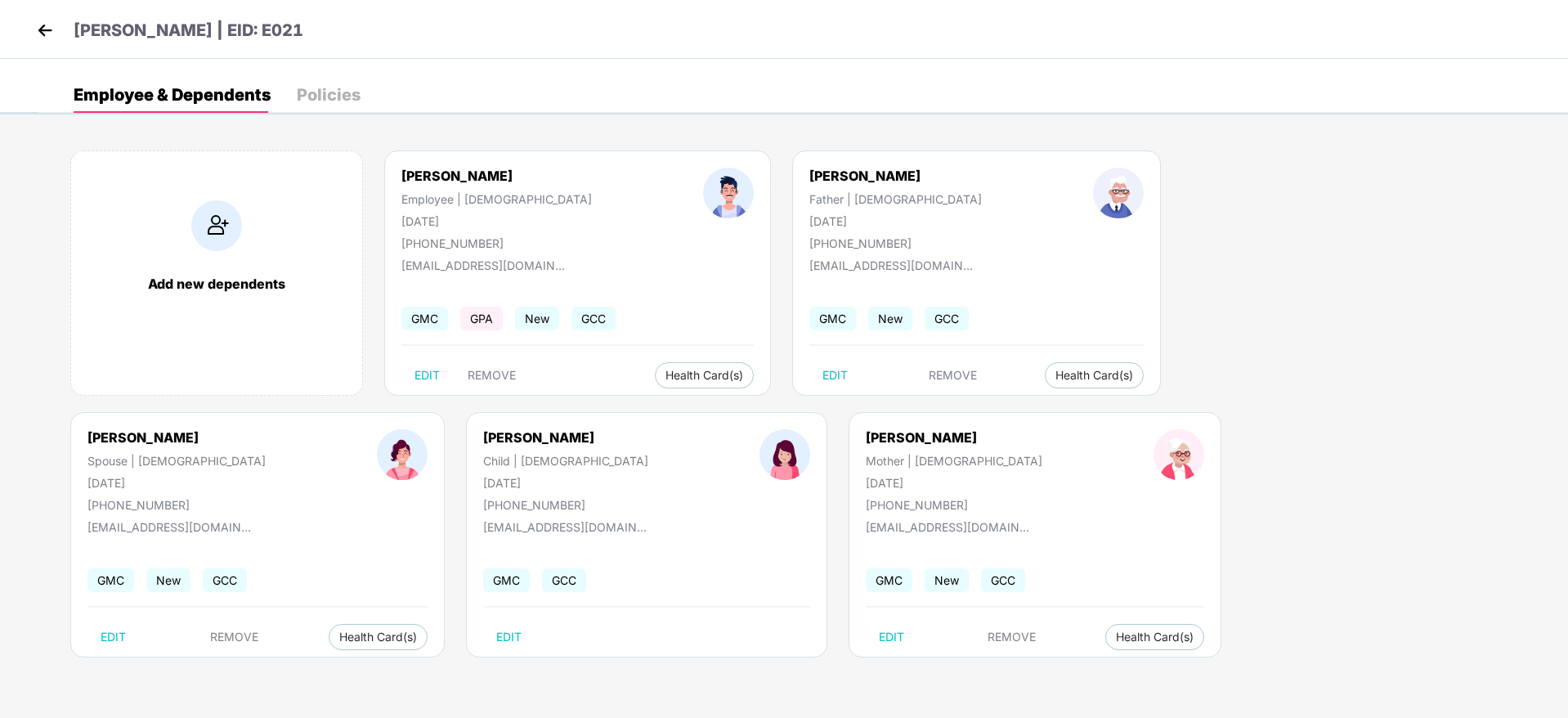
click at [43, 26] on img at bounding box center [44, 30] width 24 height 24
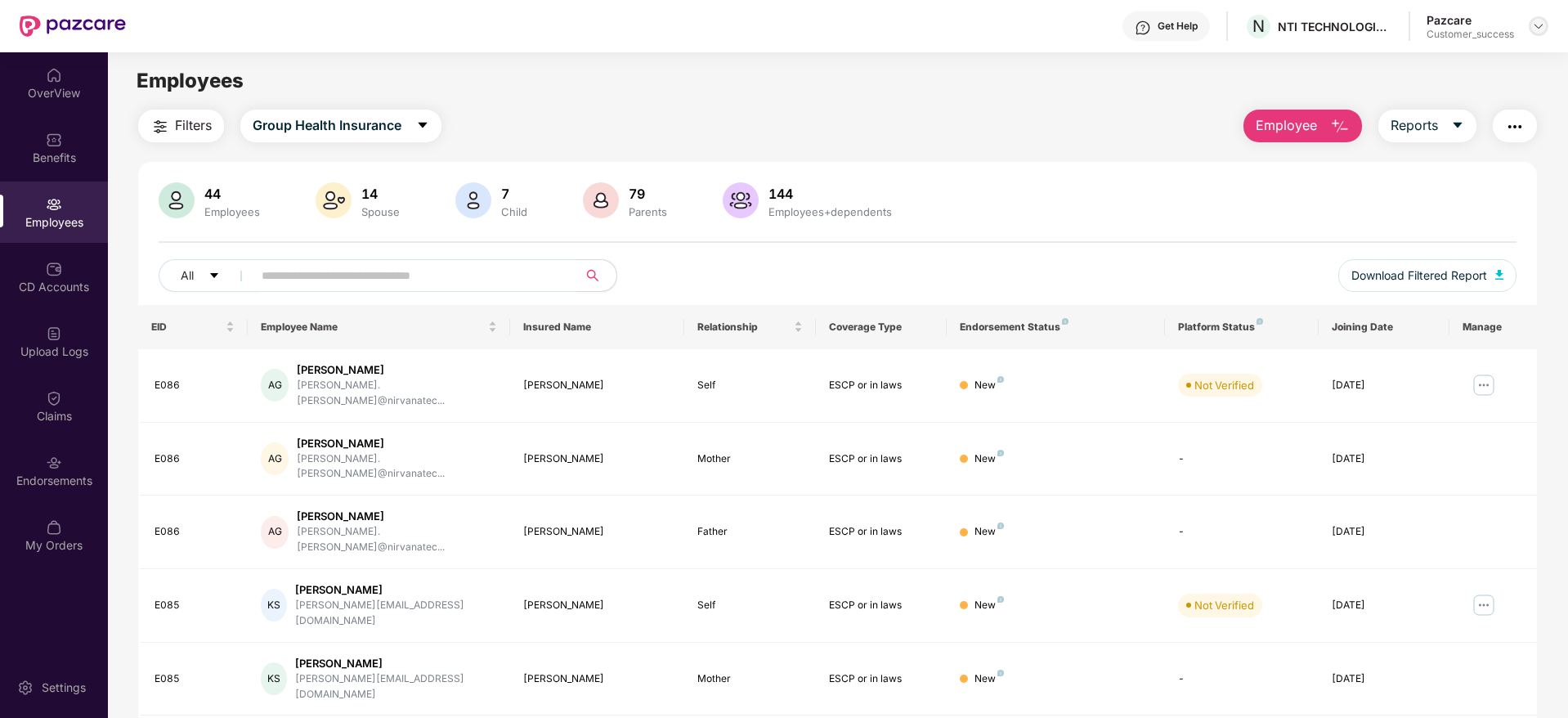
click at [1536, 30] on img at bounding box center [1538, 26] width 14 height 14
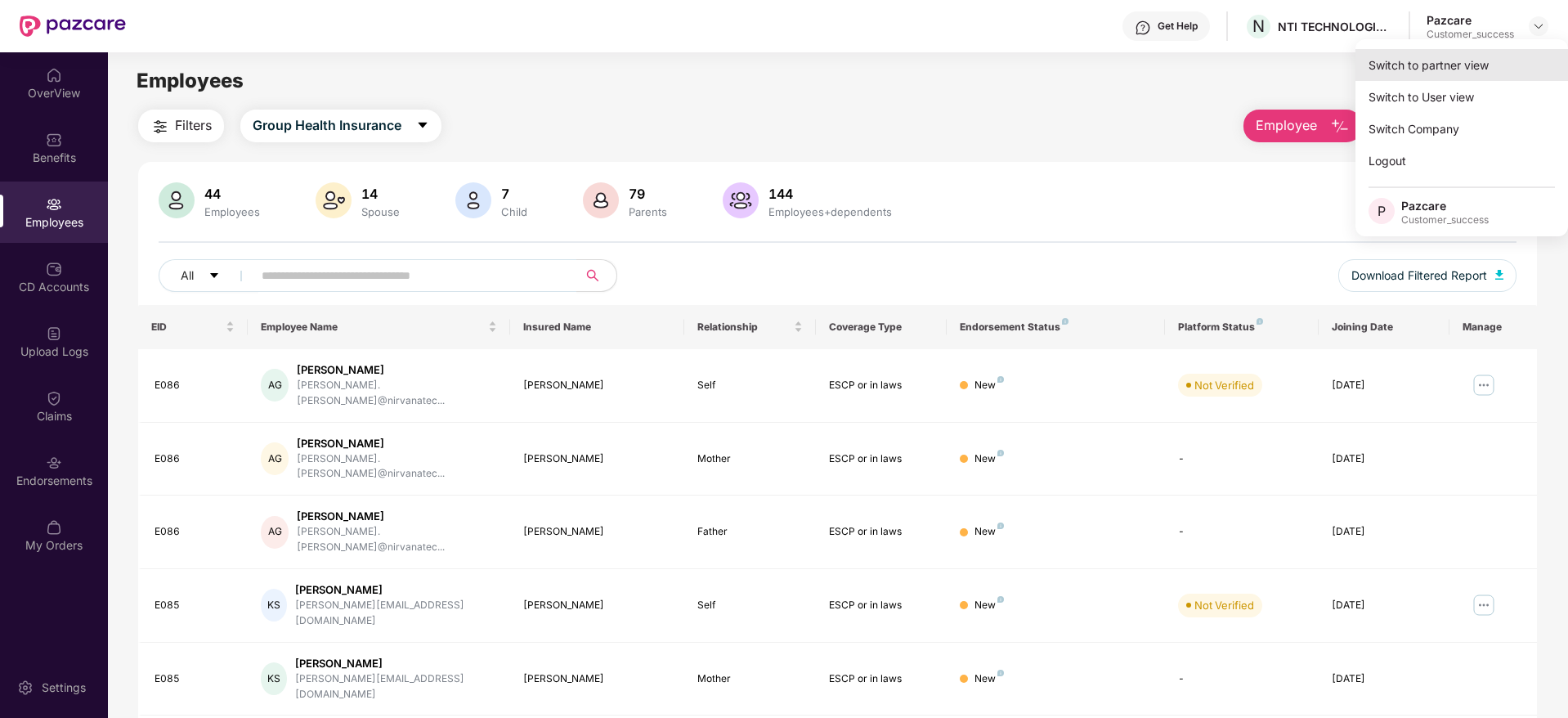
click at [1454, 52] on div "Switch to partner view" at bounding box center [1462, 64] width 213 height 32
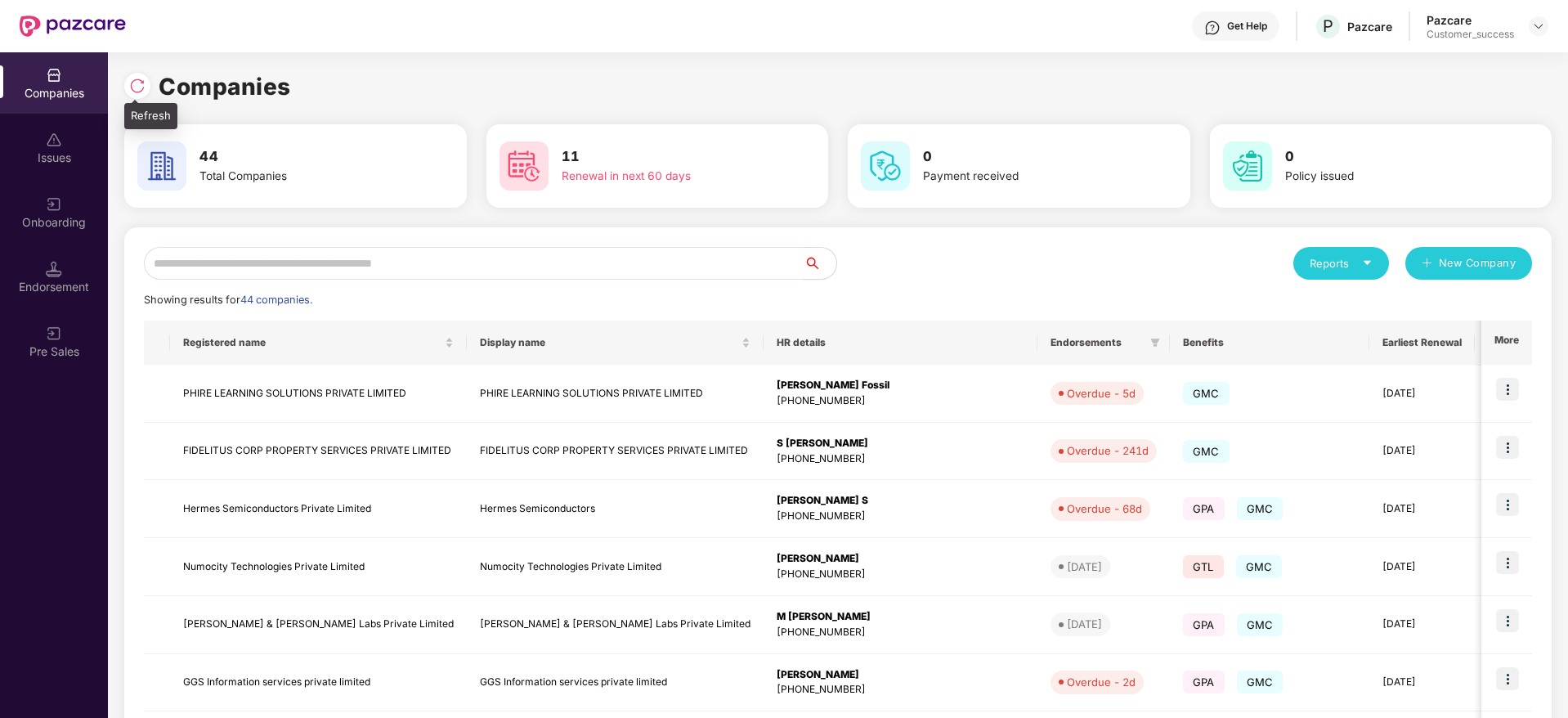
click at [136, 76] on div at bounding box center [137, 86] width 26 height 26
drag, startPoint x: 308, startPoint y: 82, endPoint x: 136, endPoint y: 78, distance: 172.0
click at [136, 78] on div "Companies" at bounding box center [838, 87] width 1427 height 36
click at [136, 78] on img at bounding box center [137, 86] width 16 height 16
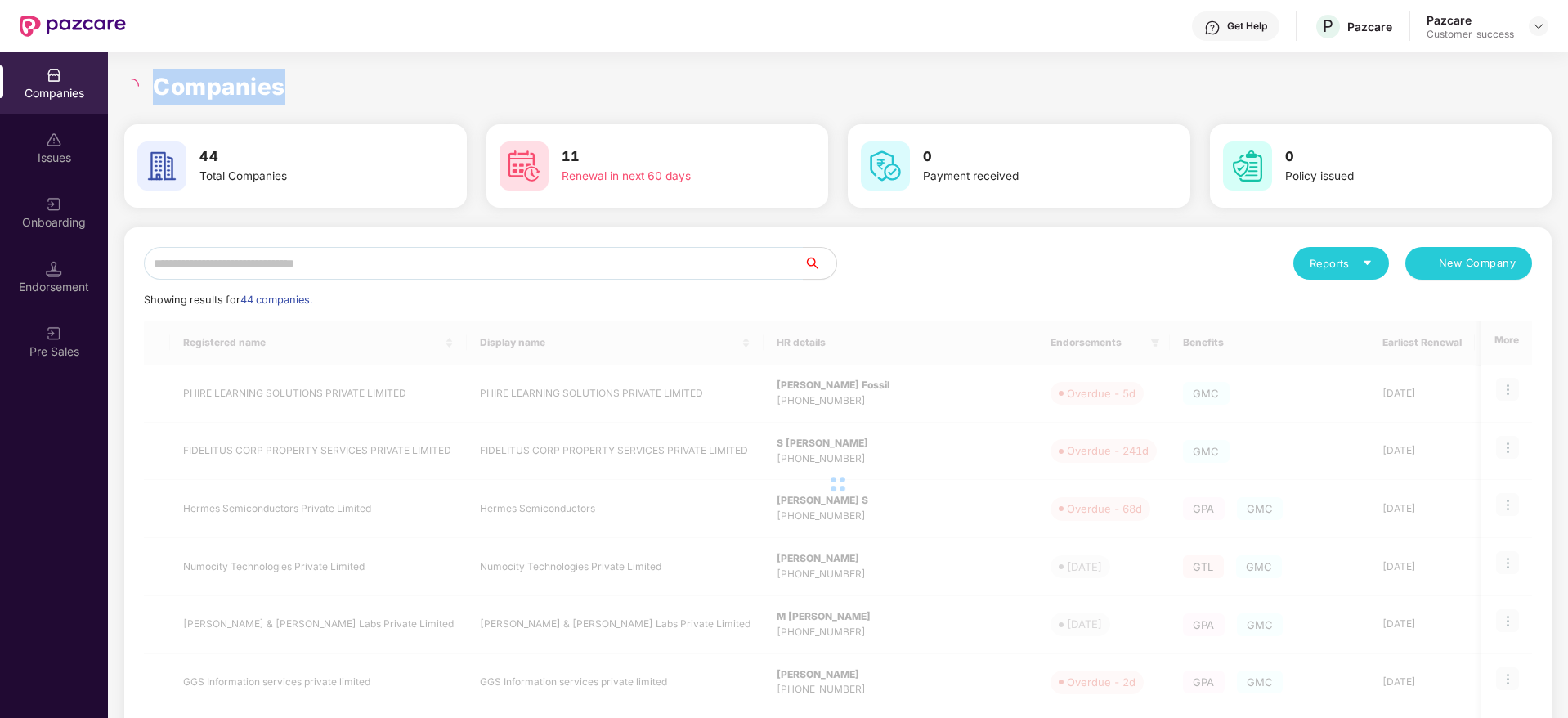
click at [217, 82] on h1 "Companies" at bounding box center [219, 87] width 133 height 36
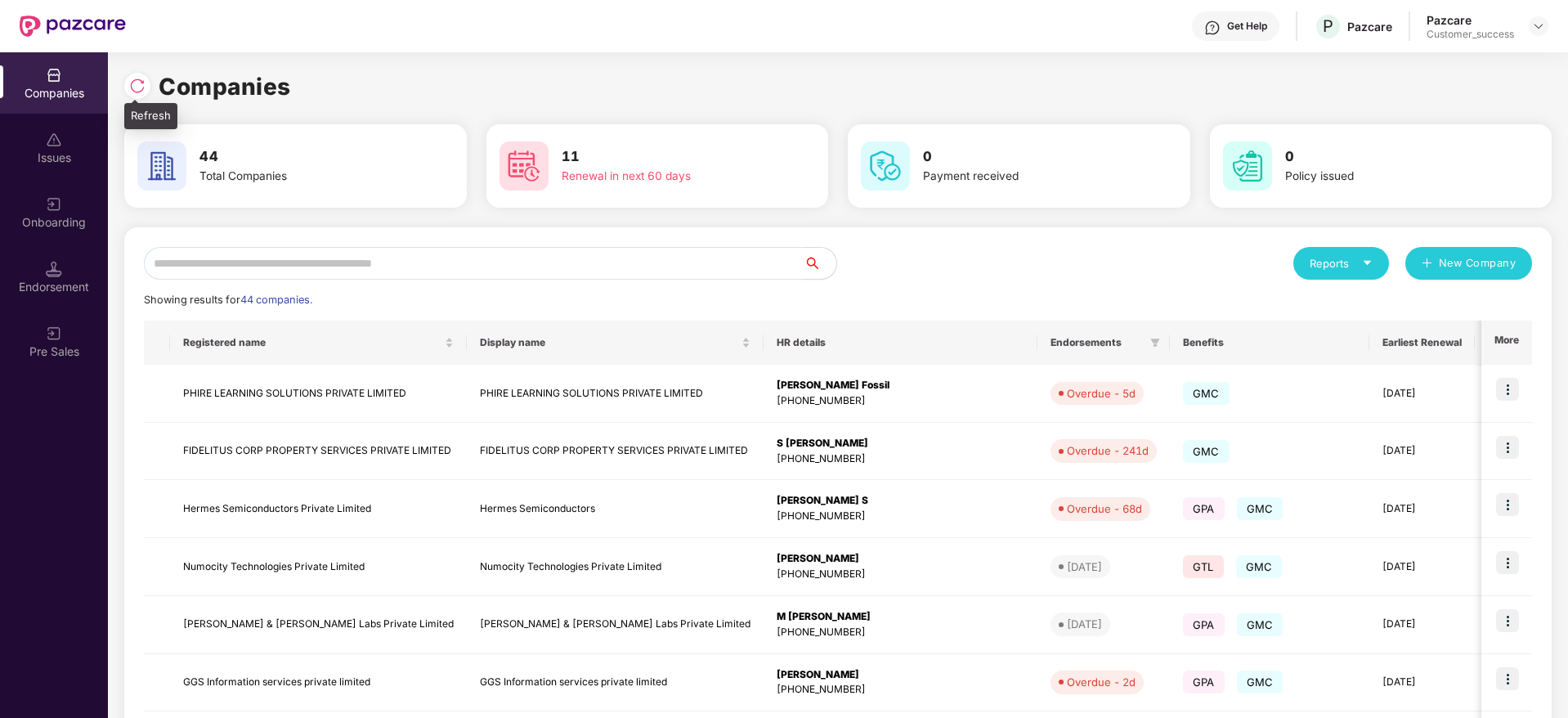
click at [144, 88] on img at bounding box center [137, 86] width 16 height 16
click at [413, 267] on input "text" at bounding box center [474, 263] width 660 height 32
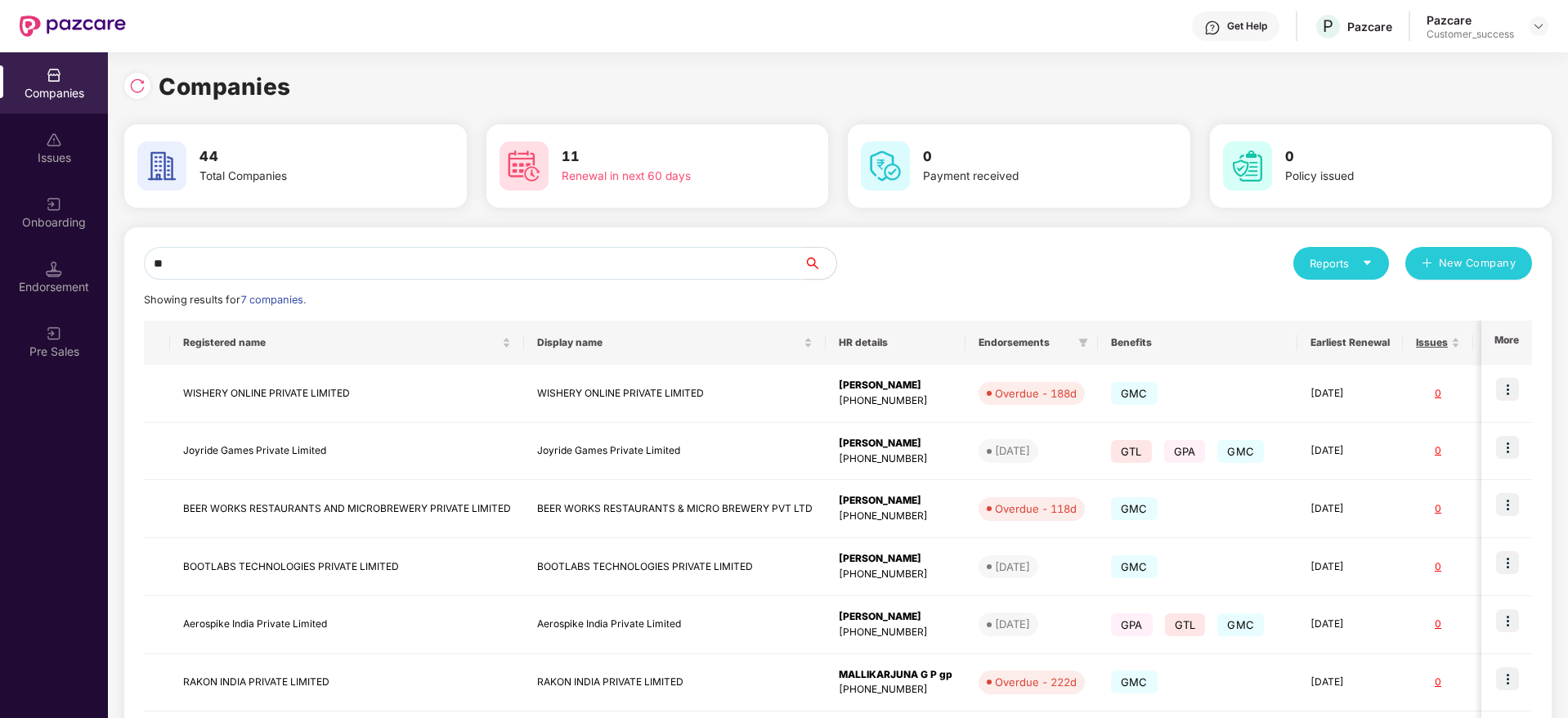
type input "*"
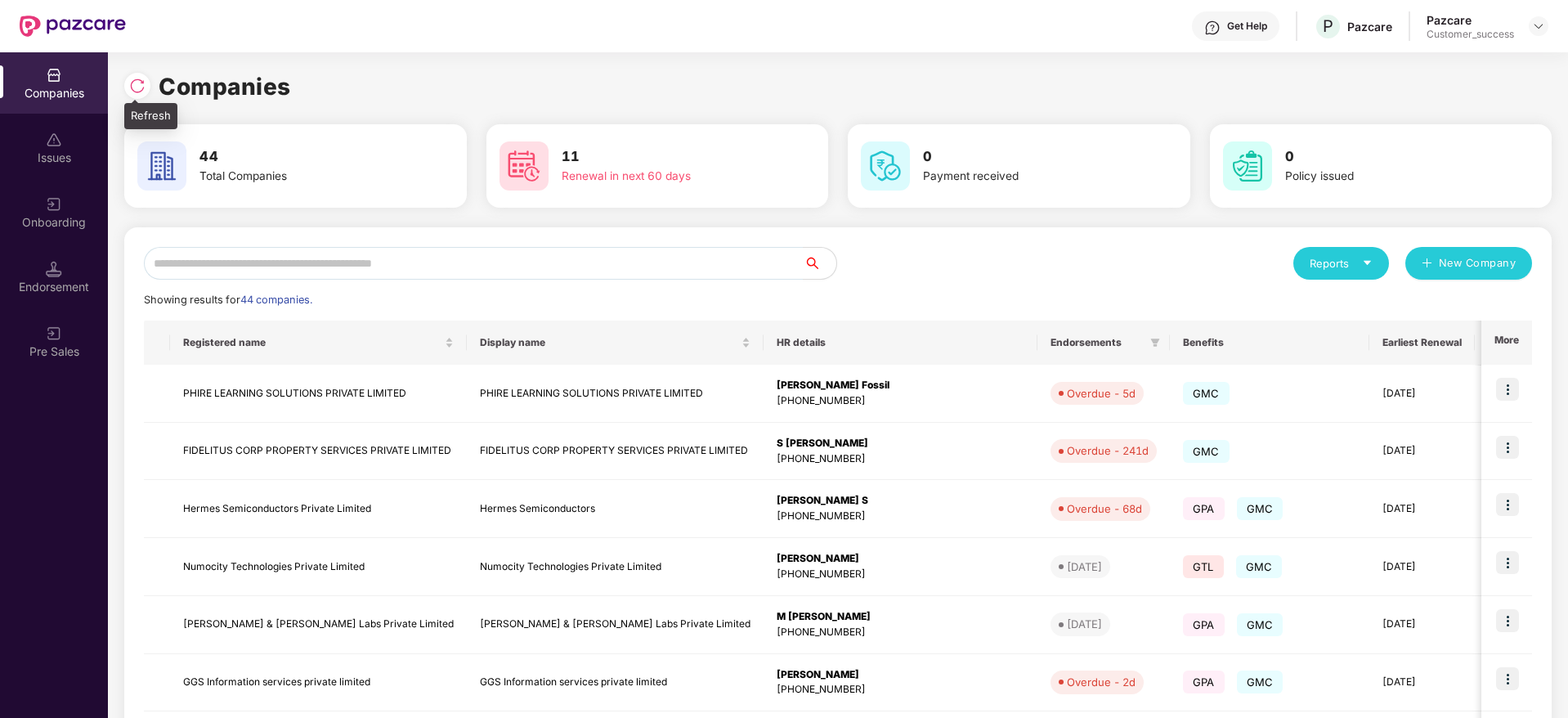
click at [136, 81] on img at bounding box center [137, 86] width 16 height 16
click at [648, 250] on input "text" at bounding box center [474, 263] width 660 height 32
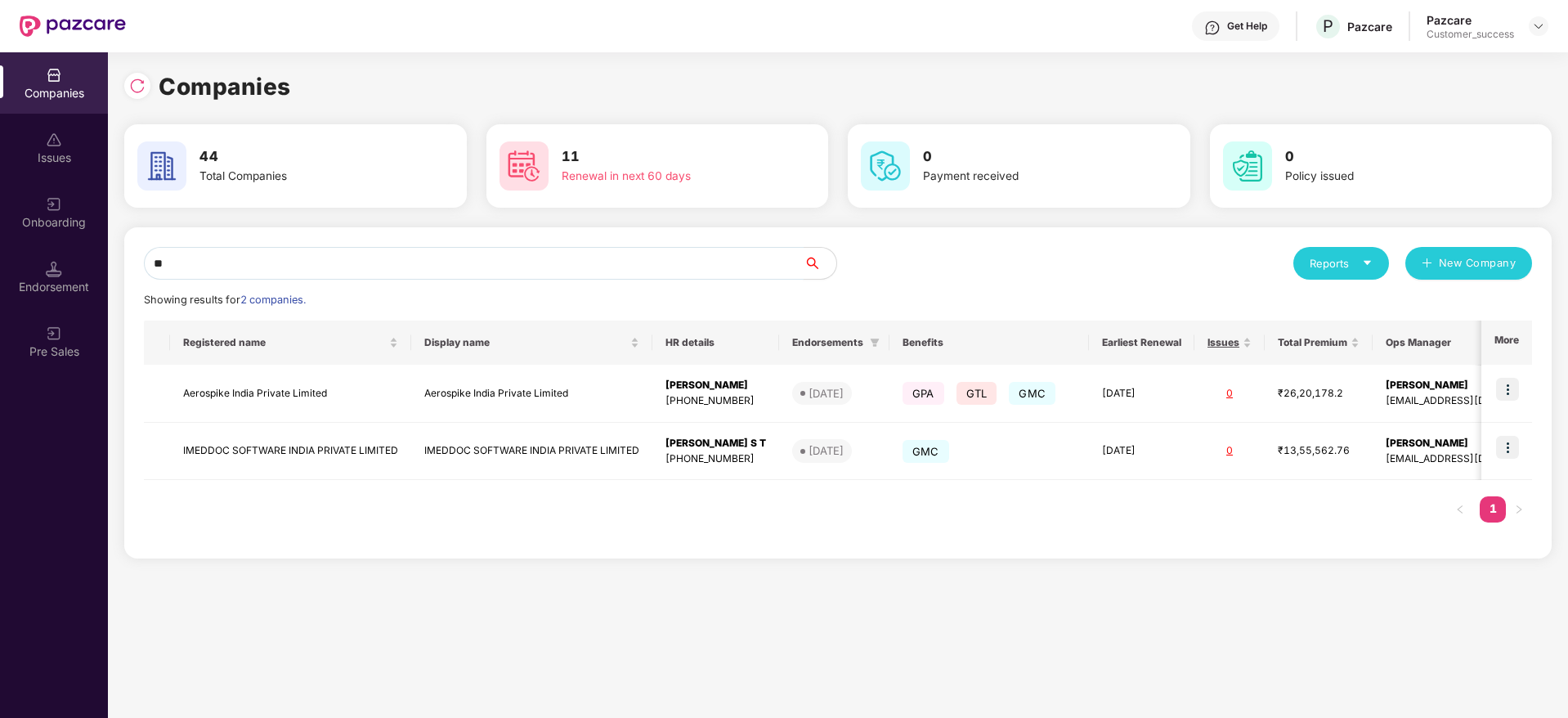
type input "*"
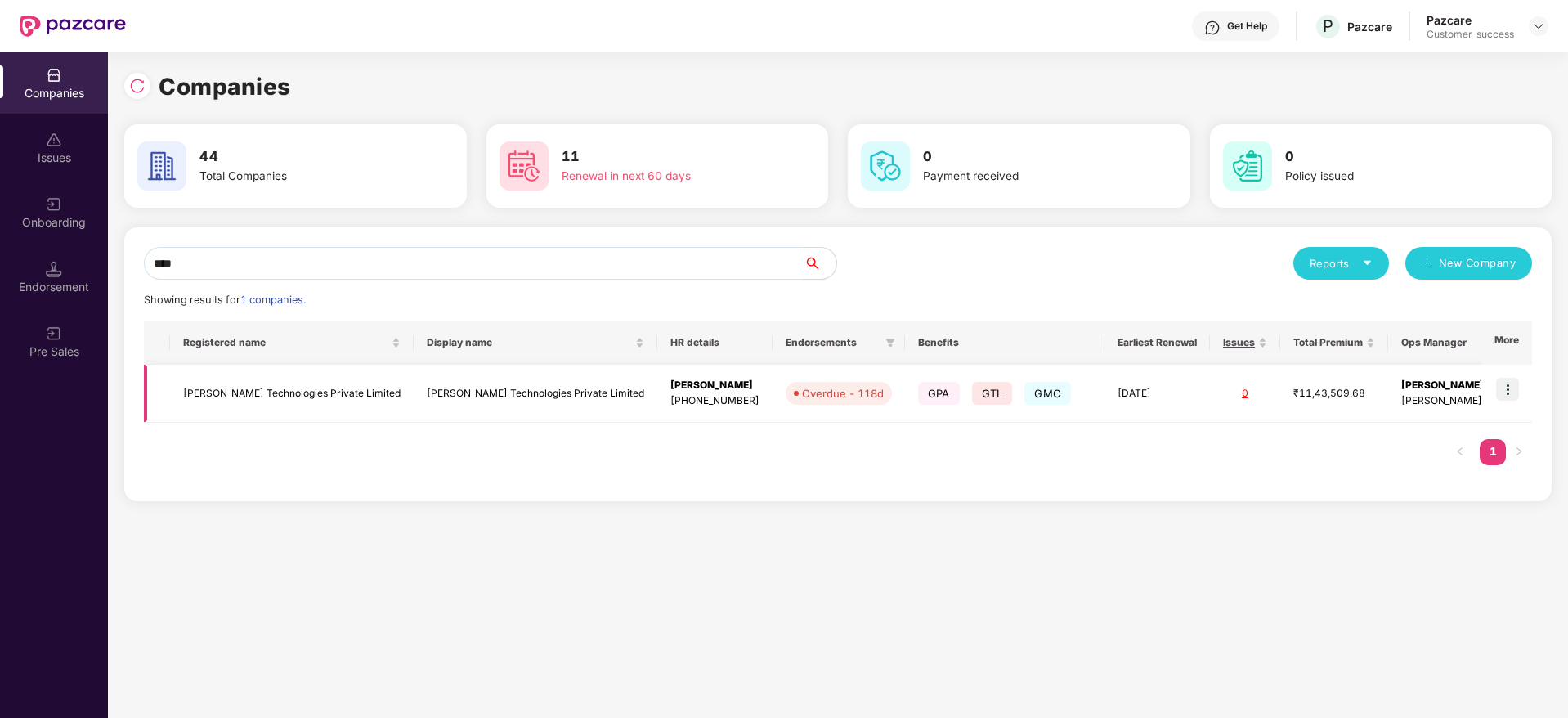
type input "****"
click at [1519, 375] on td at bounding box center [1507, 393] width 50 height 58
click at [1512, 383] on img at bounding box center [1507, 389] width 23 height 23
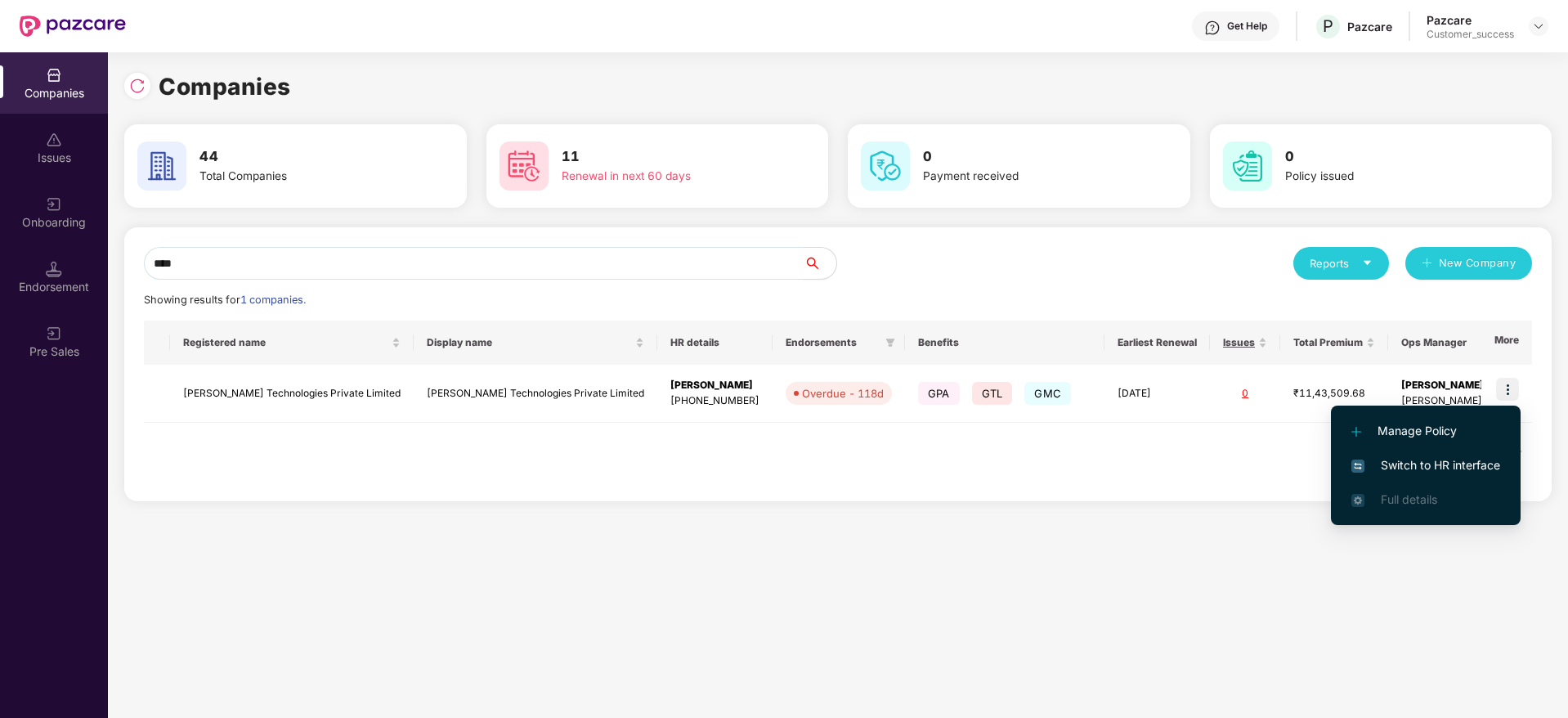
click at [1458, 480] on li "Switch to HR interface" at bounding box center [1426, 465] width 189 height 34
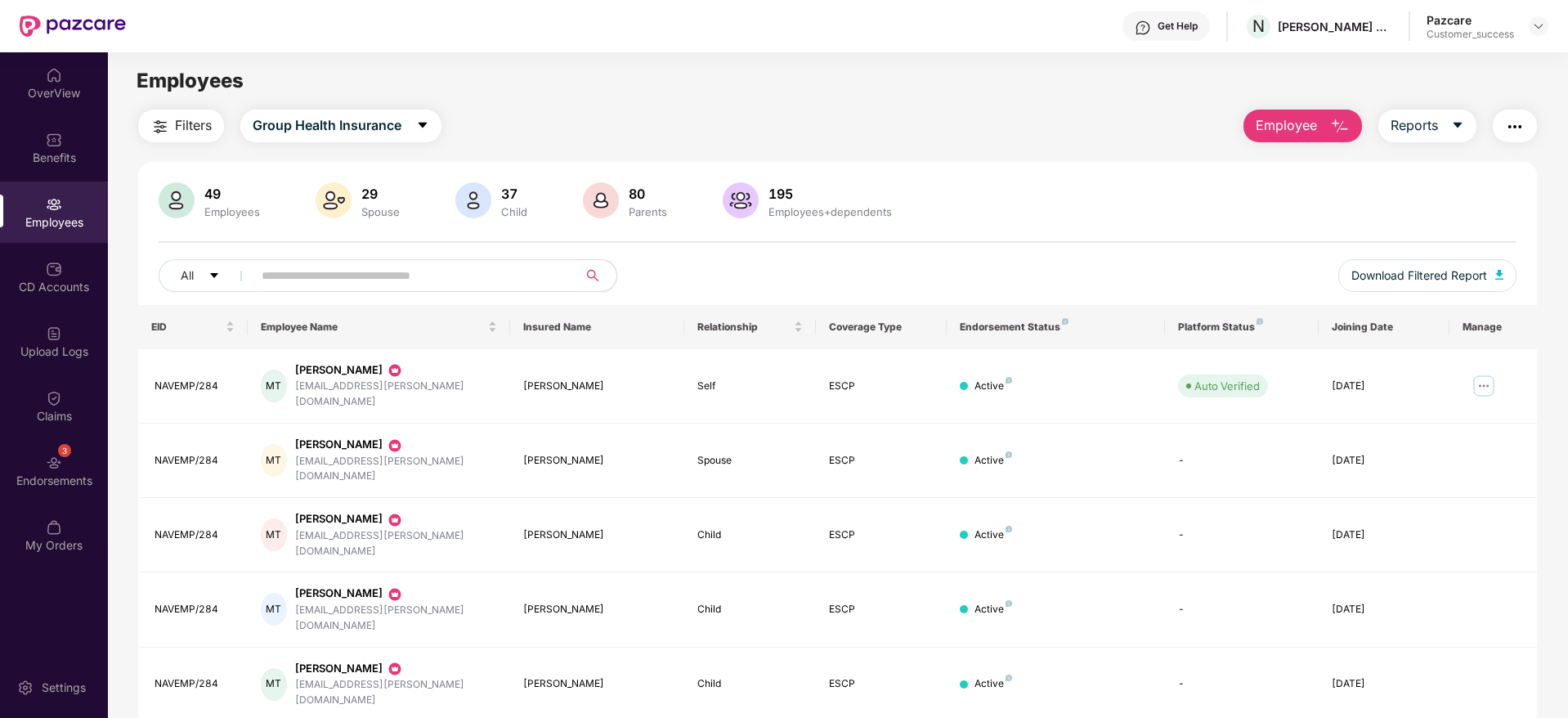
click at [380, 271] on input "text" at bounding box center [408, 275] width 294 height 24
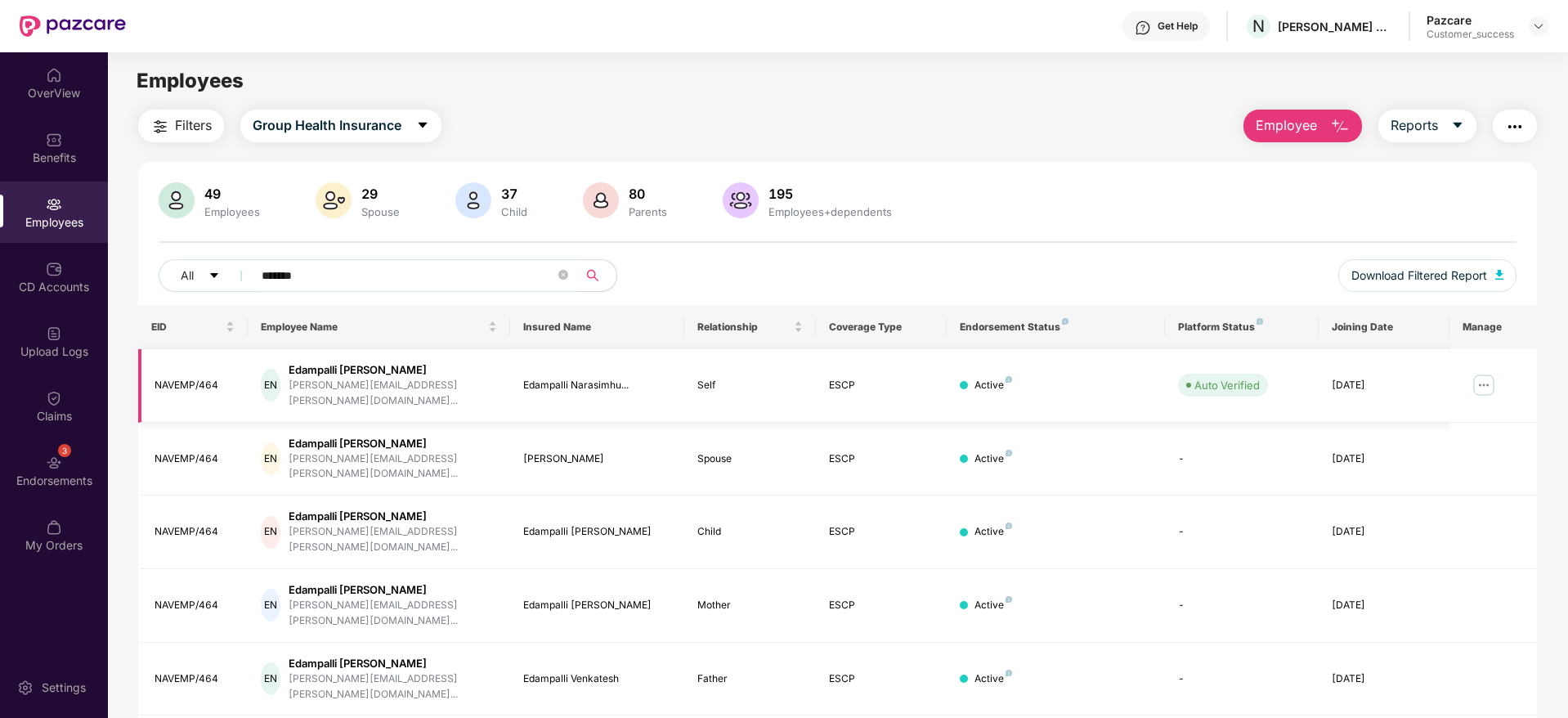
type input "*******"
click at [1485, 375] on img at bounding box center [1483, 385] width 26 height 26
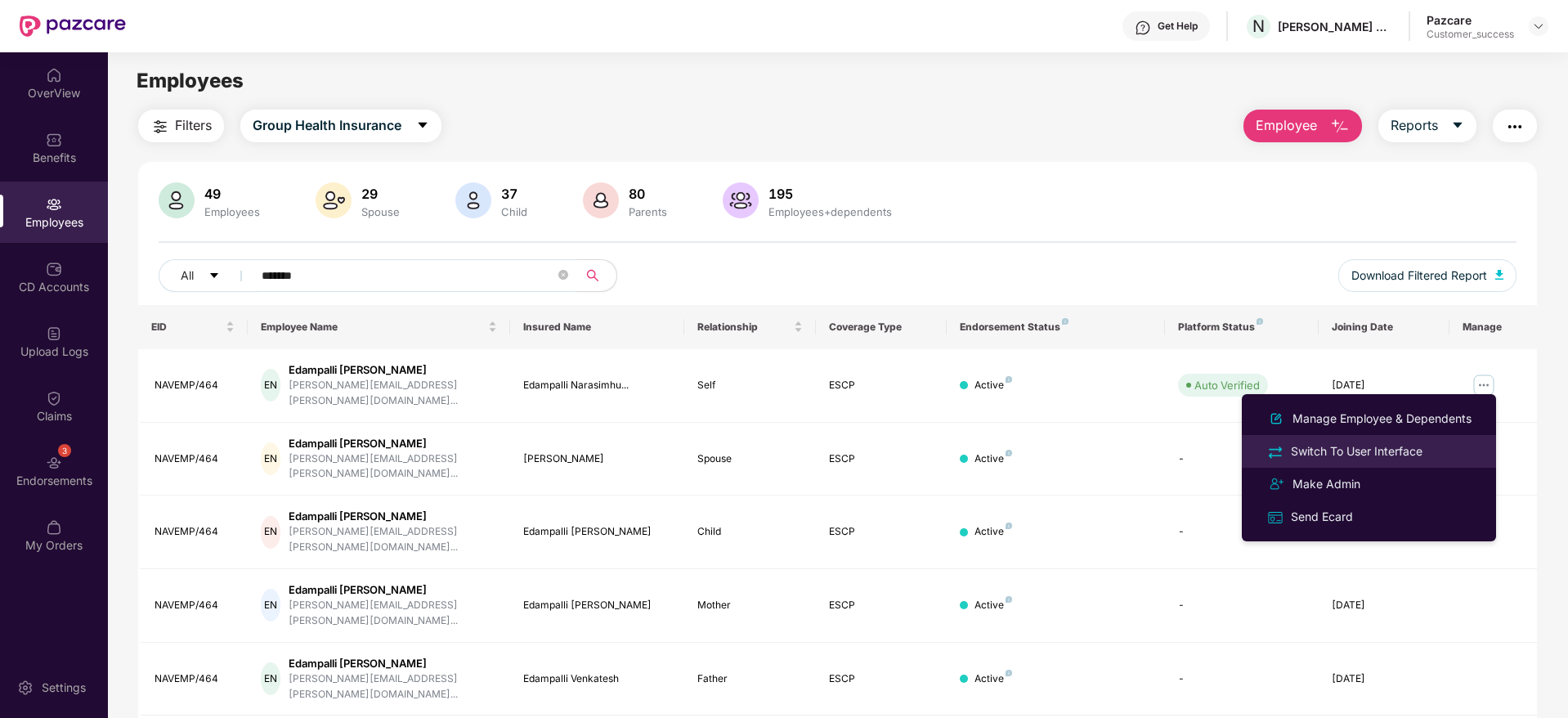
click at [1412, 443] on div "Switch To User Interface" at bounding box center [1356, 452] width 138 height 18
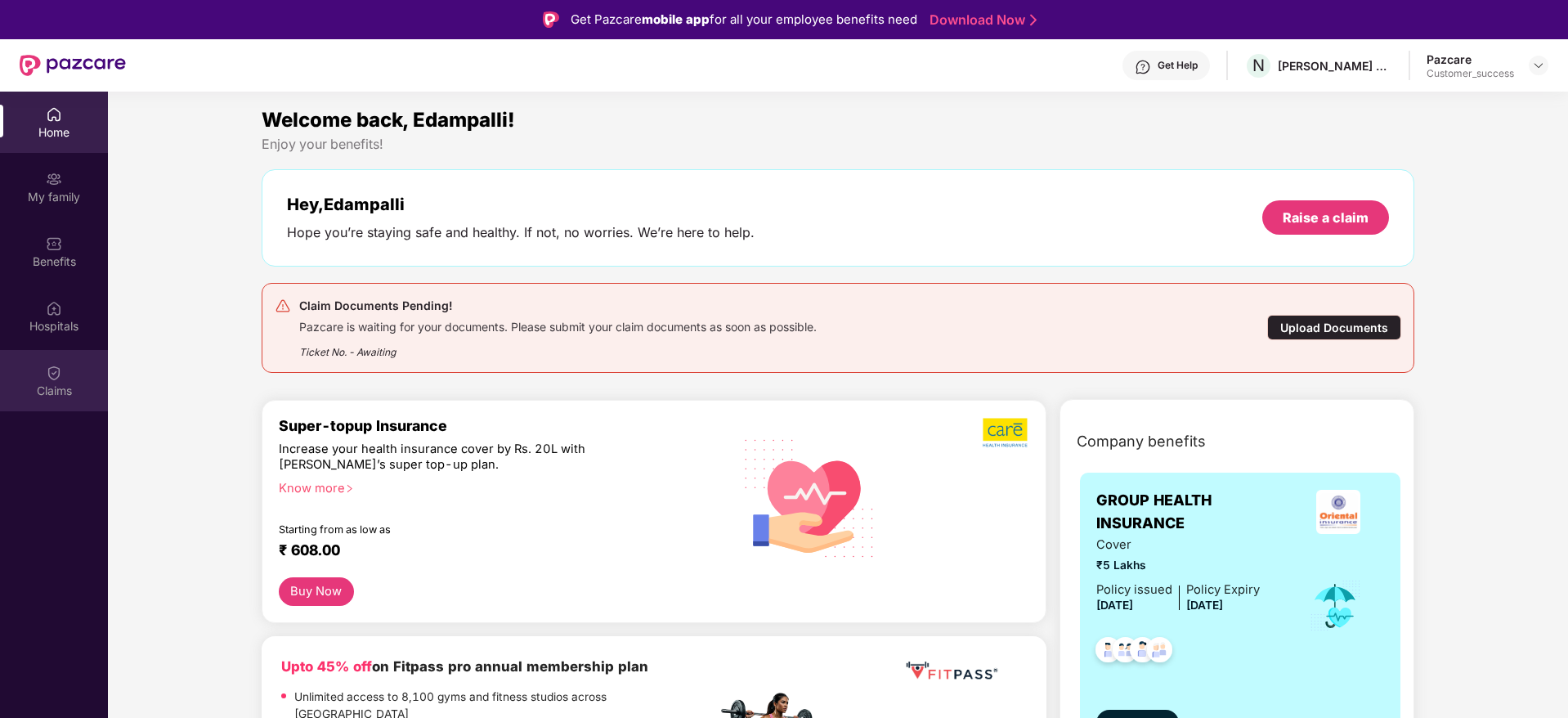
click at [52, 373] on img at bounding box center [54, 373] width 16 height 16
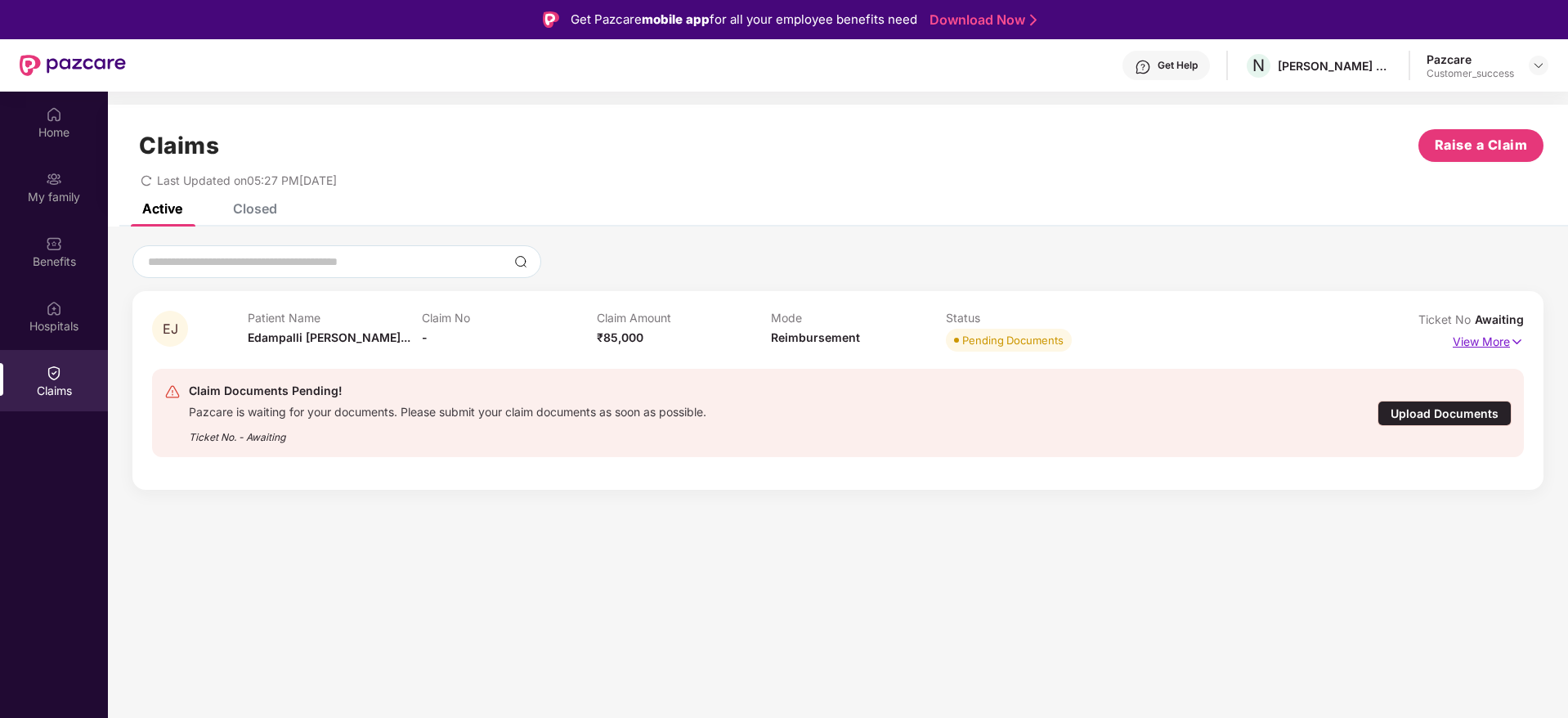
click at [1496, 340] on p "View More" at bounding box center [1488, 340] width 71 height 22
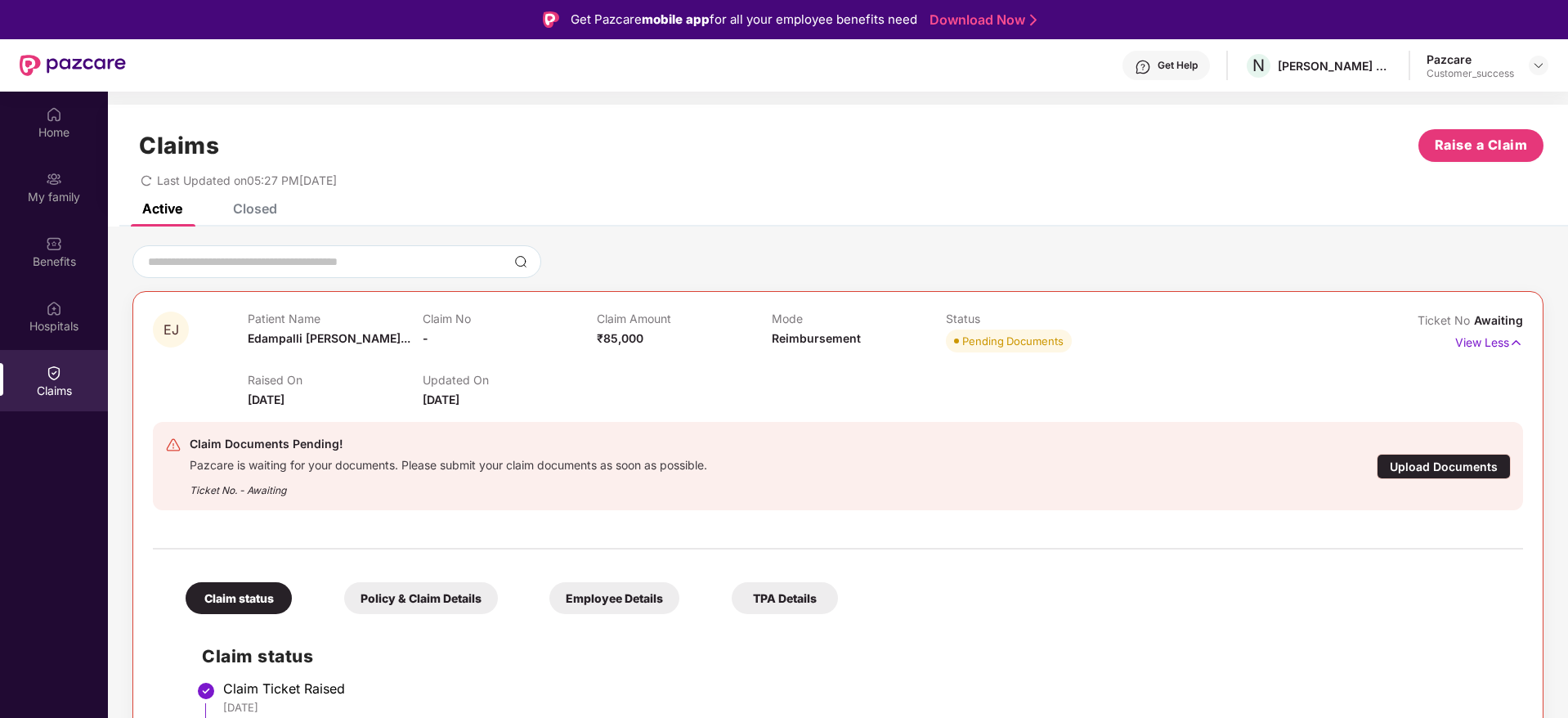
click at [636, 338] on span "₹85,000" at bounding box center [620, 337] width 47 height 14
click at [701, 345] on div "Claim Amount ₹85,000" at bounding box center [683, 334] width 174 height 45
drag, startPoint x: 722, startPoint y: 469, endPoint x: 182, endPoint y: 469, distance: 540.0
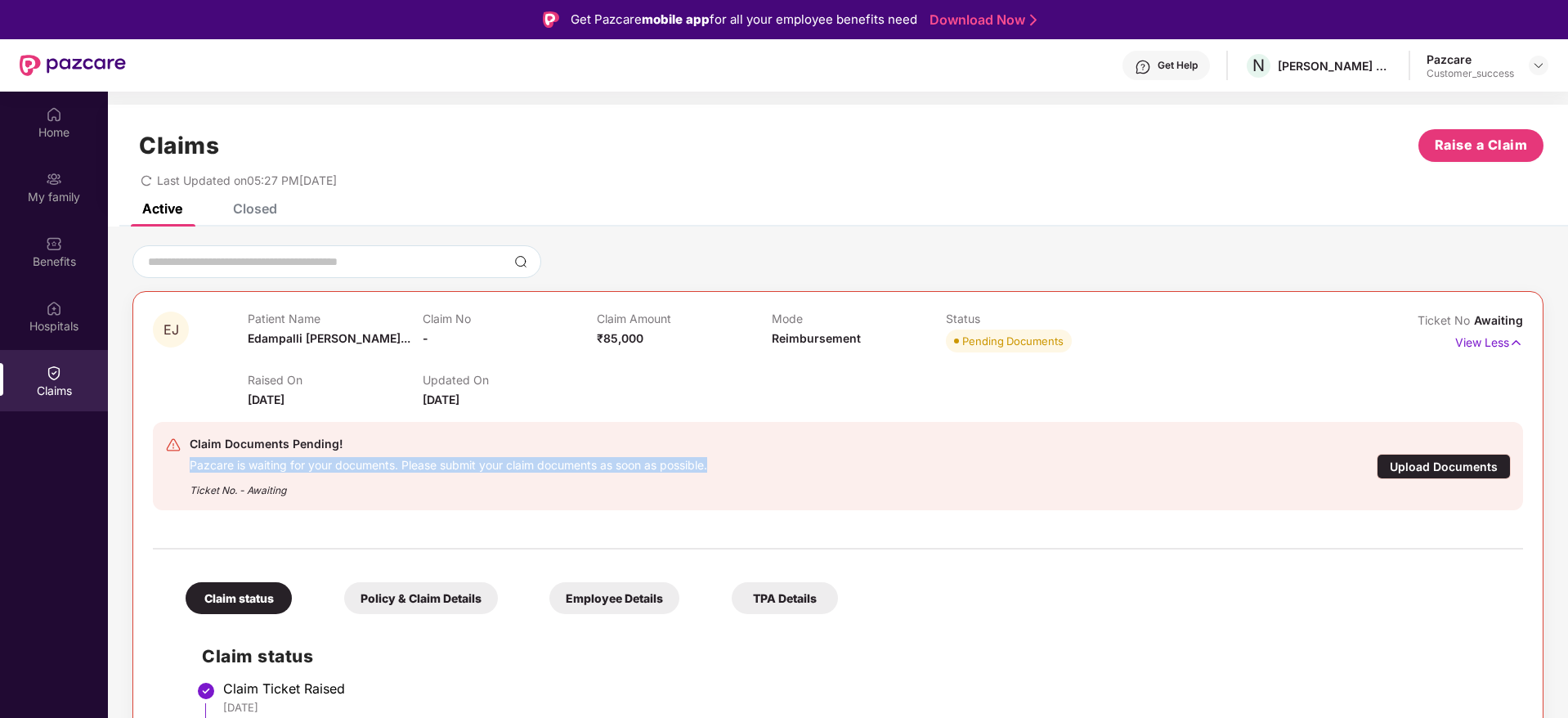
click at [182, 469] on div "Claim Documents Pending! Pazcare is waiting for your documents. Please submit y…" at bounding box center [726, 466] width 1122 height 64
click at [357, 469] on div "Pazcare is waiting for your documents. Please submit your claim documents as so…" at bounding box center [448, 463] width 518 height 19
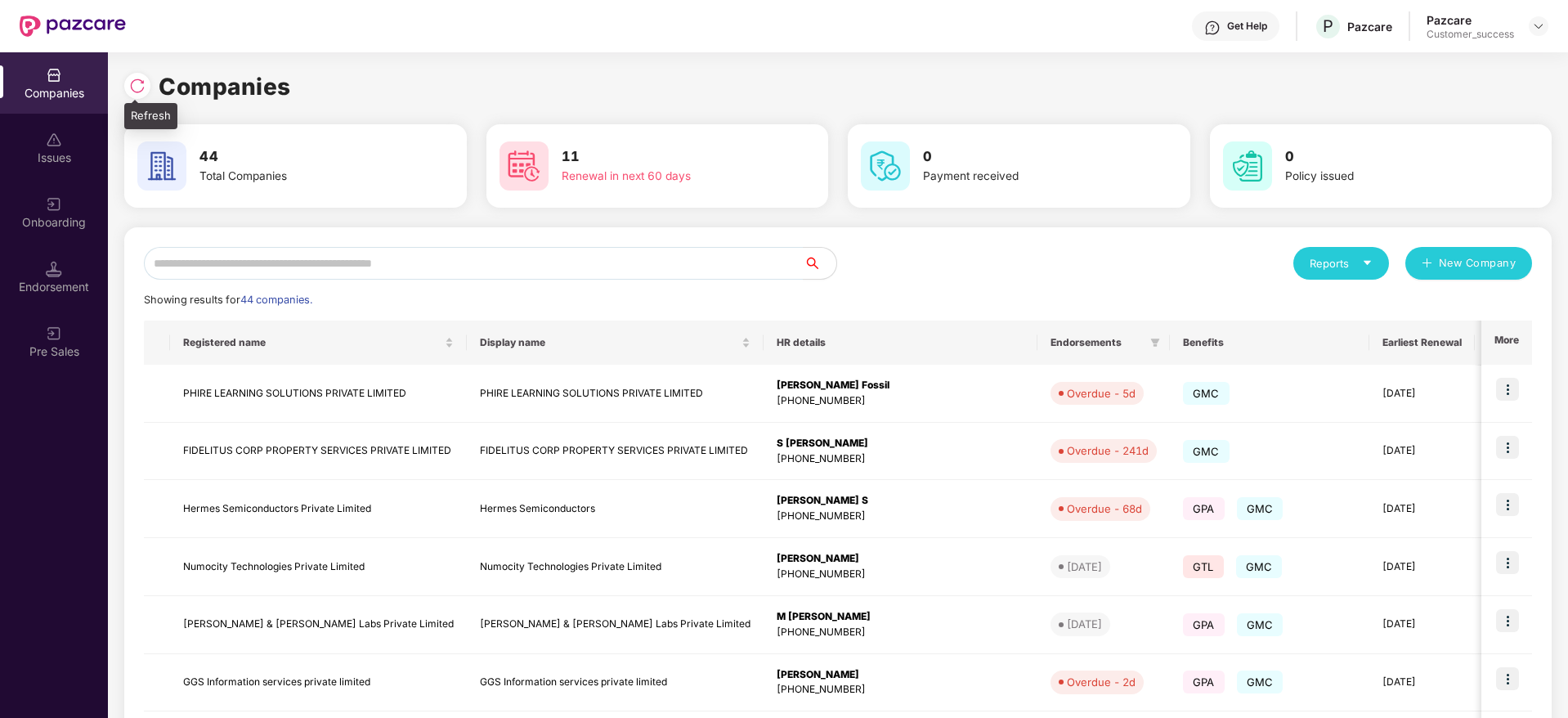
click at [136, 86] on img at bounding box center [137, 86] width 16 height 16
drag, startPoint x: 305, startPoint y: 86, endPoint x: 131, endPoint y: 80, distance: 174.1
click at [131, 80] on div "Companies" at bounding box center [838, 87] width 1427 height 36
click at [131, 80] on img at bounding box center [137, 86] width 16 height 16
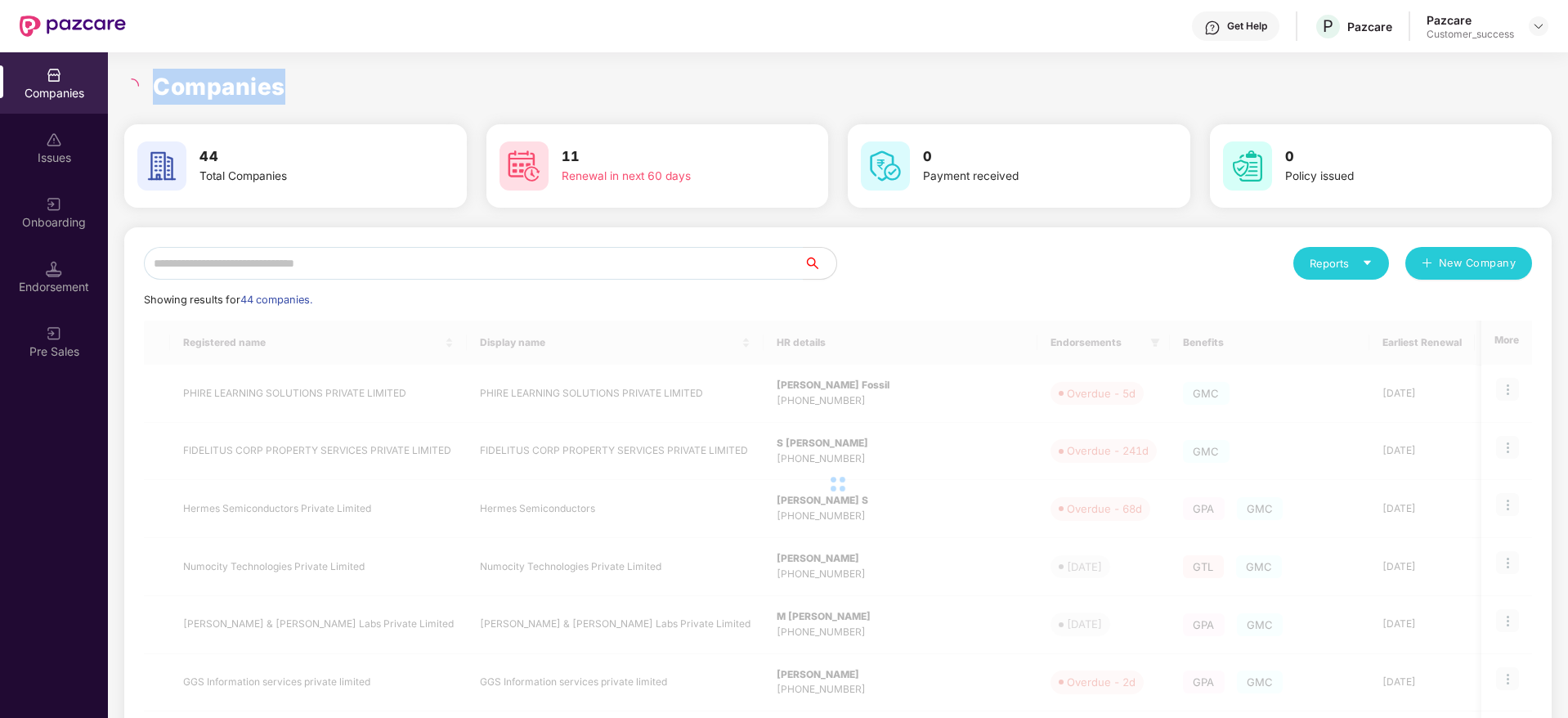
click at [248, 83] on h1 "Companies" at bounding box center [219, 87] width 133 height 36
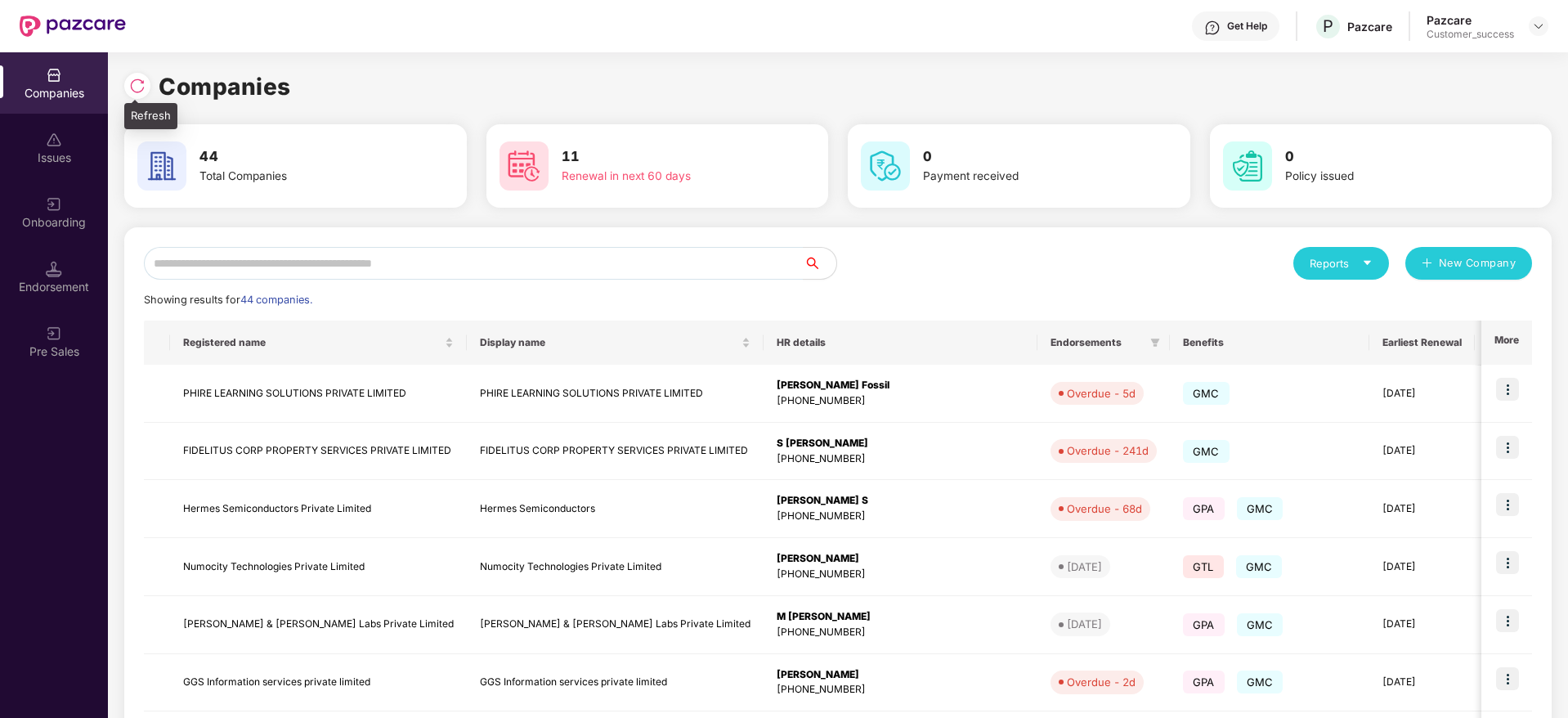
click at [137, 85] on img at bounding box center [137, 86] width 16 height 16
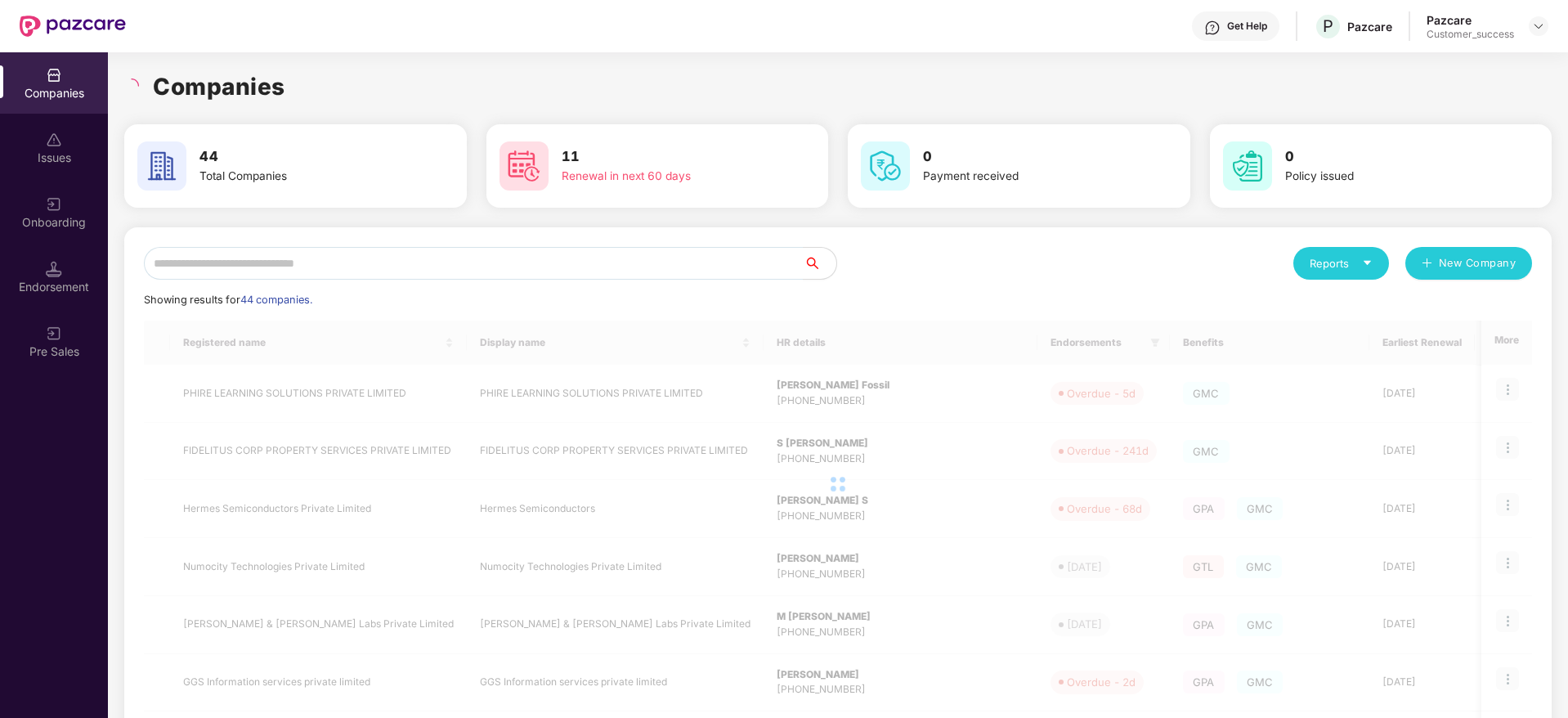
click at [320, 83] on div "Companies" at bounding box center [838, 87] width 1427 height 36
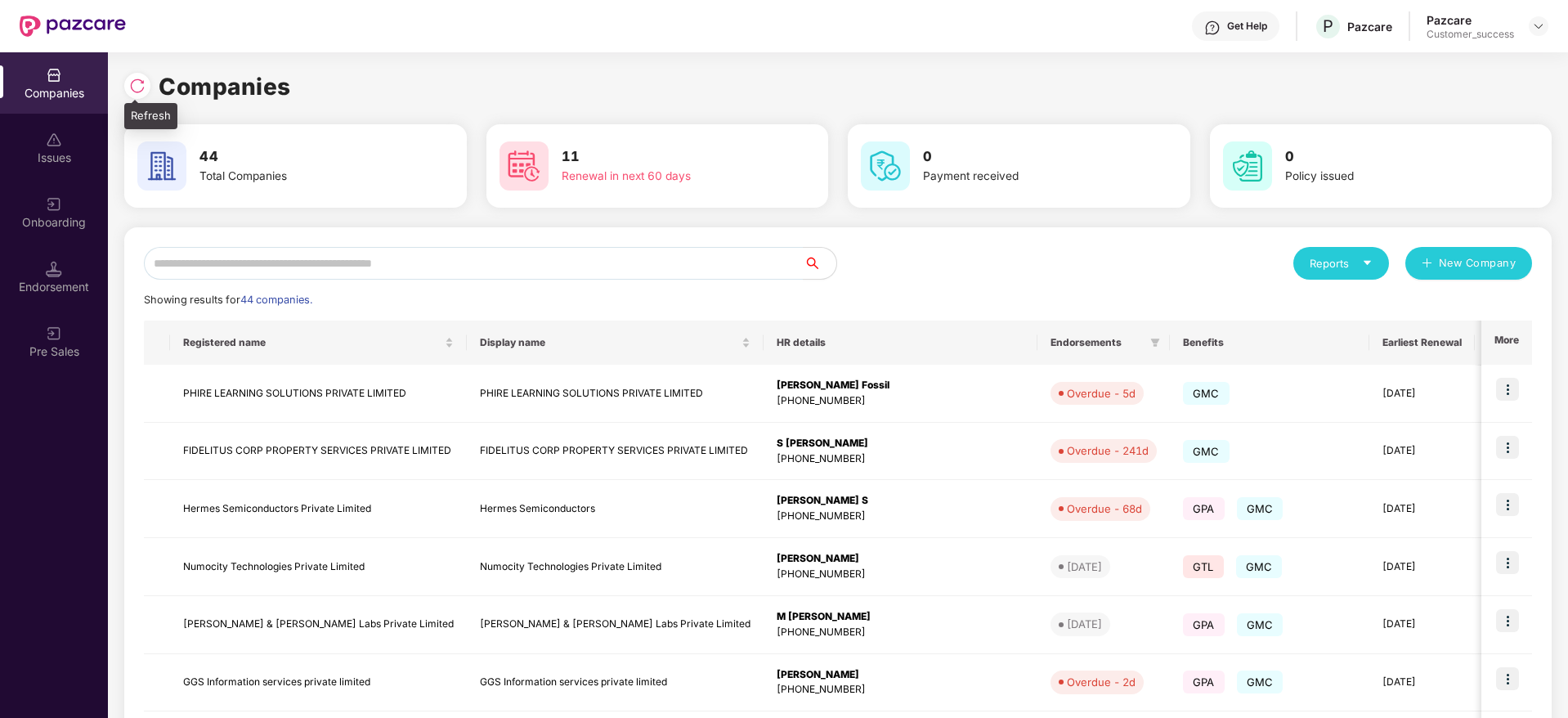
click at [134, 83] on img at bounding box center [137, 86] width 16 height 16
drag, startPoint x: 301, startPoint y: 83, endPoint x: 136, endPoint y: 86, distance: 165.0
click at [136, 86] on div "Companies" at bounding box center [838, 87] width 1427 height 36
click at [136, 86] on img at bounding box center [137, 86] width 16 height 16
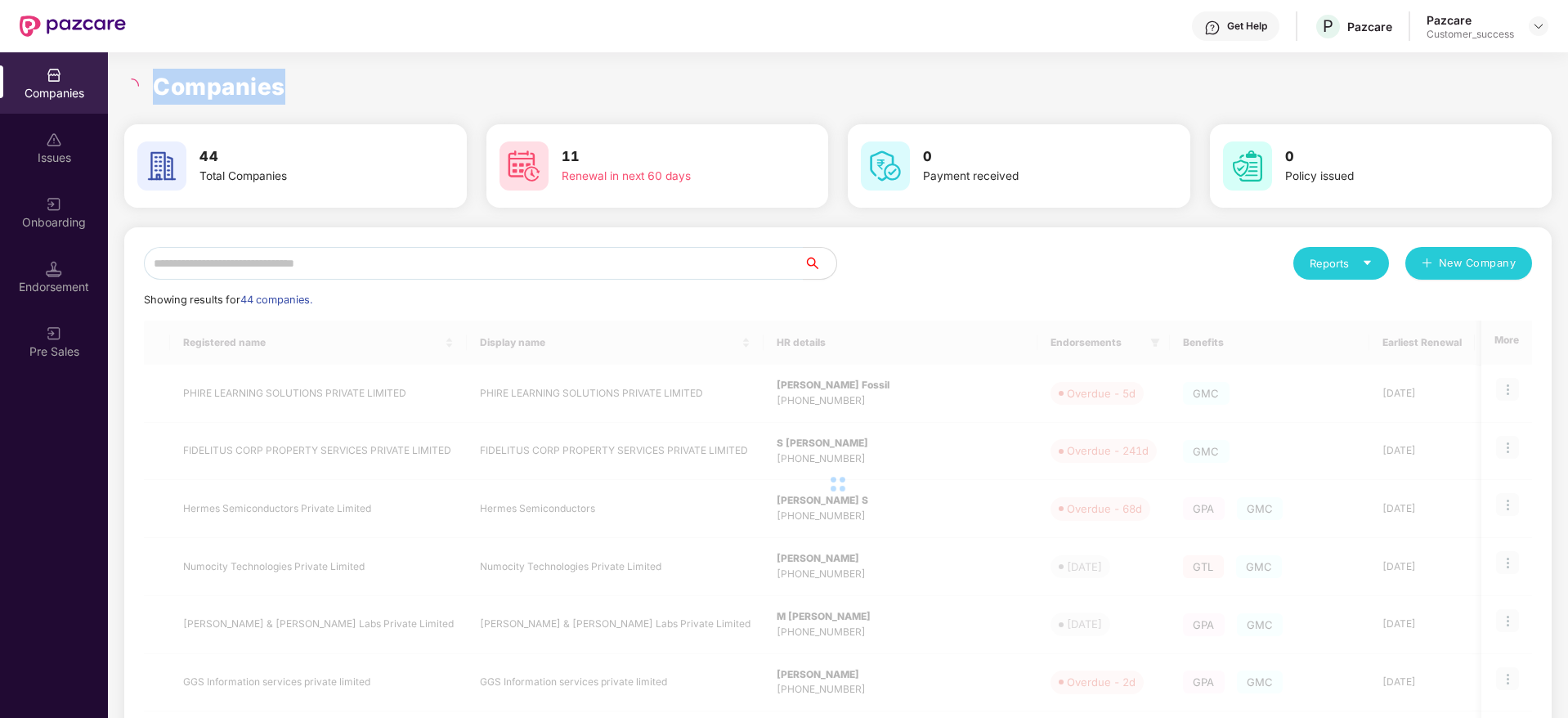
click at [219, 99] on h1 "Companies" at bounding box center [219, 87] width 133 height 36
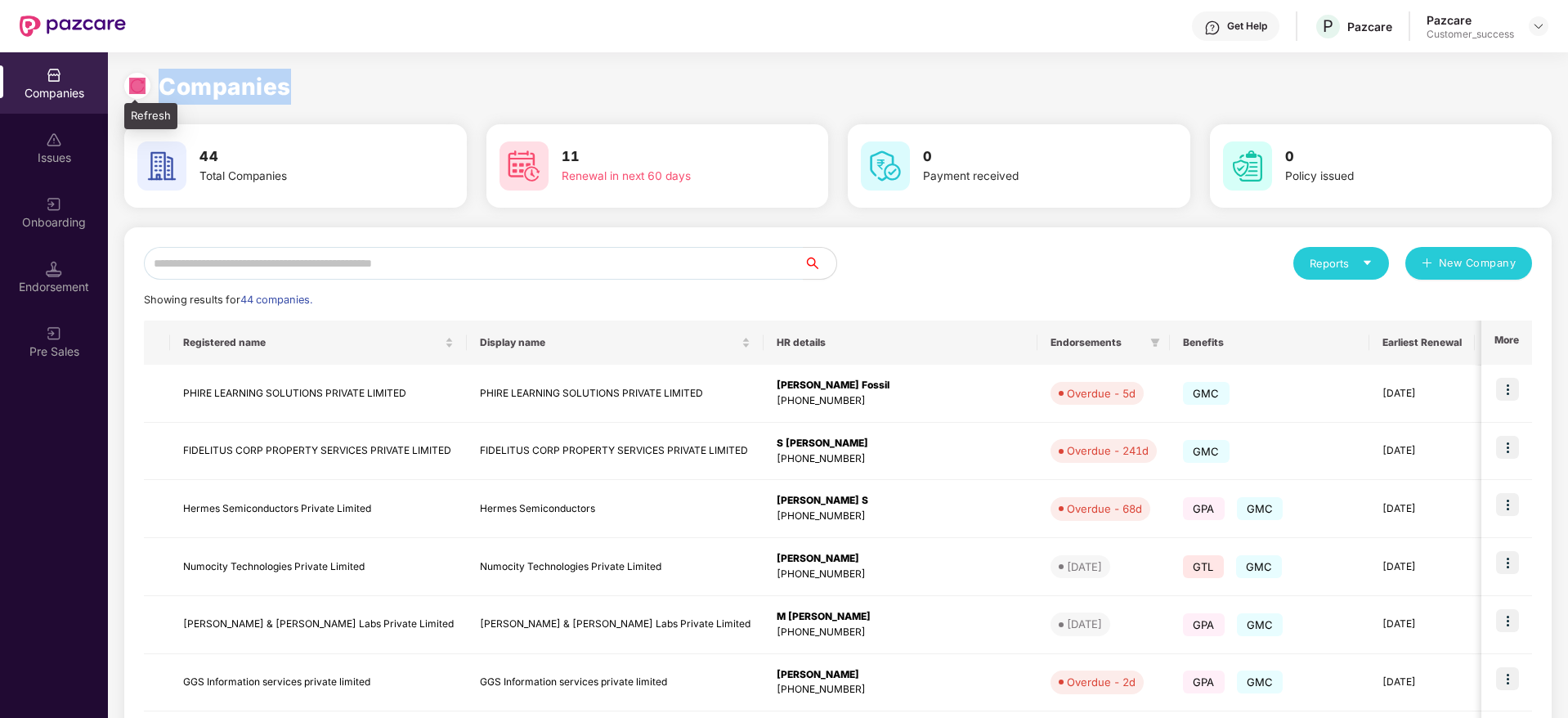
drag, startPoint x: 302, startPoint y: 79, endPoint x: 130, endPoint y: 88, distance: 172.2
click at [130, 88] on div "Companies" at bounding box center [838, 87] width 1427 height 36
click at [130, 88] on img at bounding box center [137, 86] width 16 height 16
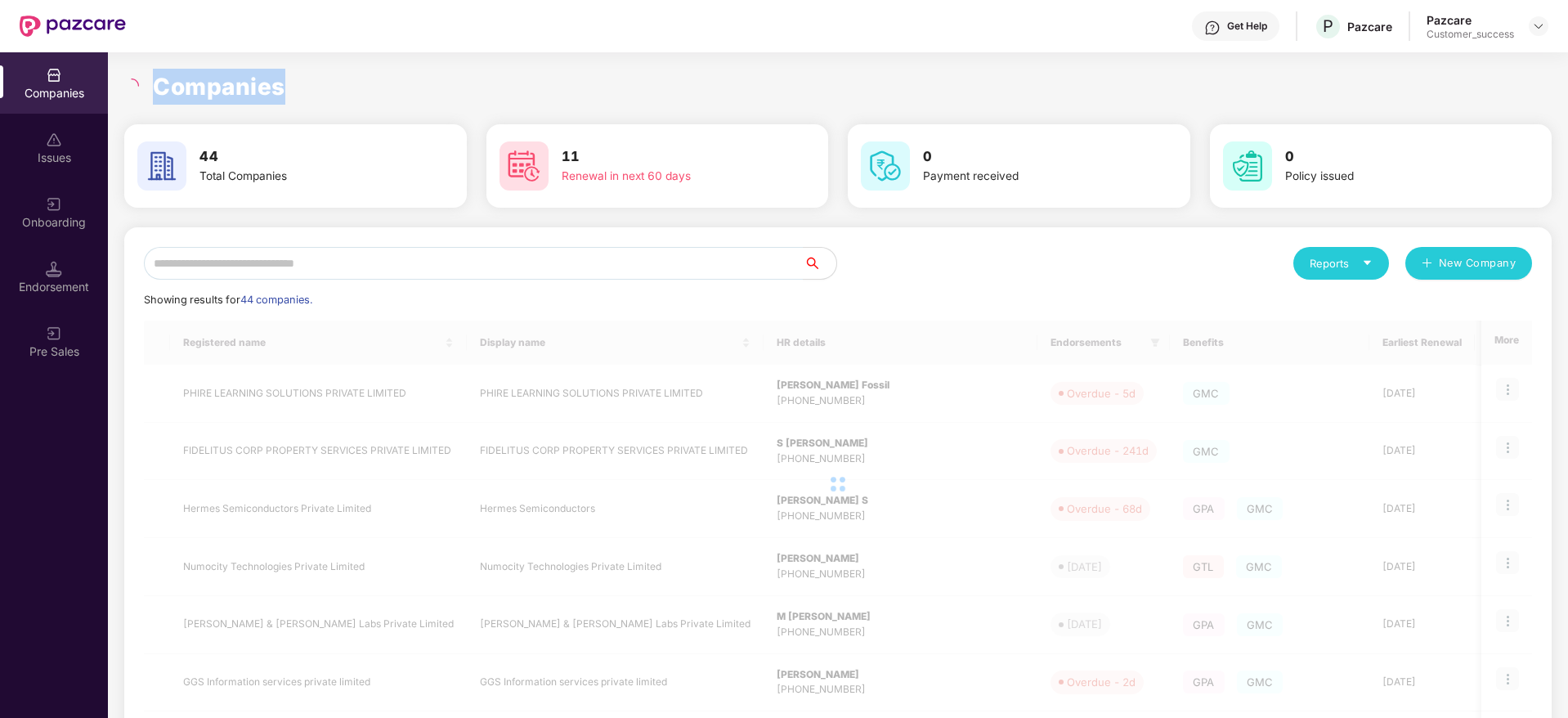
click at [188, 90] on h1 "Companies" at bounding box center [219, 87] width 133 height 36
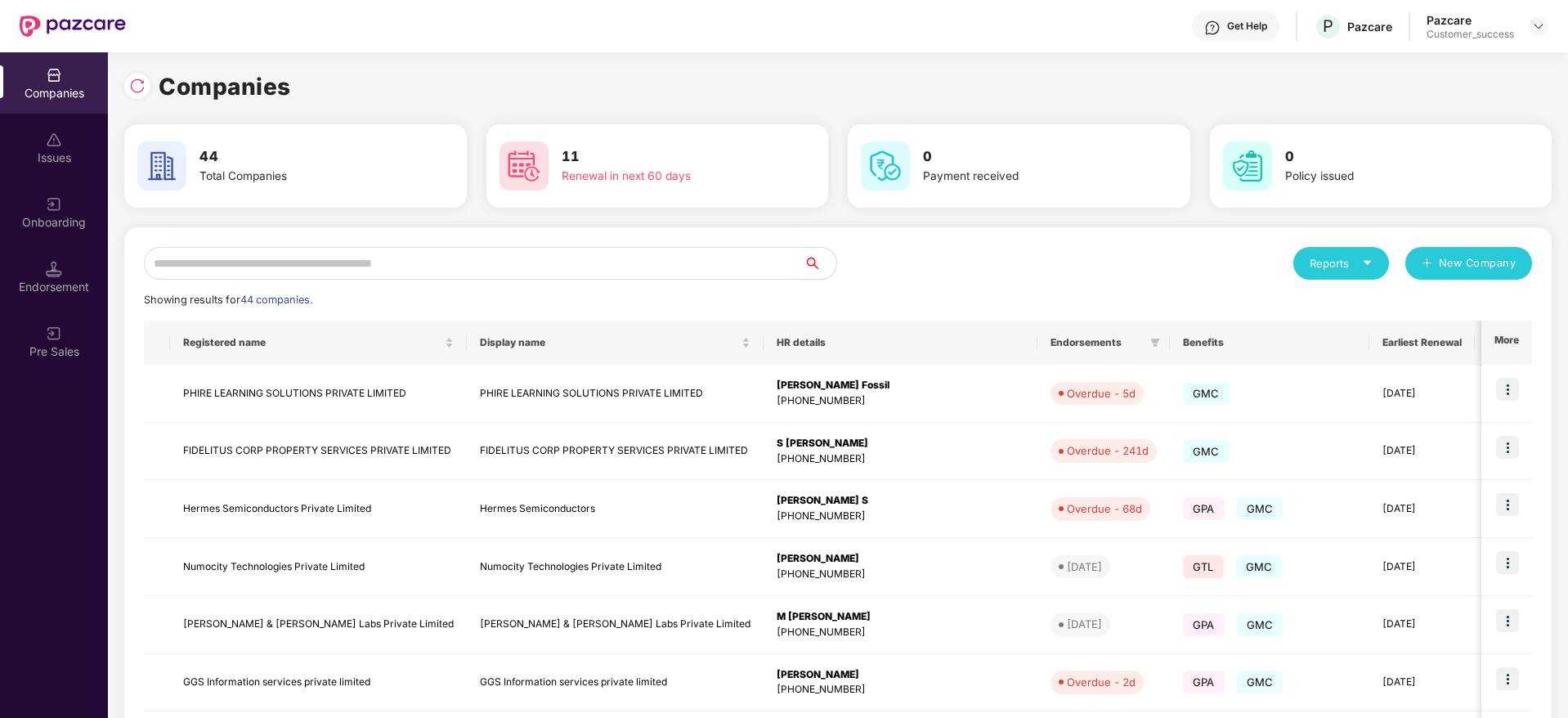
click at [137, 95] on div at bounding box center [137, 86] width 26 height 26
click at [134, 83] on img at bounding box center [137, 86] width 16 height 16
drag, startPoint x: 293, startPoint y: 83, endPoint x: 141, endPoint y: 79, distance: 152.1
click at [141, 79] on div "Companies" at bounding box center [838, 87] width 1427 height 36
click at [141, 79] on img at bounding box center [137, 86] width 16 height 16
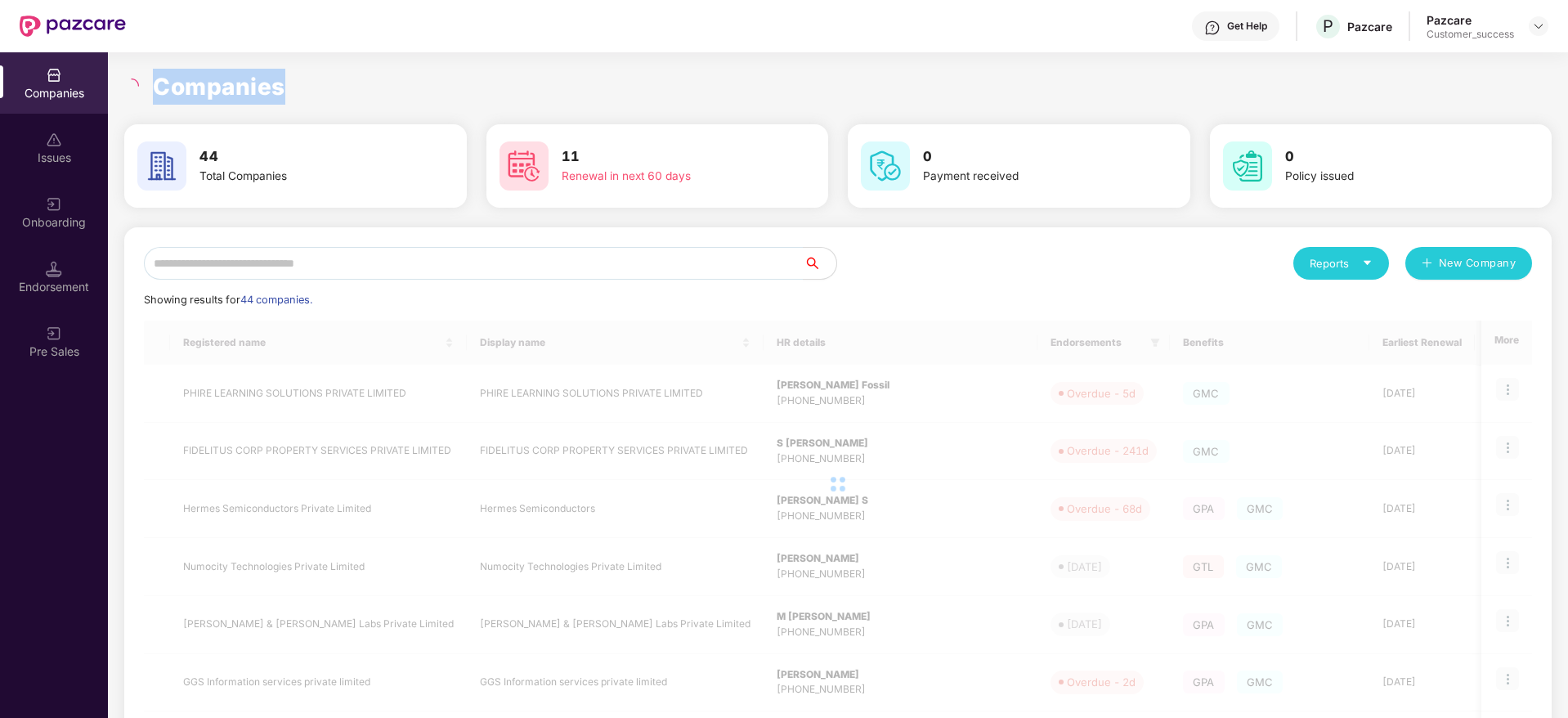
click at [212, 89] on h1 "Companies" at bounding box center [219, 87] width 133 height 36
